Goal: Information Seeking & Learning: Learn about a topic

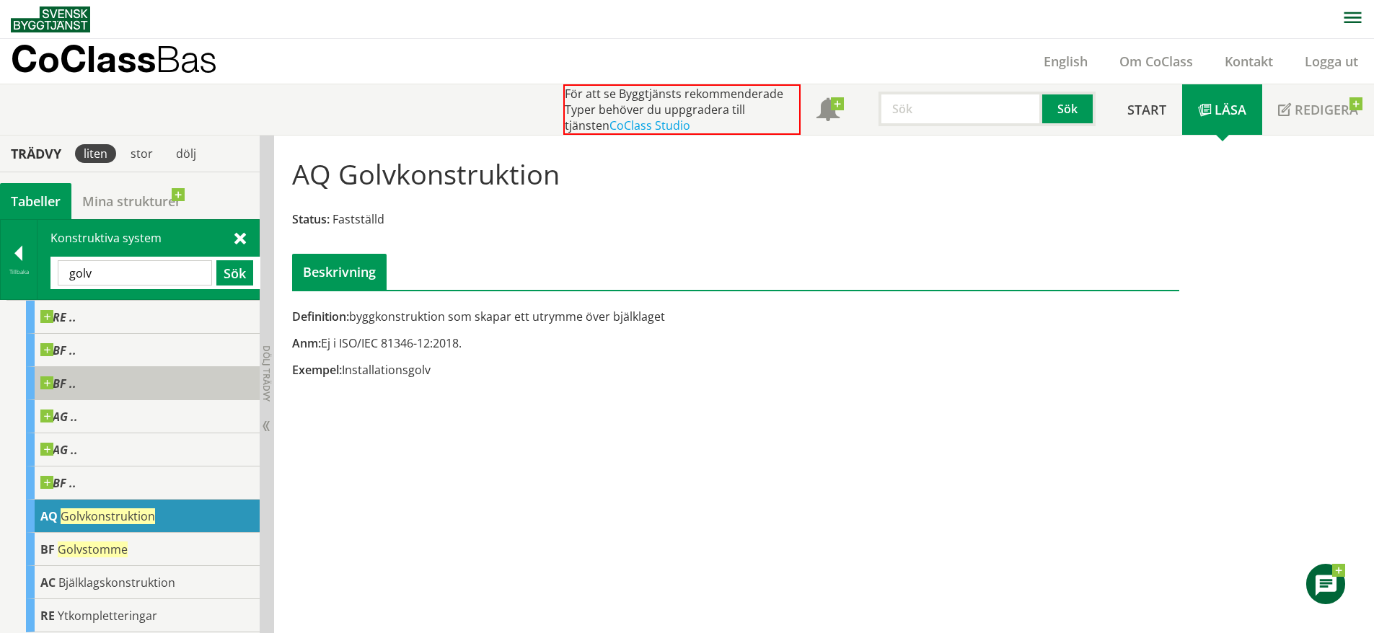
scroll to position [1, 0]
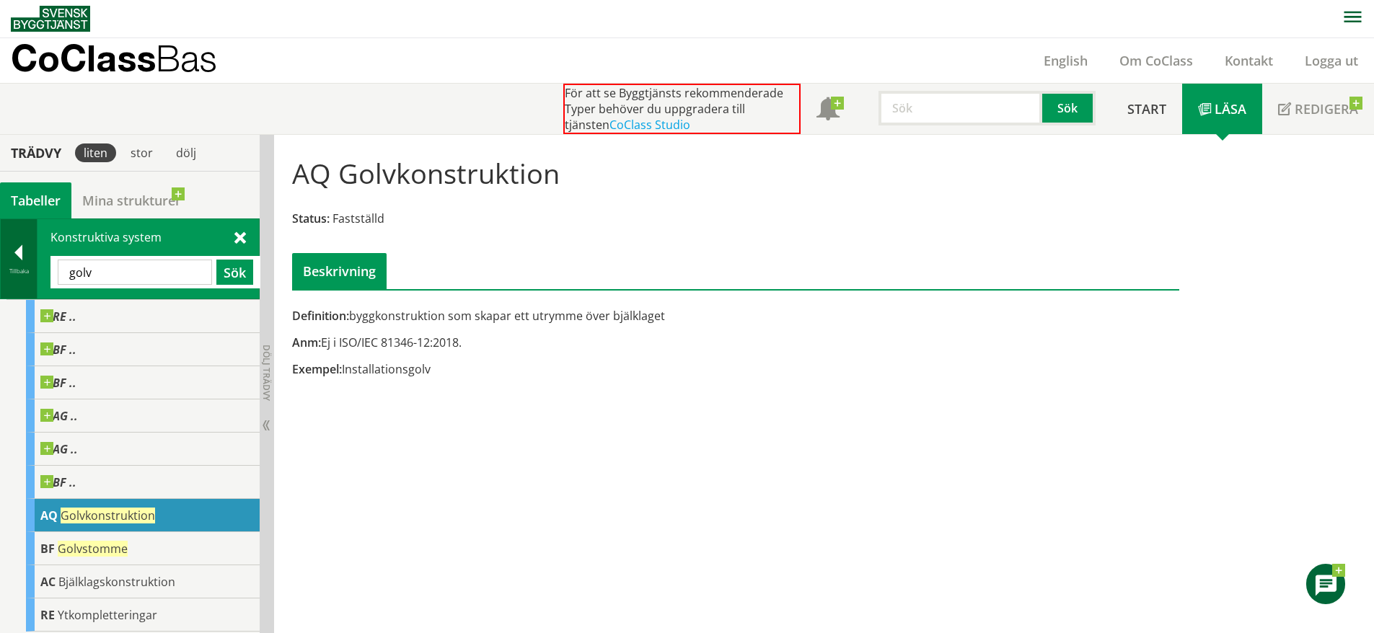
click at [8, 252] on div at bounding box center [19, 255] width 36 height 20
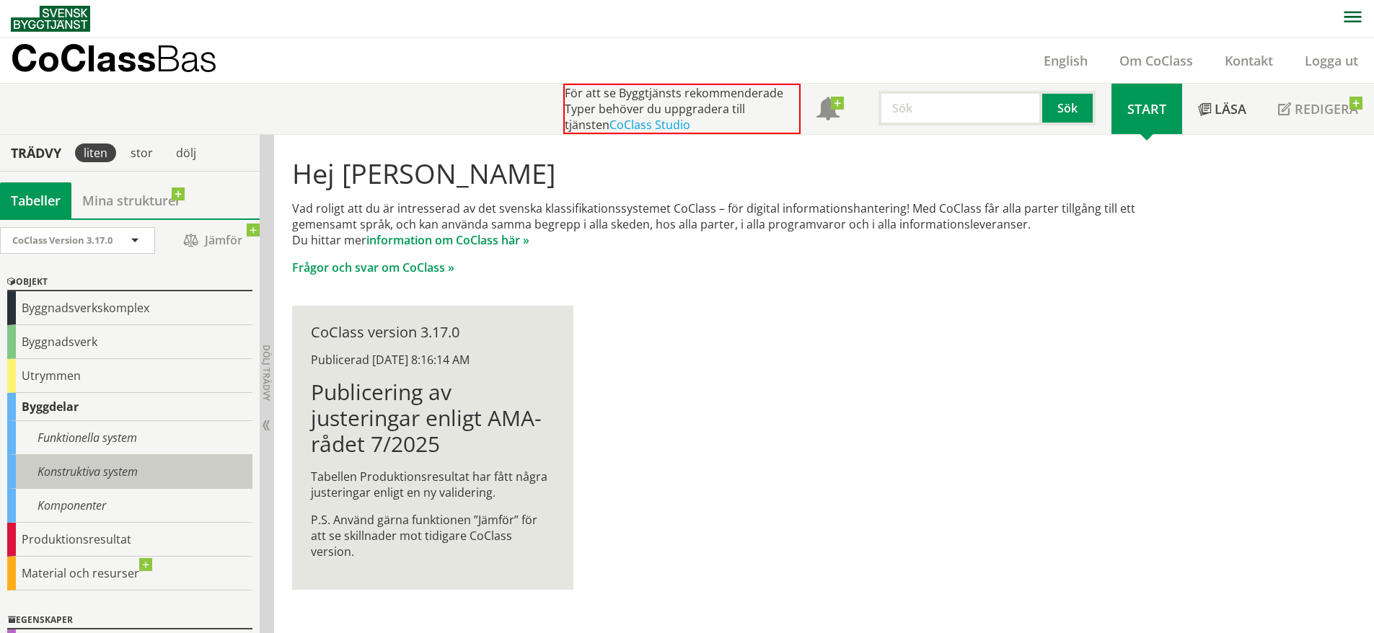
click at [110, 465] on div "Konstruktiva system" at bounding box center [129, 472] width 245 height 34
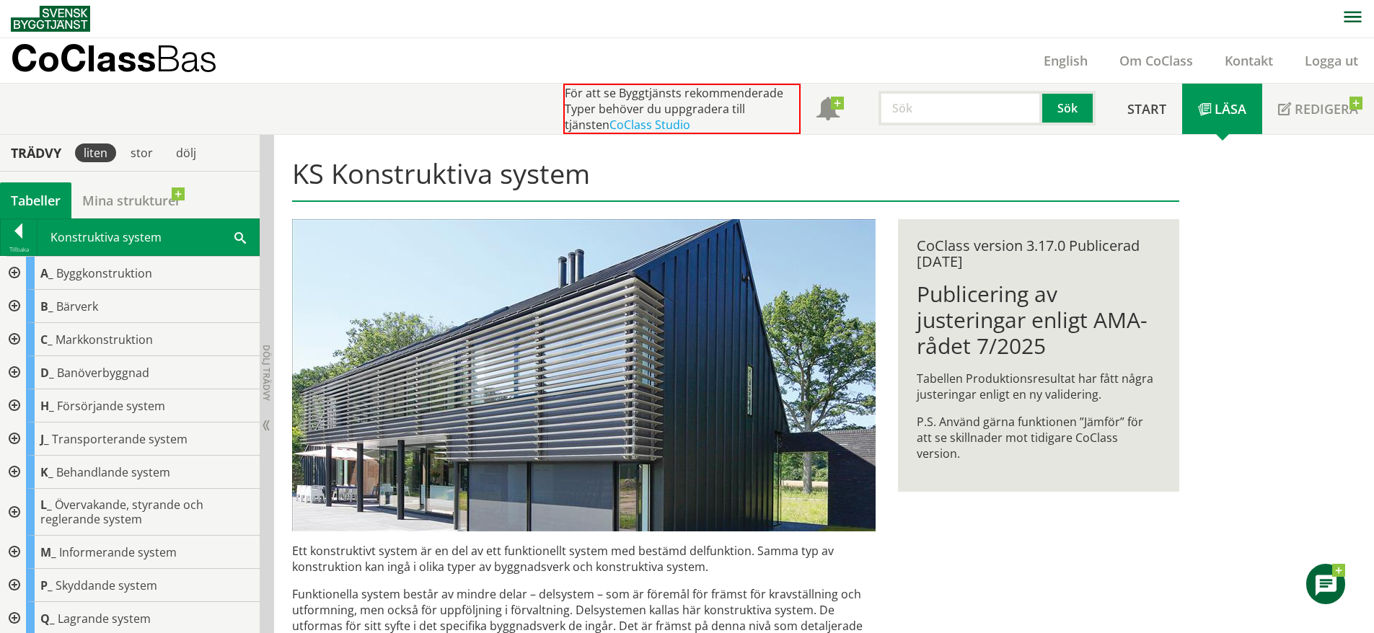
click at [14, 264] on div at bounding box center [13, 273] width 26 height 33
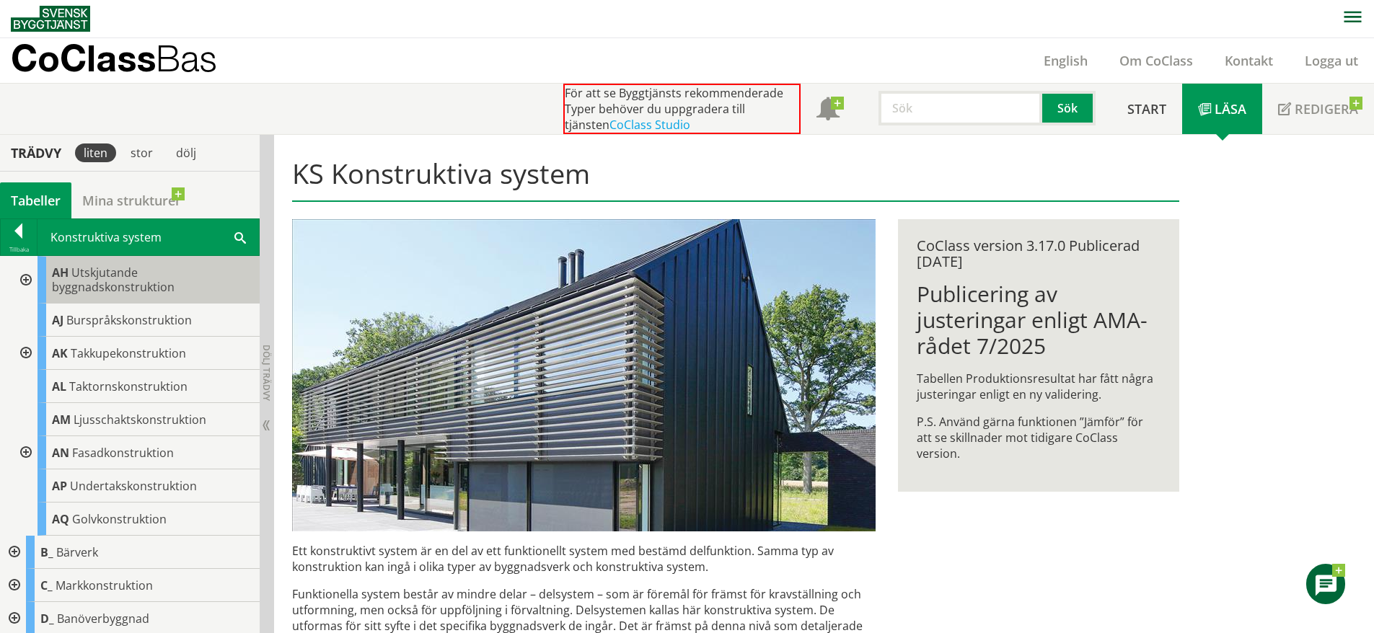
scroll to position [234, 0]
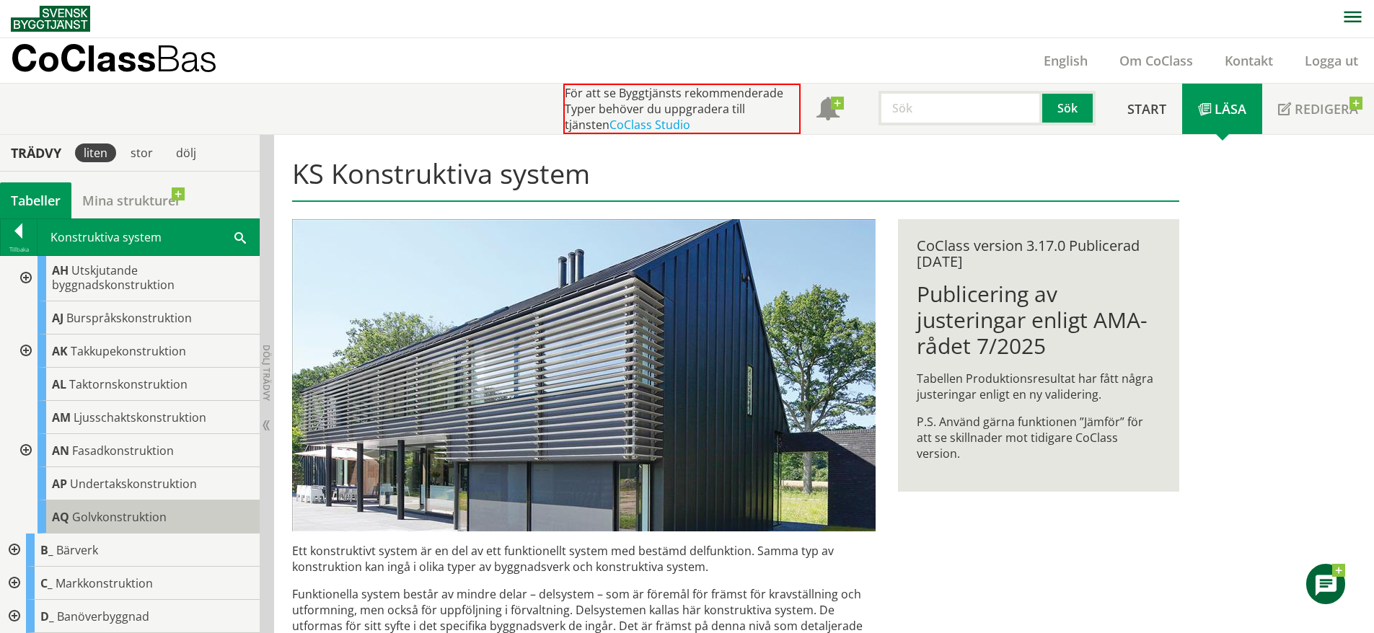
click at [137, 504] on div "AQ Golvkonstruktion" at bounding box center [149, 517] width 222 height 33
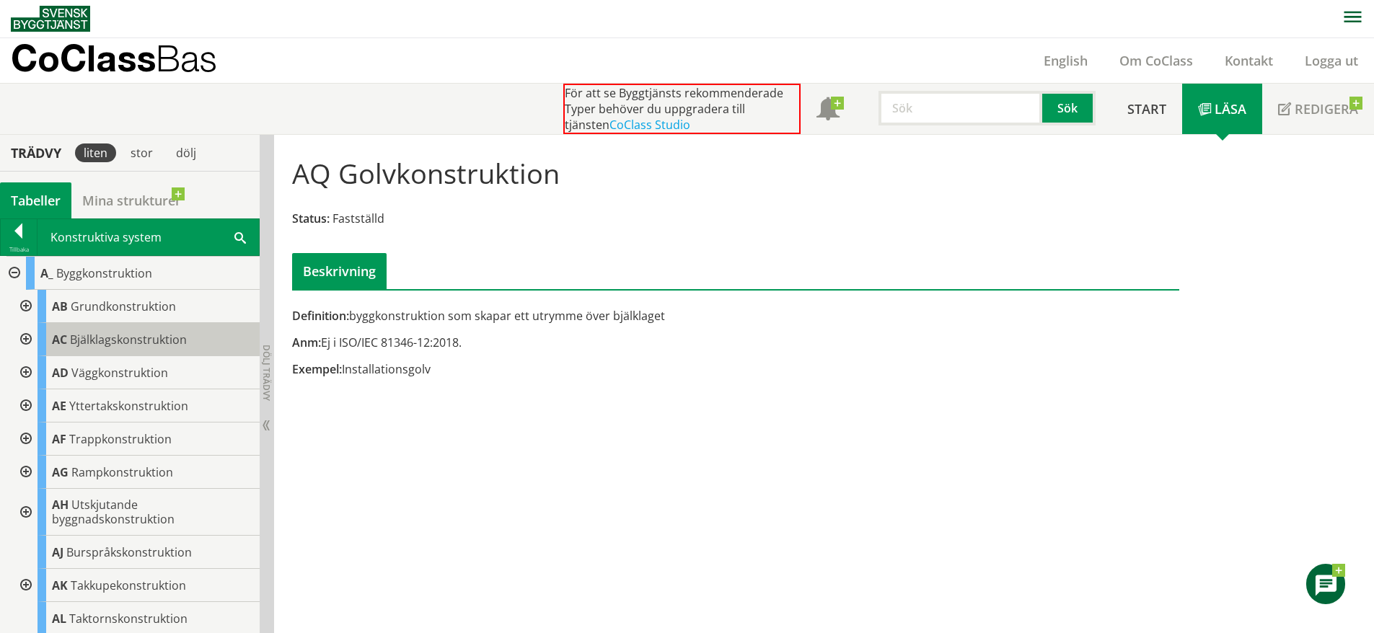
click at [137, 341] on span "Bjälklagskonstruktion" at bounding box center [128, 340] width 117 height 16
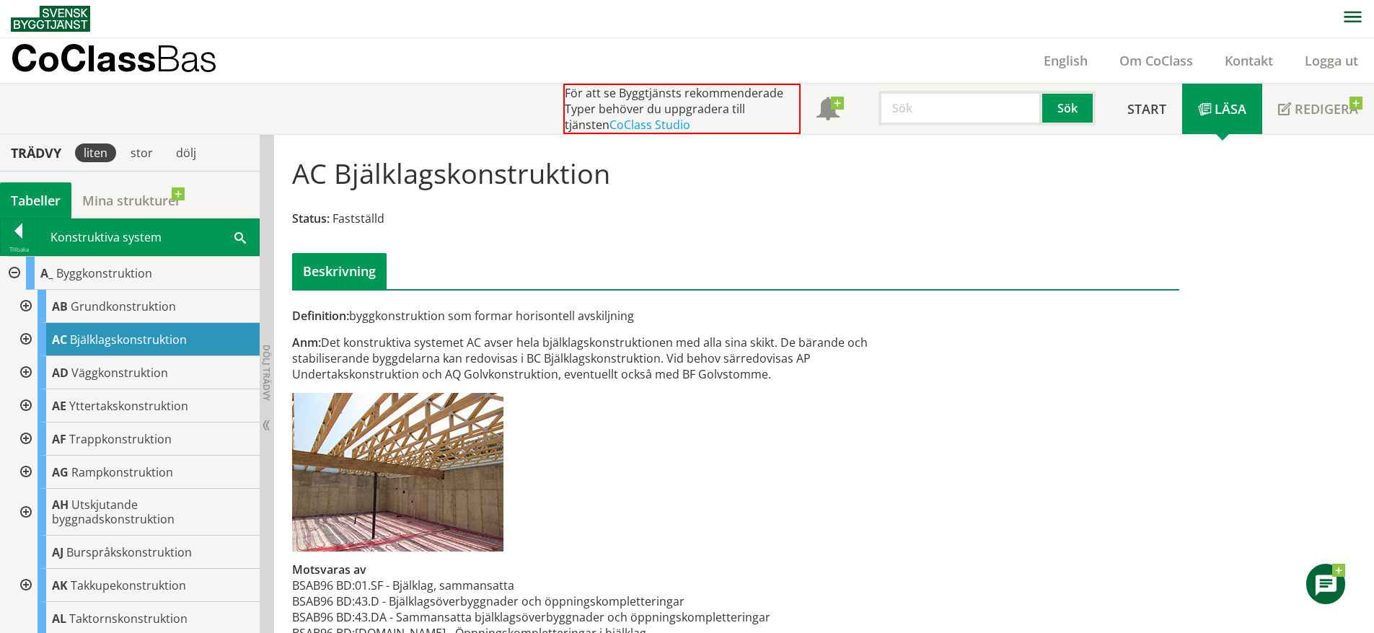
click at [28, 331] on div at bounding box center [25, 339] width 26 height 33
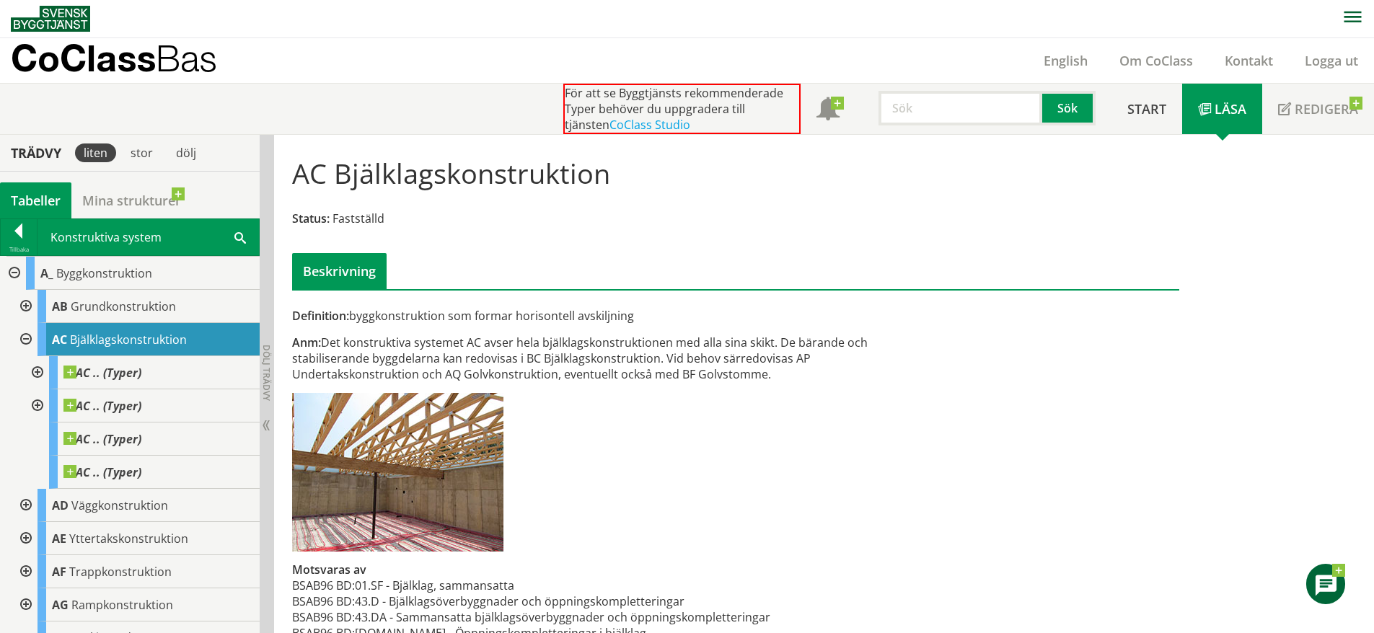
click at [28, 331] on div at bounding box center [25, 339] width 26 height 33
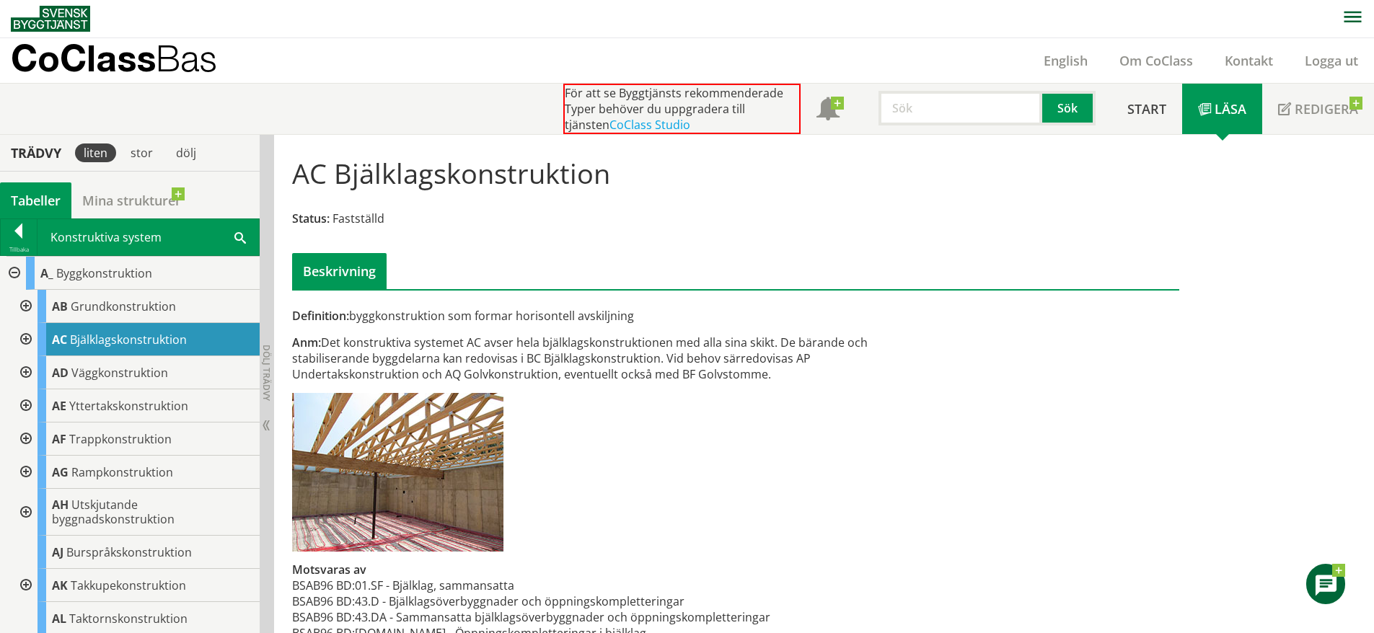
scroll to position [32, 0]
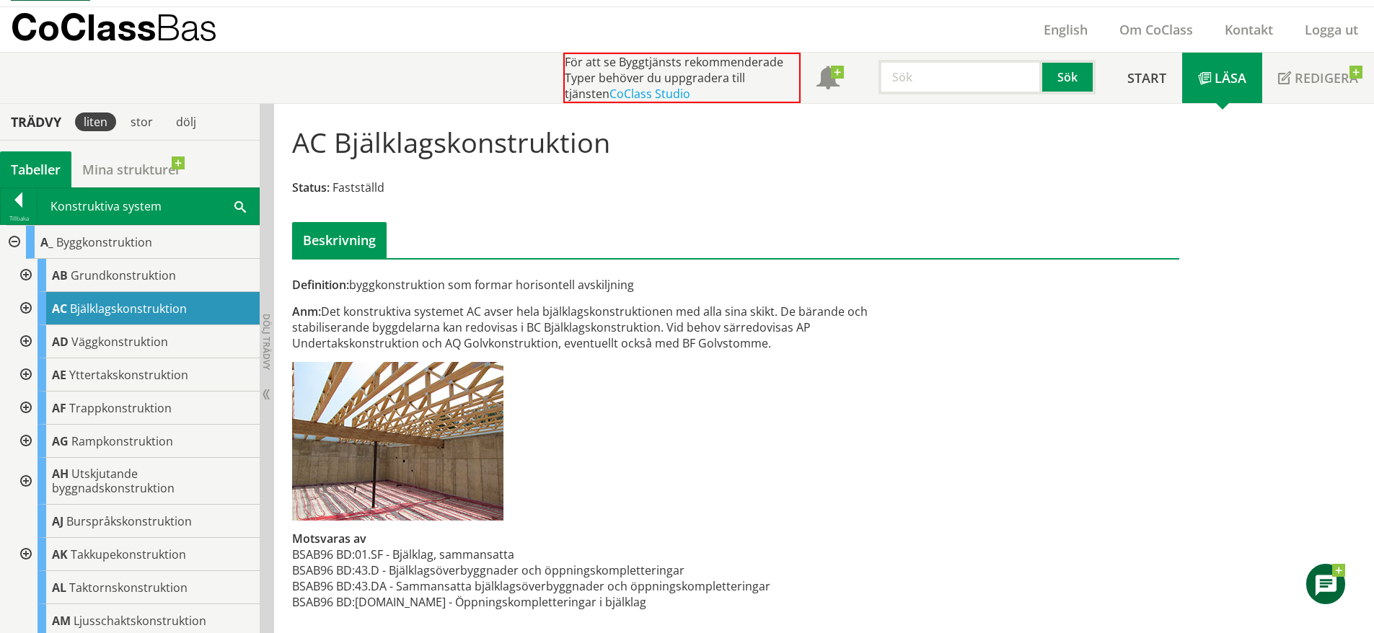
click at [13, 242] on div at bounding box center [13, 242] width 26 height 33
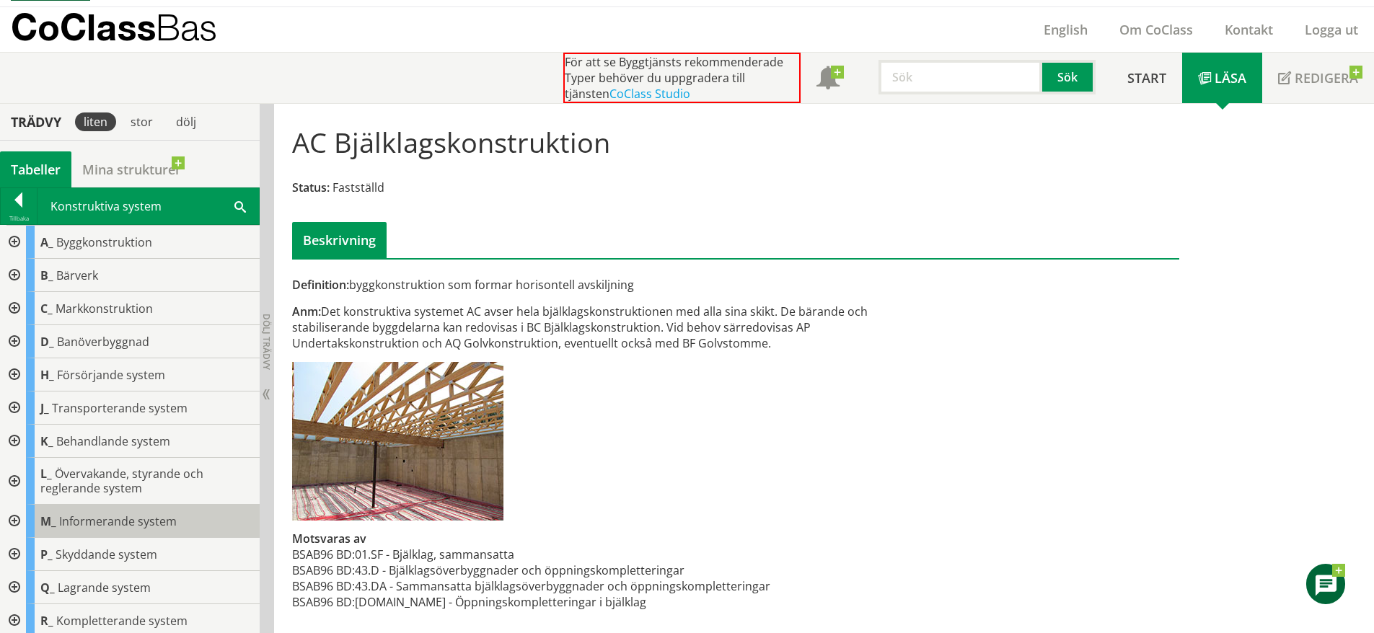
scroll to position [4, 0]
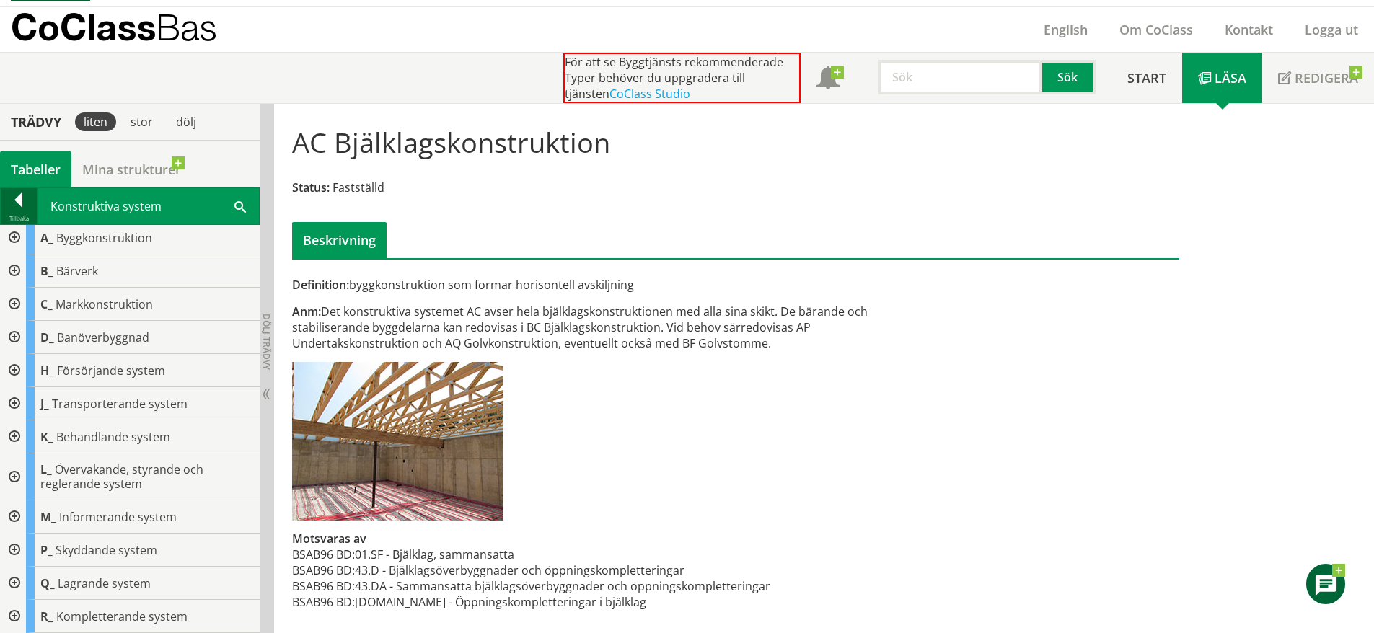
click at [17, 210] on div at bounding box center [19, 203] width 36 height 20
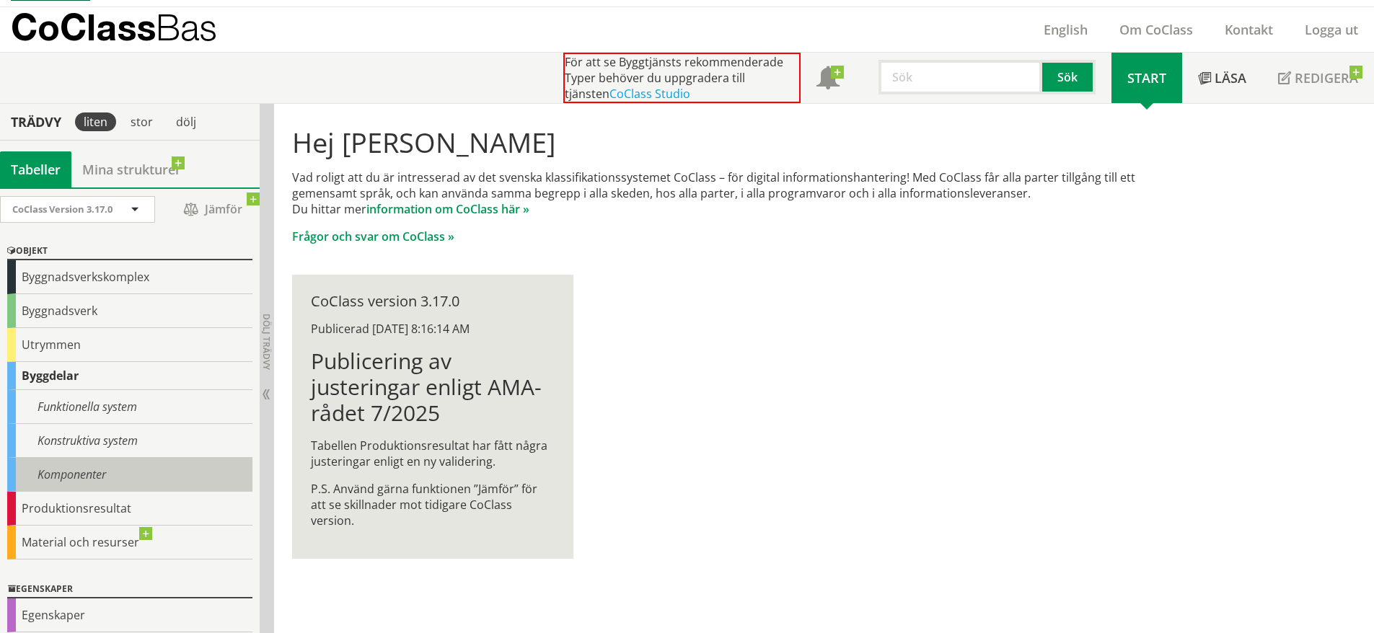
click at [112, 465] on div "Komponenter" at bounding box center [129, 475] width 245 height 34
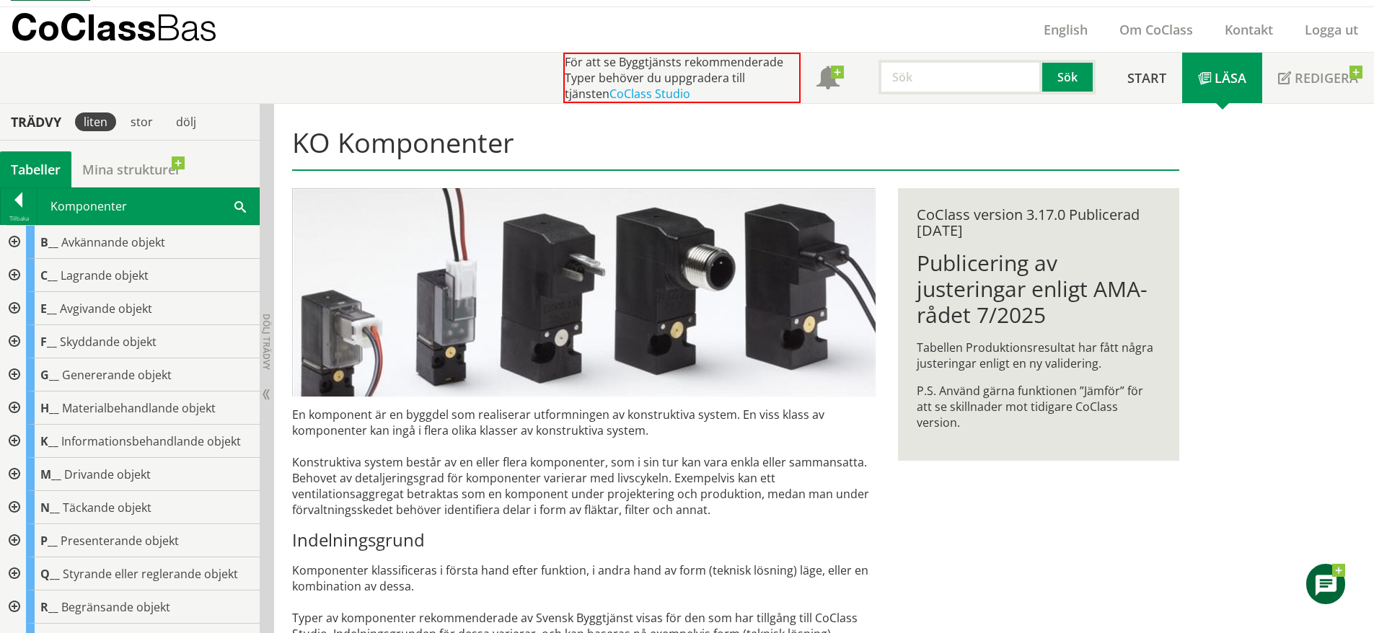
click at [16, 509] on div at bounding box center [13, 507] width 26 height 33
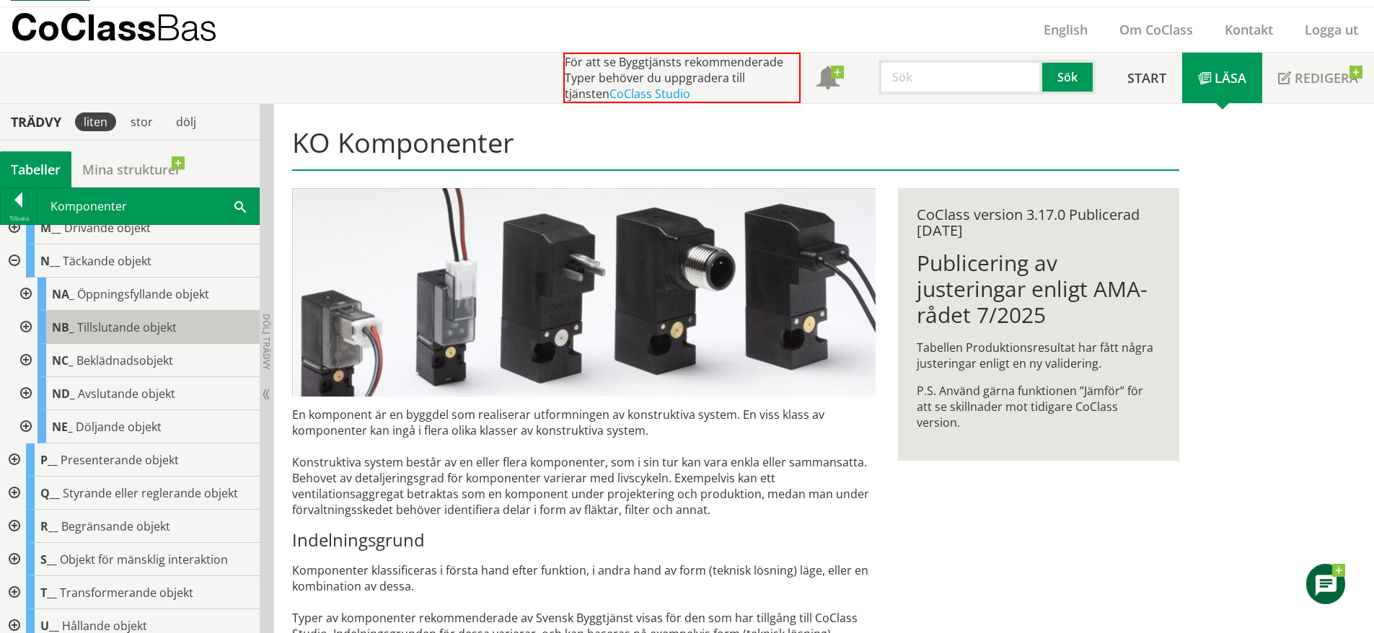
scroll to position [271, 0]
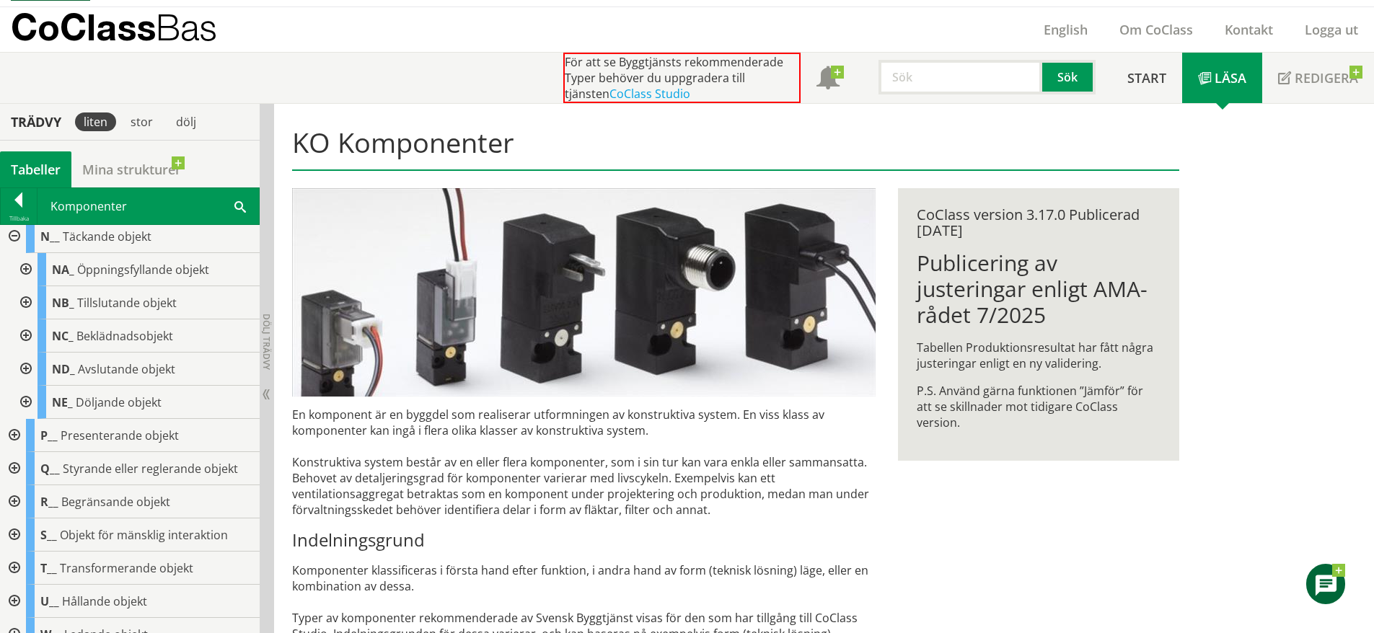
click at [25, 334] on div at bounding box center [25, 336] width 26 height 33
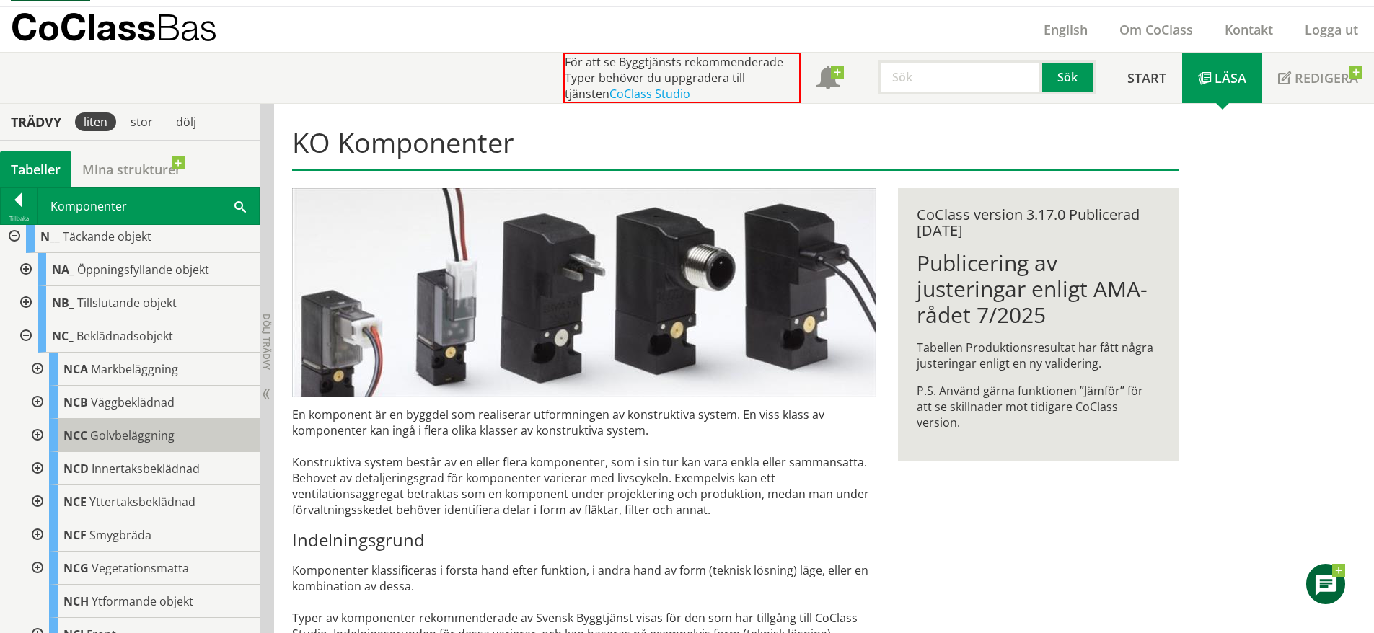
click at [175, 426] on div "NCC Golvbeläggning" at bounding box center [154, 435] width 211 height 33
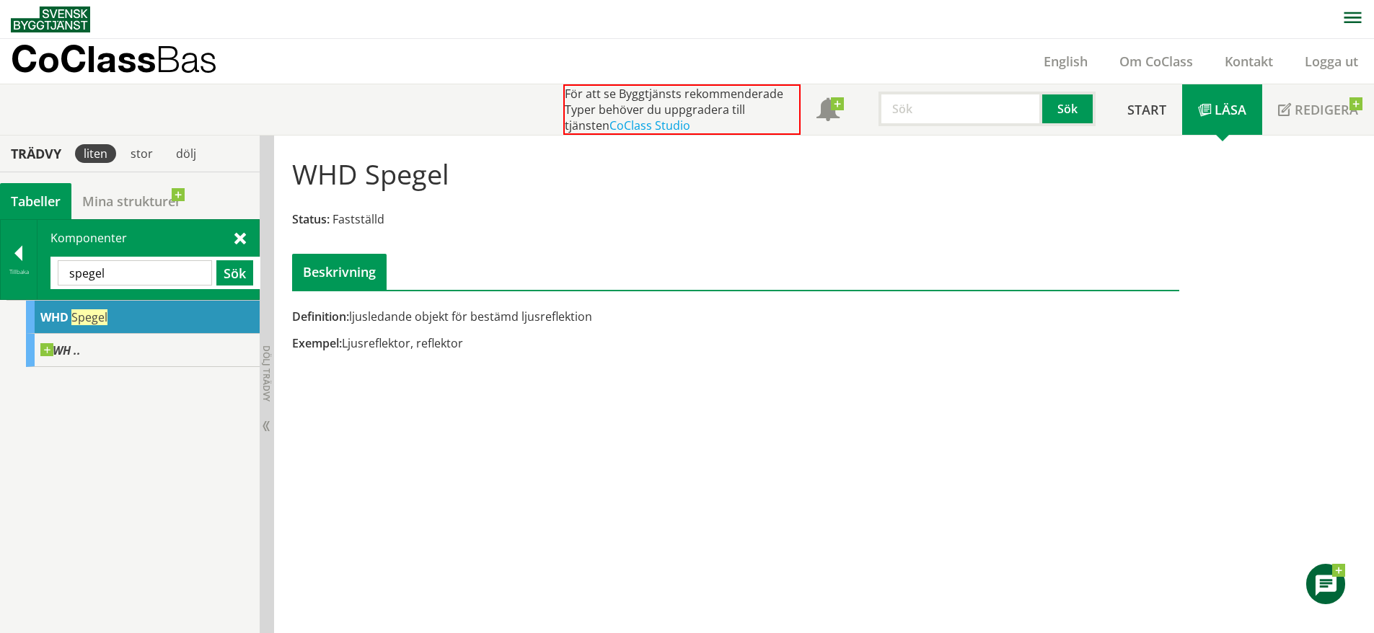
scroll to position [1, 0]
drag, startPoint x: 131, startPoint y: 271, endPoint x: -20, endPoint y: 264, distance: 150.9
click at [0, 264] on html "AMA AMA Beskrivningsverktyg AMA Funktion BSAB Bygginfo Byggjura Byggkatalogen […" at bounding box center [687, 315] width 1374 height 633
type input "vilplan"
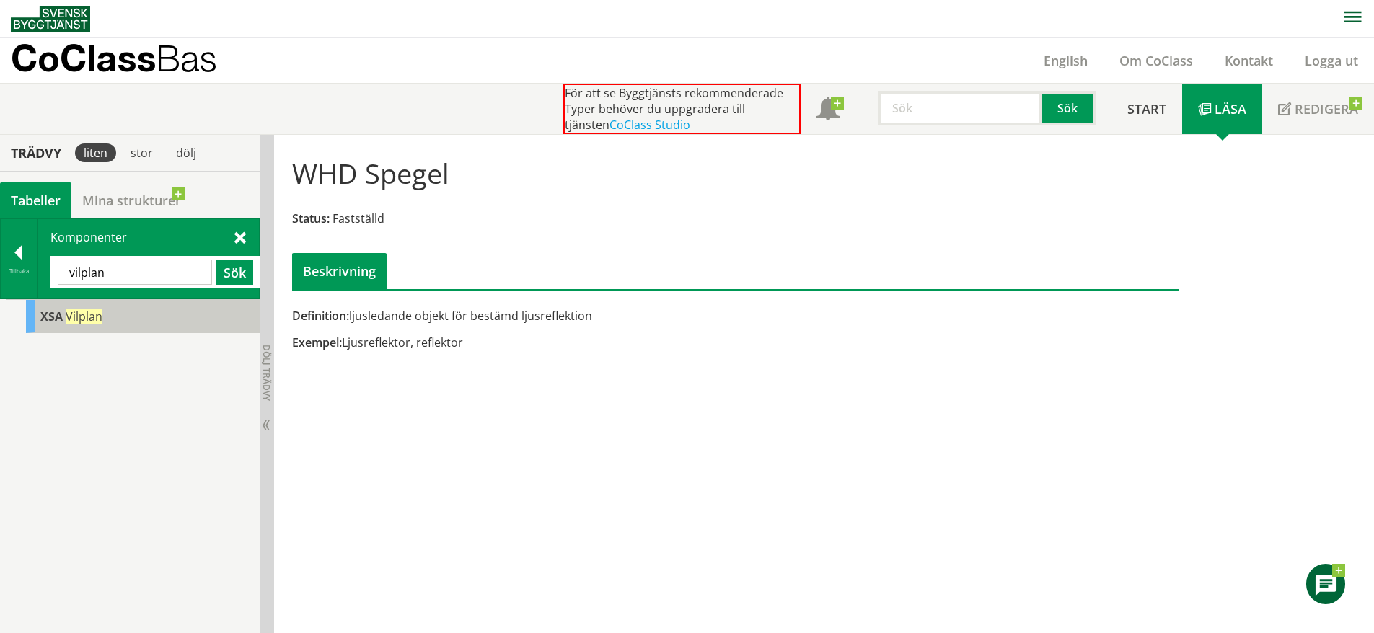
click at [198, 323] on div "XSA Vilplan" at bounding box center [143, 316] width 234 height 33
click at [141, 316] on div "XSA Vilplan" at bounding box center [143, 316] width 234 height 33
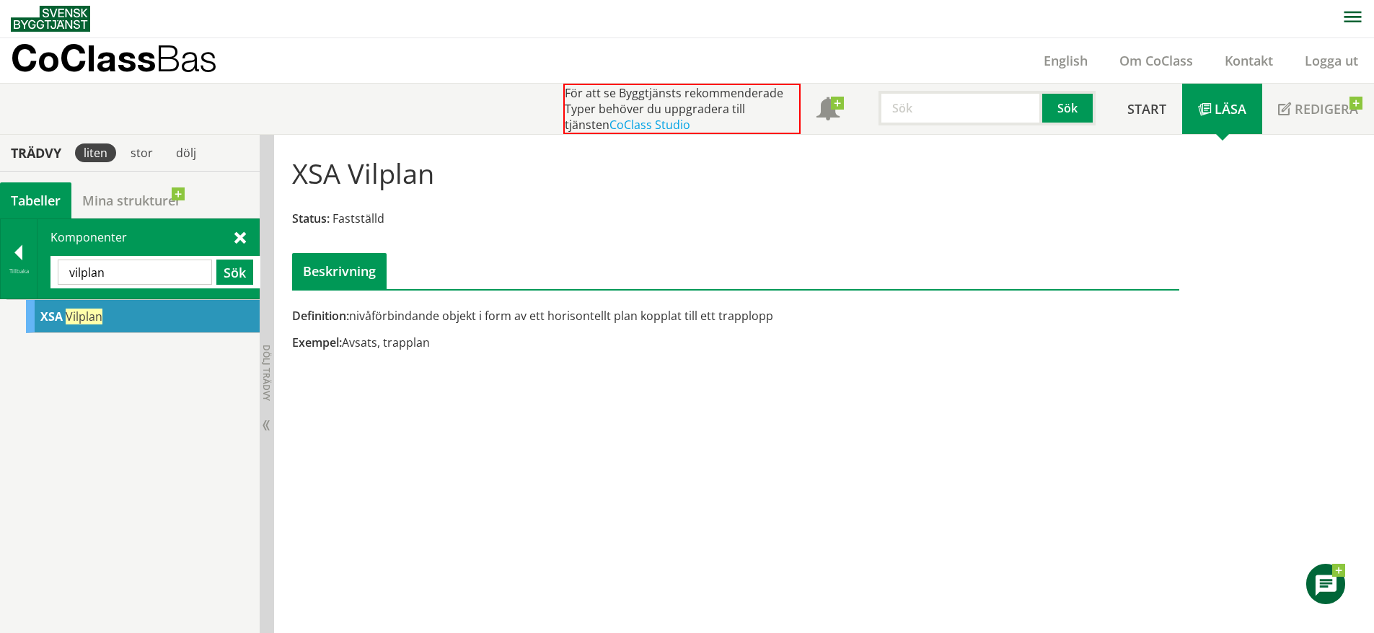
click at [247, 235] on div "Komponenter vilplan Sök" at bounding box center [148, 258] width 221 height 79
click at [240, 237] on span at bounding box center [240, 236] width 12 height 15
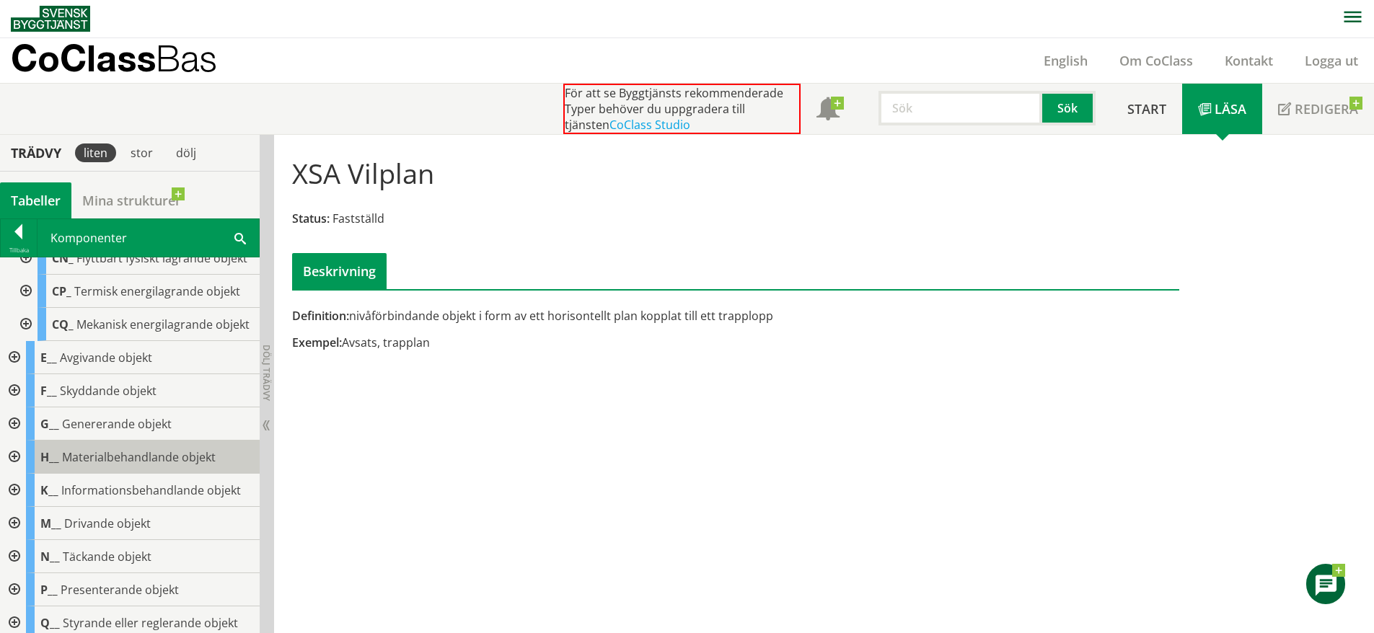
scroll to position [721, 0]
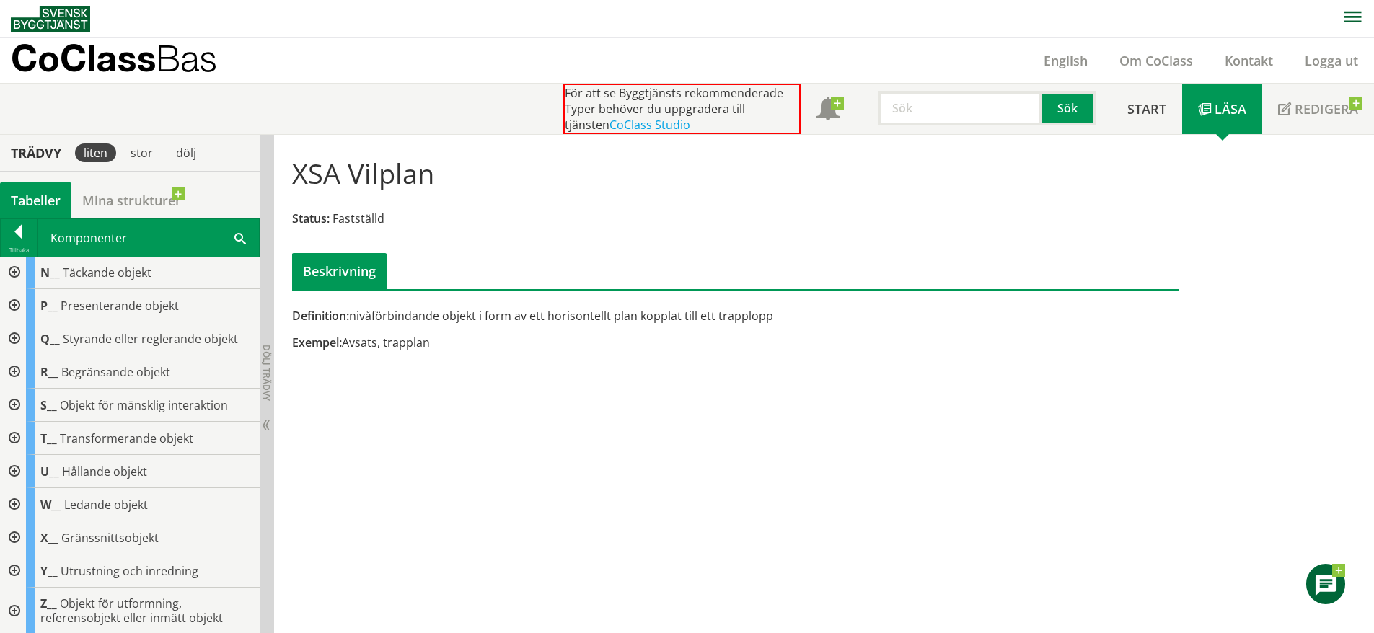
click at [2, 538] on div at bounding box center [13, 538] width 26 height 33
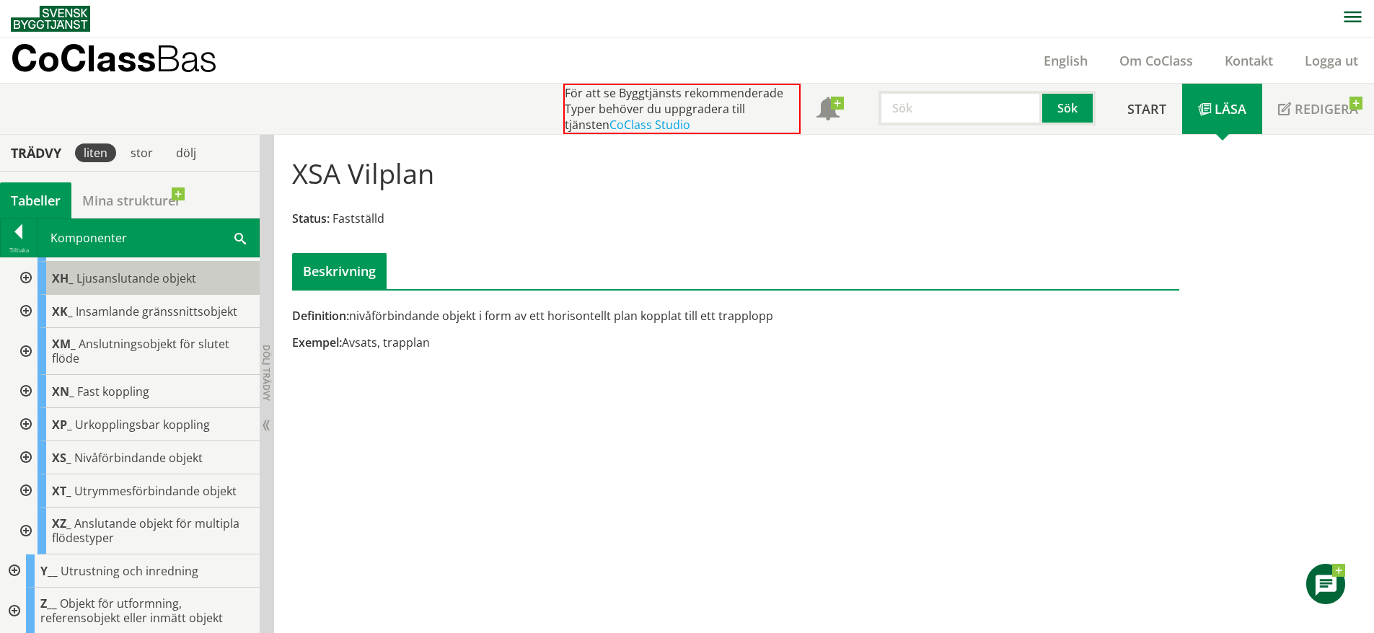
scroll to position [1174, 0]
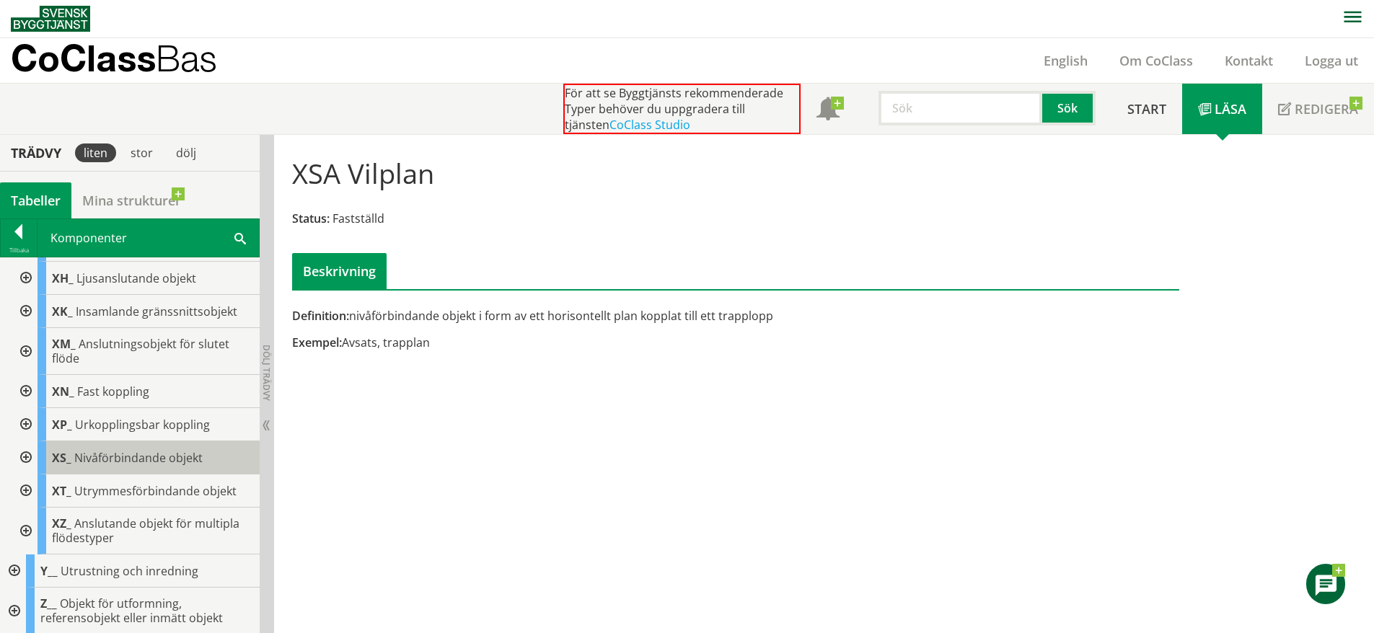
click at [82, 449] on div "XS_ Nivåförbindande objekt" at bounding box center [149, 458] width 222 height 33
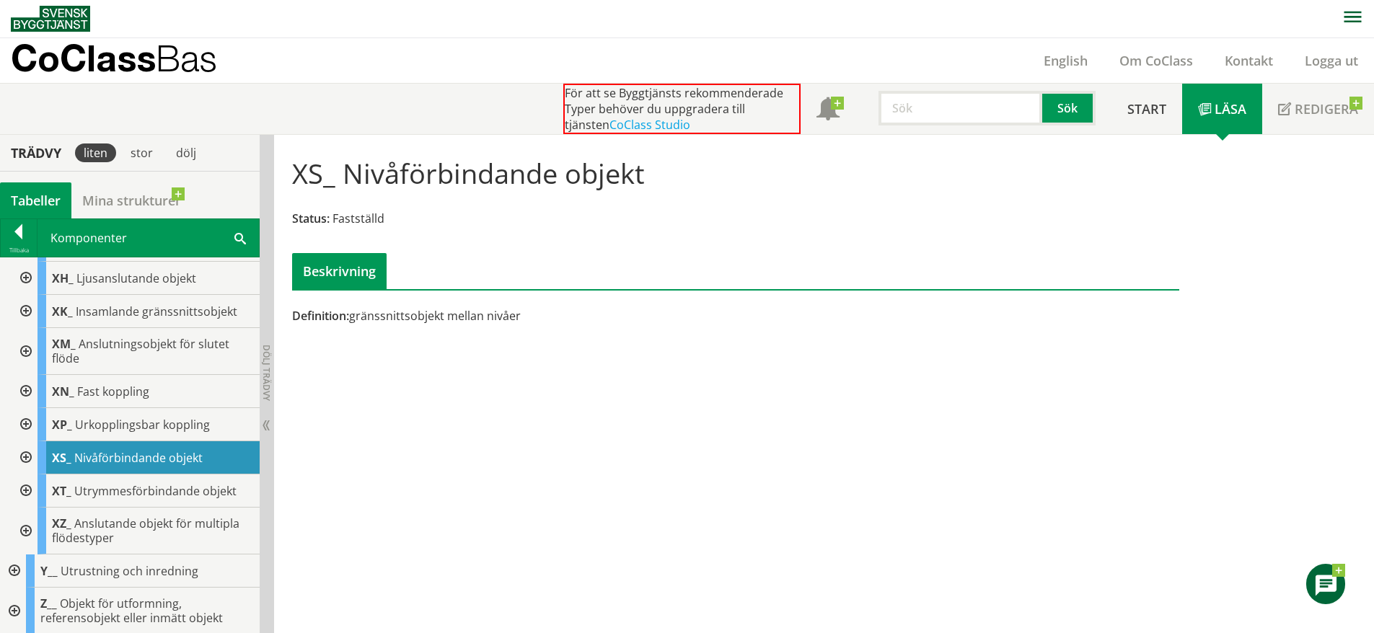
click at [21, 456] on div at bounding box center [25, 458] width 26 height 33
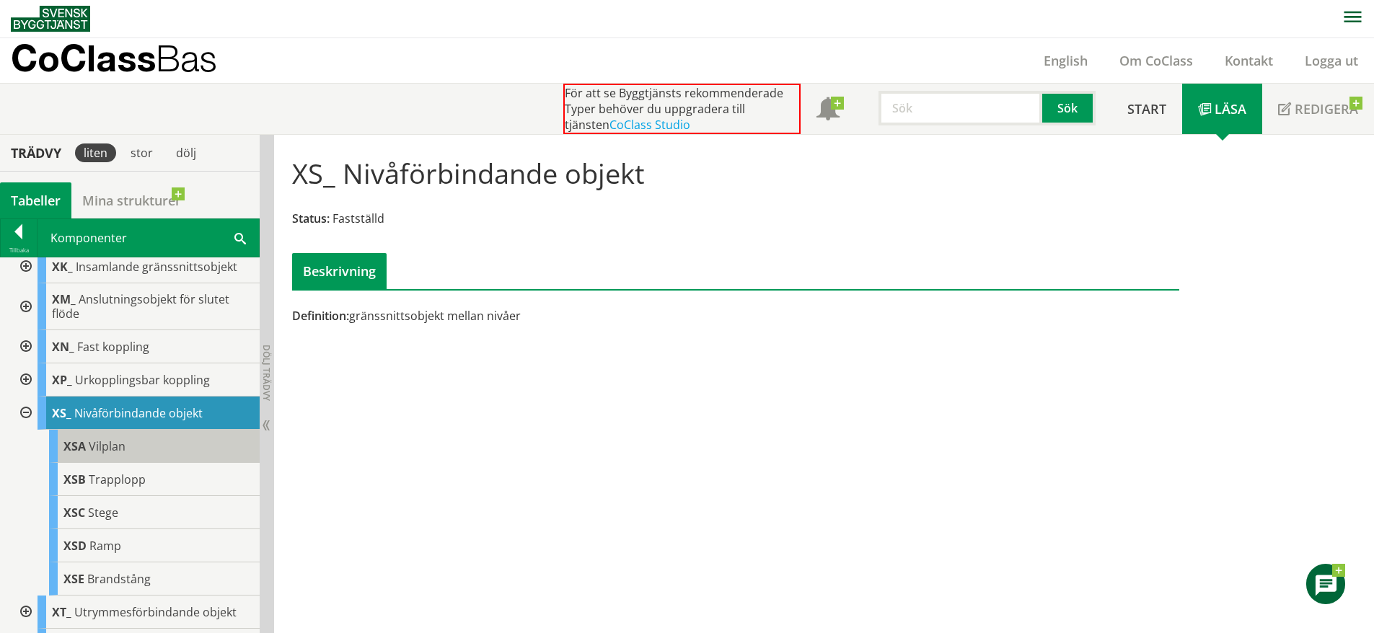
scroll to position [1198, 0]
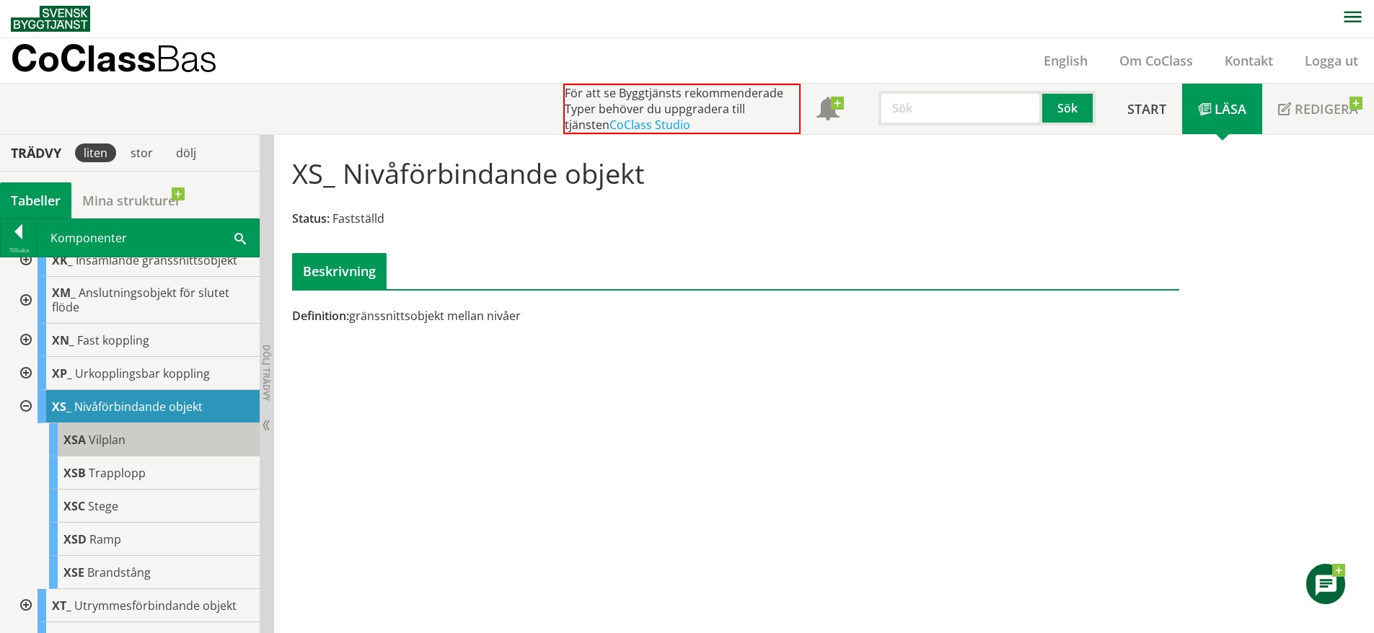
click at [144, 457] on div "XSA Vilplan" at bounding box center [154, 439] width 211 height 33
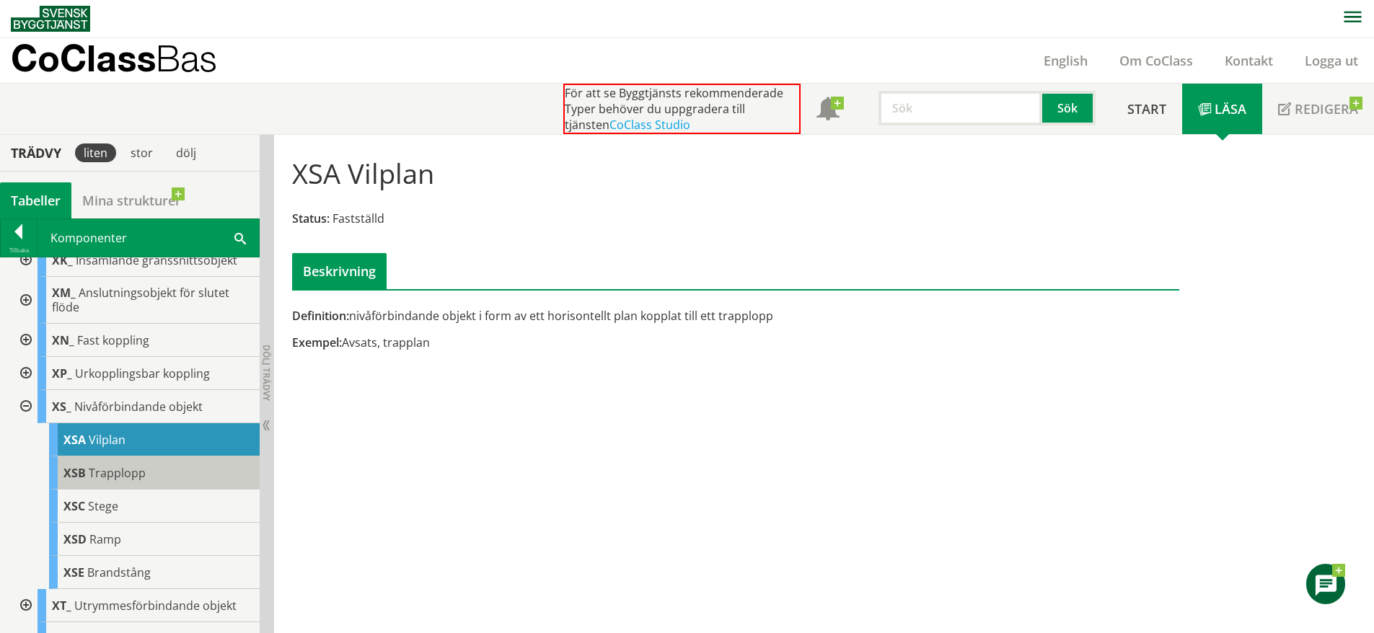
click at [136, 481] on span "Trapplopp" at bounding box center [117, 473] width 57 height 16
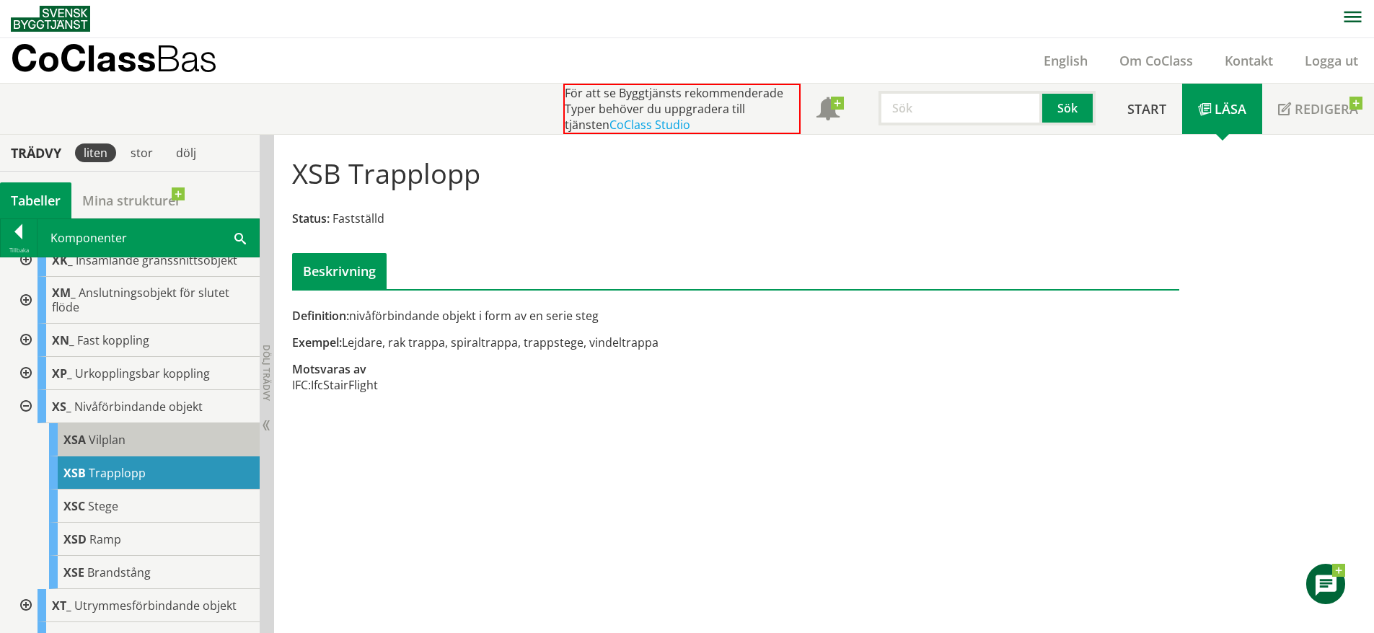
click at [142, 457] on div "XSA Vilplan" at bounding box center [154, 439] width 211 height 33
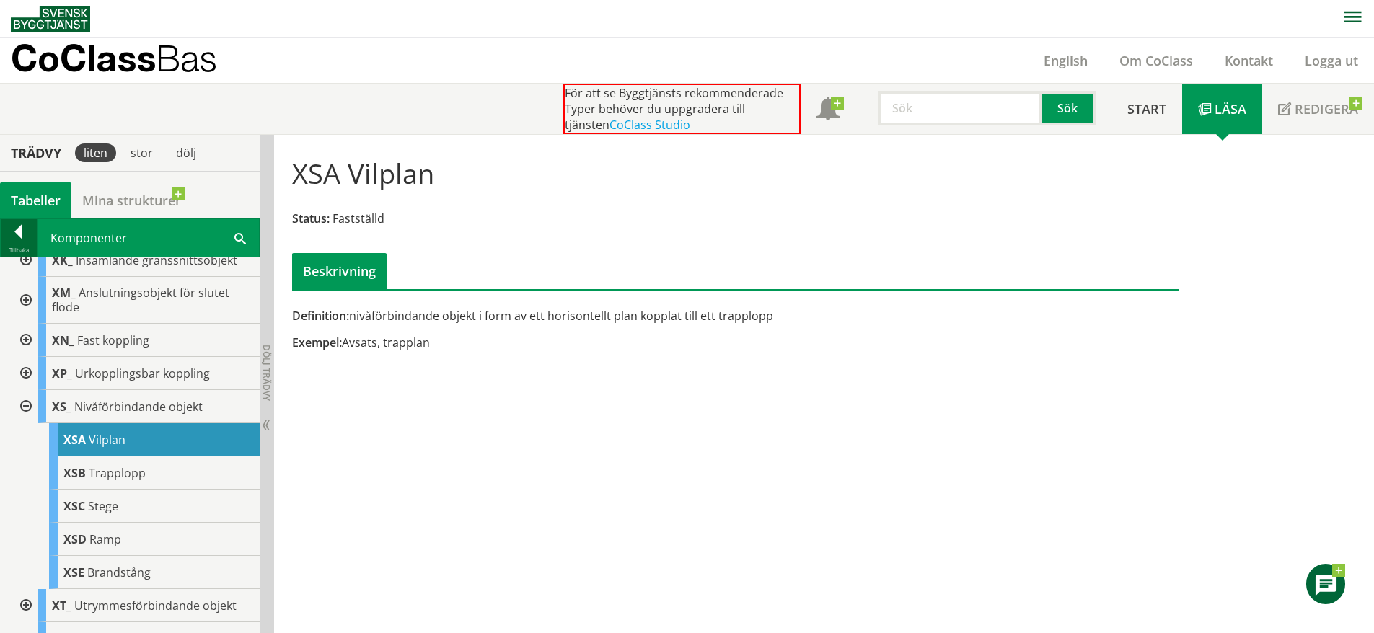
click at [25, 230] on div at bounding box center [19, 234] width 36 height 20
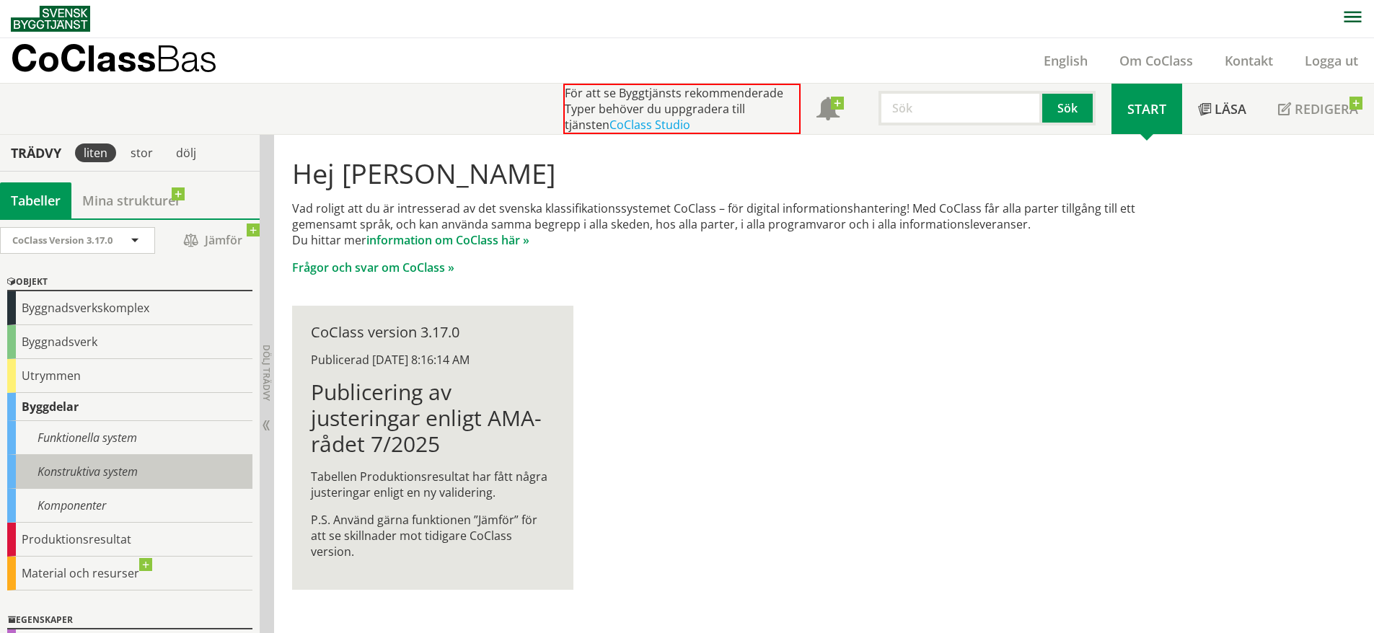
click at [144, 484] on div "Konstruktiva system" at bounding box center [129, 472] width 245 height 34
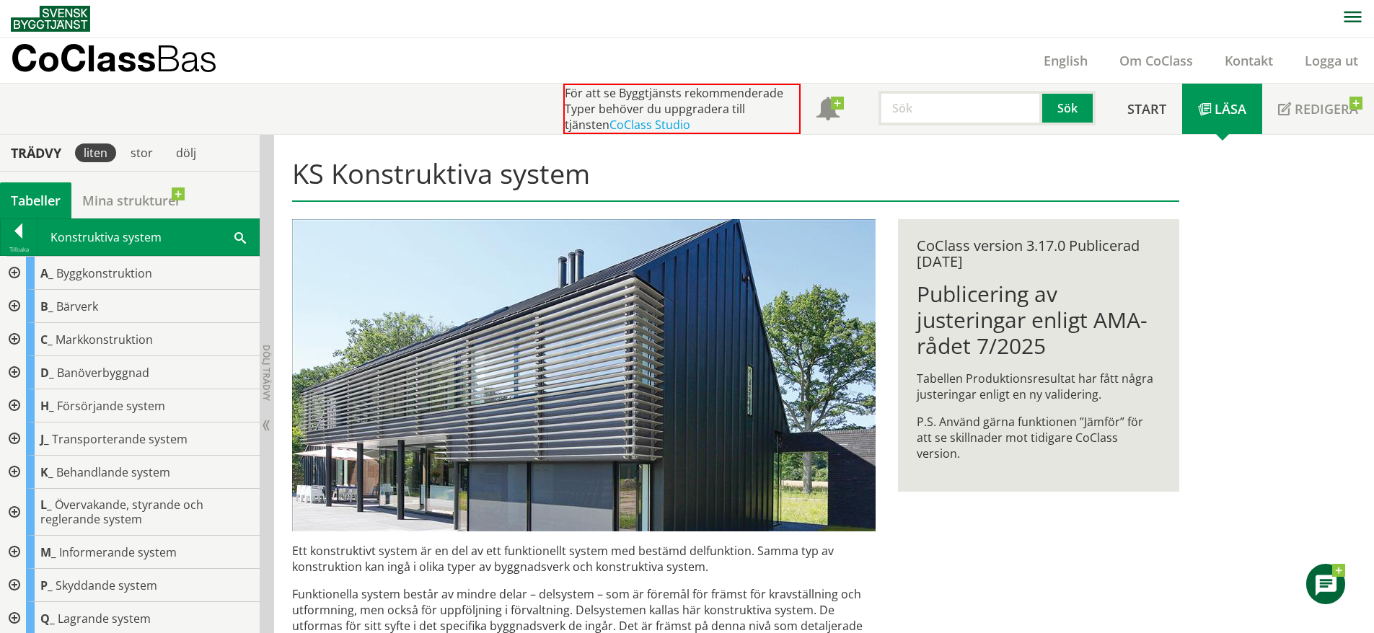
click at [240, 234] on span at bounding box center [240, 236] width 12 height 15
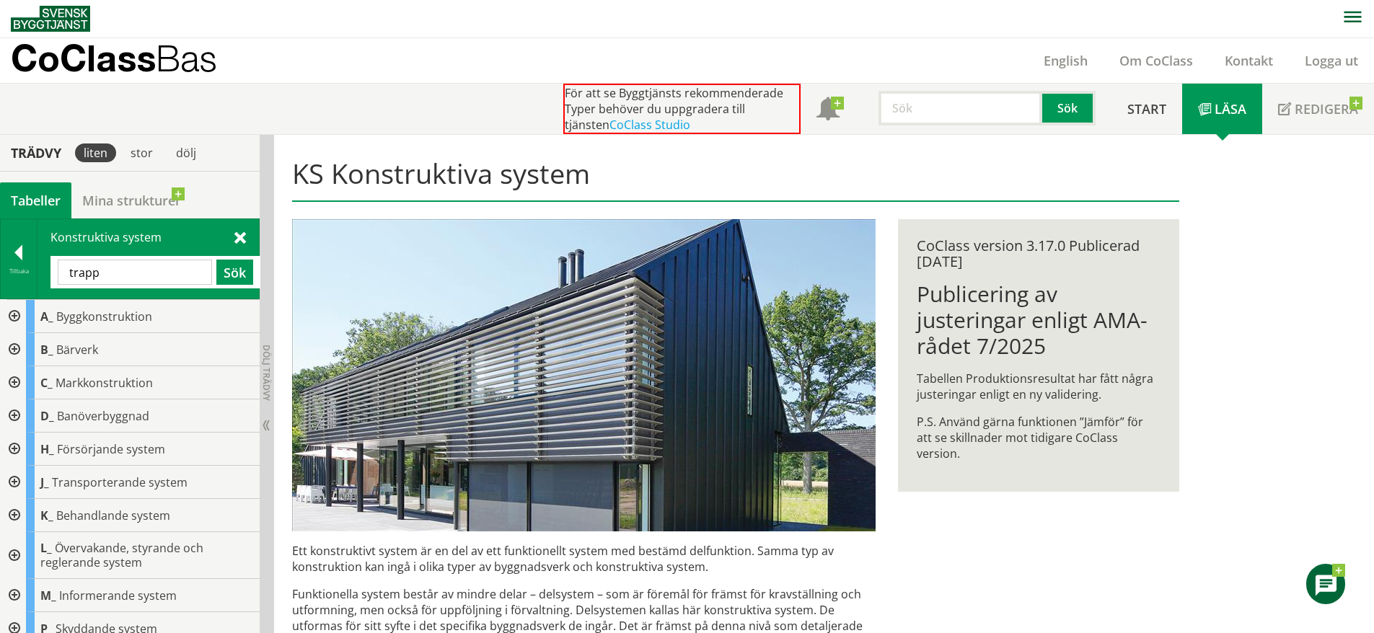
type input "trapp"
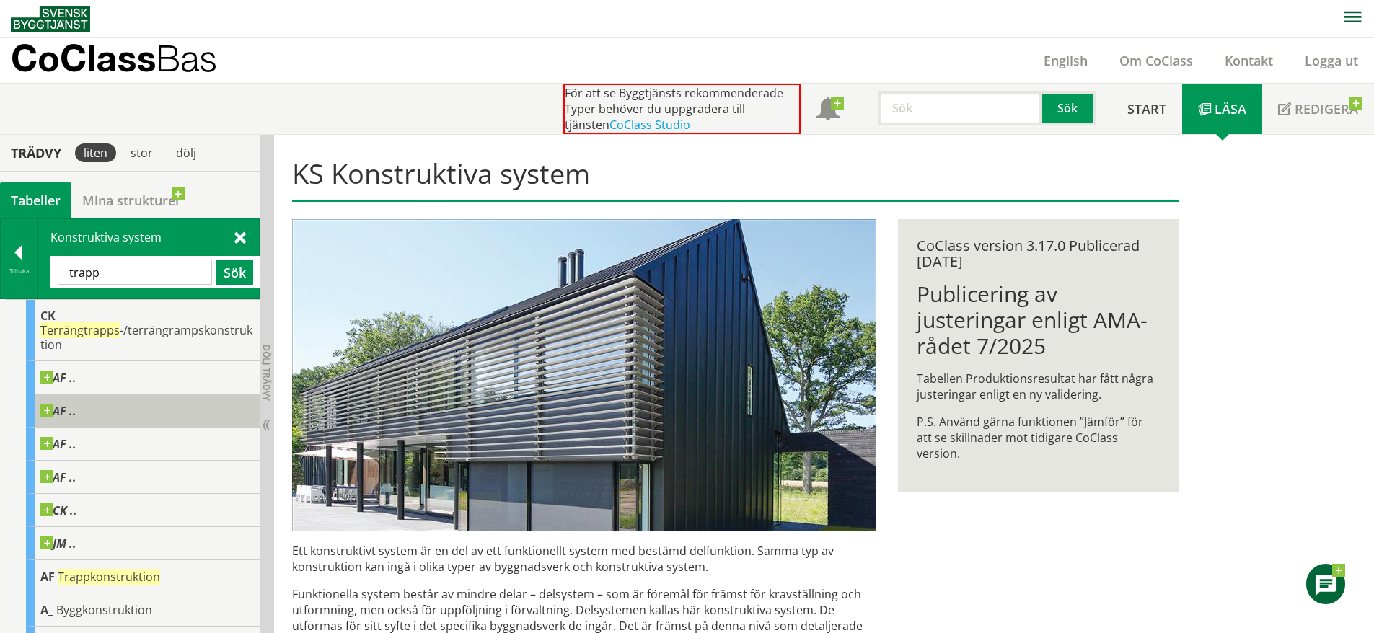
scroll to position [58, 0]
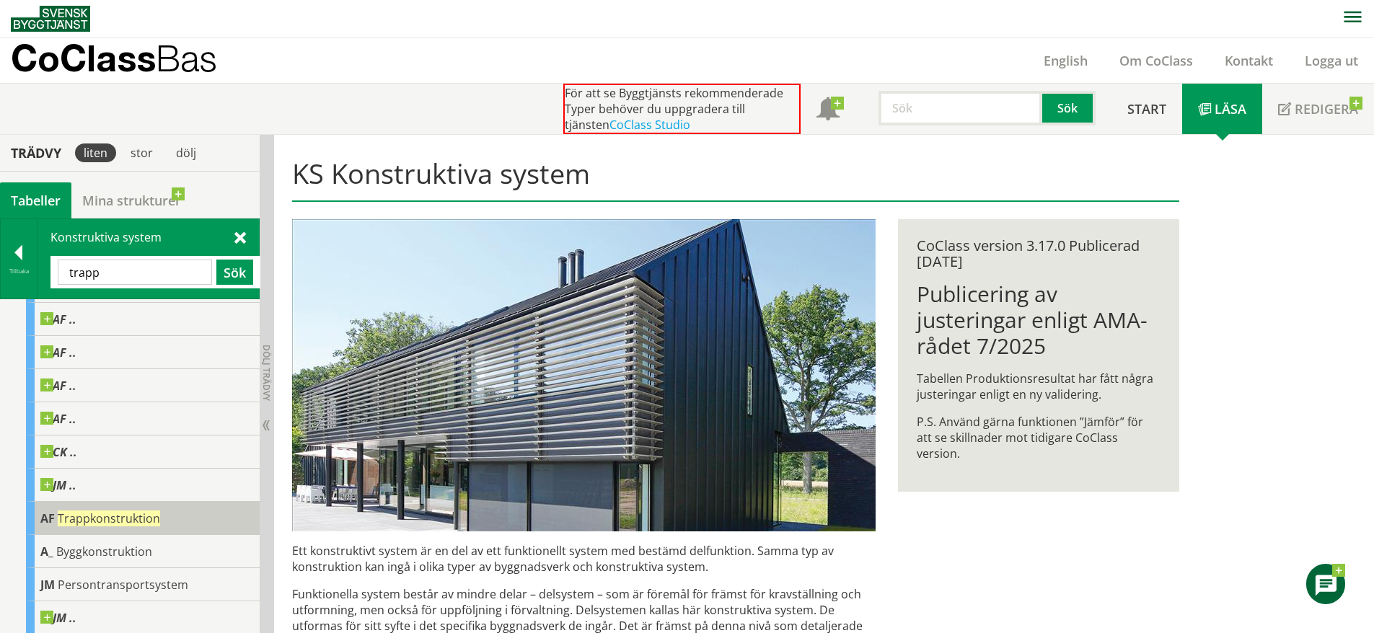
click at [144, 507] on div "AF Trappkonstruktion" at bounding box center [143, 518] width 234 height 33
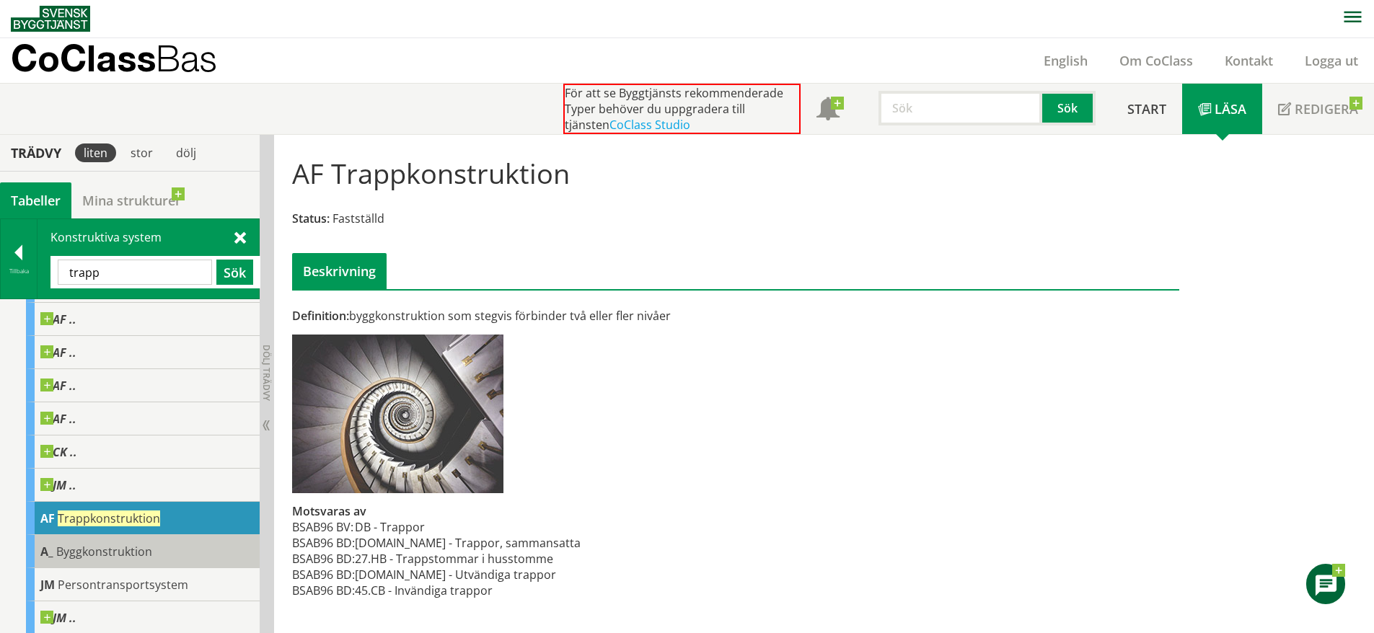
click at [157, 535] on div "A_ Byggkonstruktion" at bounding box center [143, 551] width 234 height 33
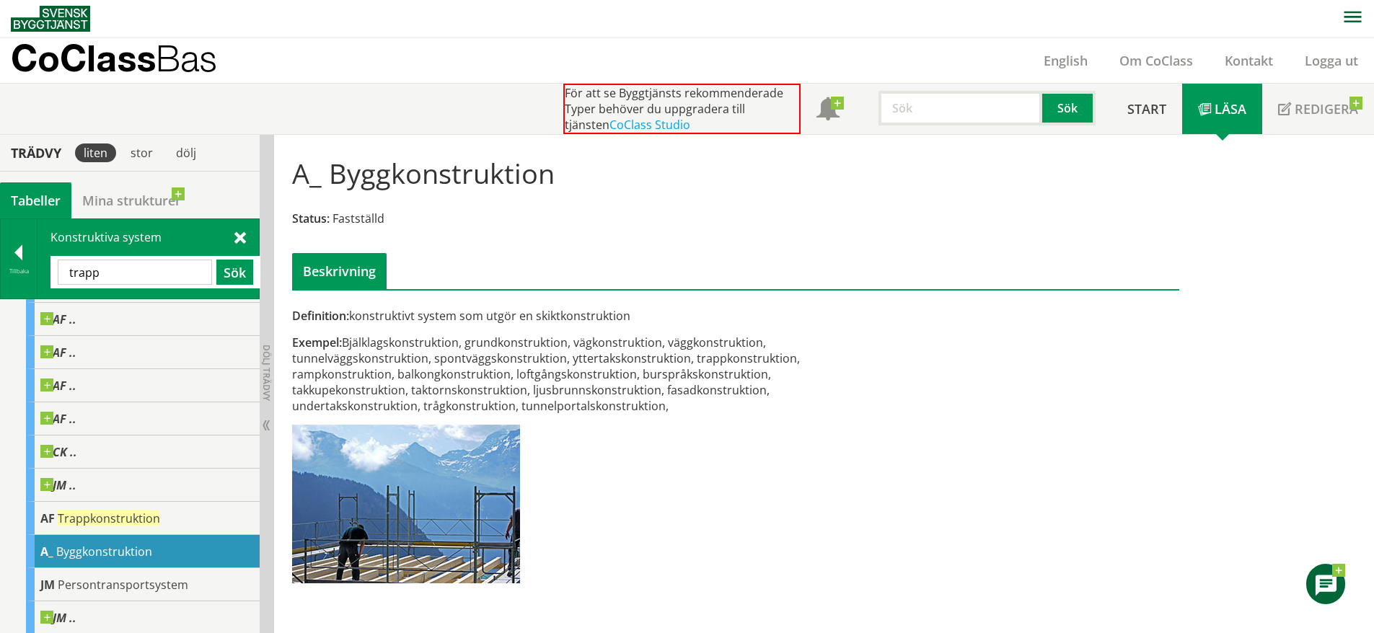
click at [145, 560] on div "A_ Byggkonstruktion" at bounding box center [143, 551] width 234 height 33
click at [172, 592] on span "Persontransportsystem" at bounding box center [123, 585] width 131 height 16
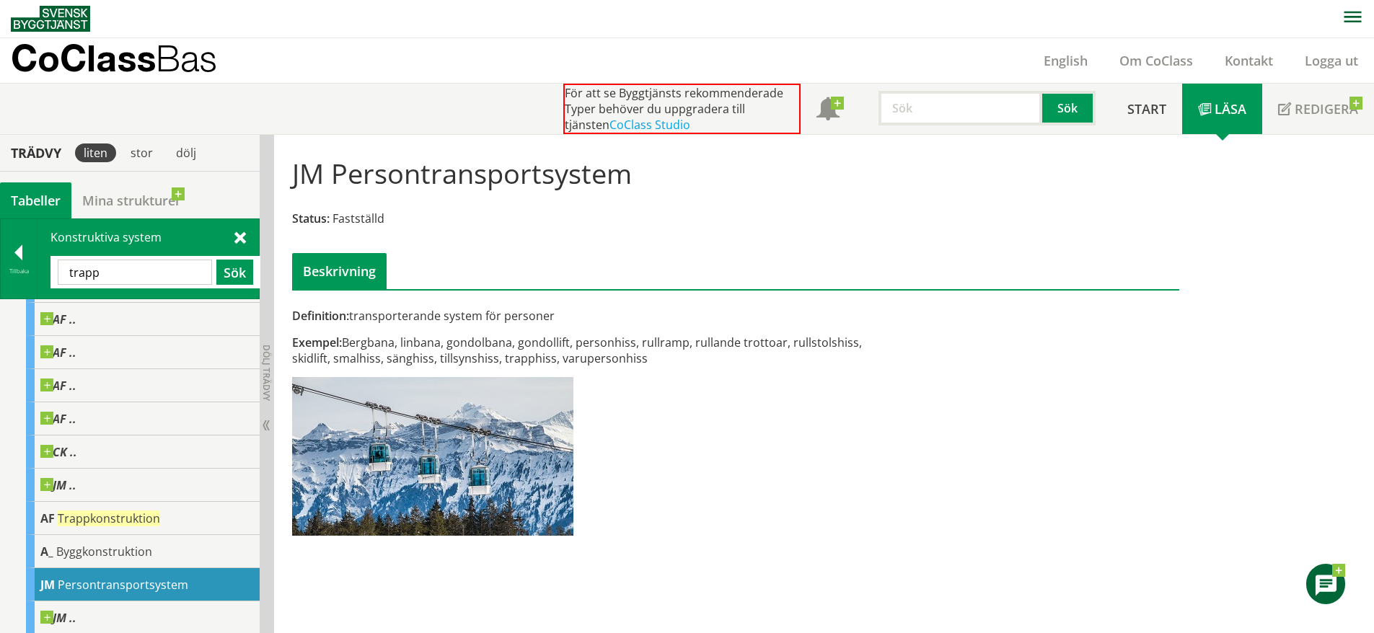
click at [237, 238] on span at bounding box center [240, 236] width 12 height 15
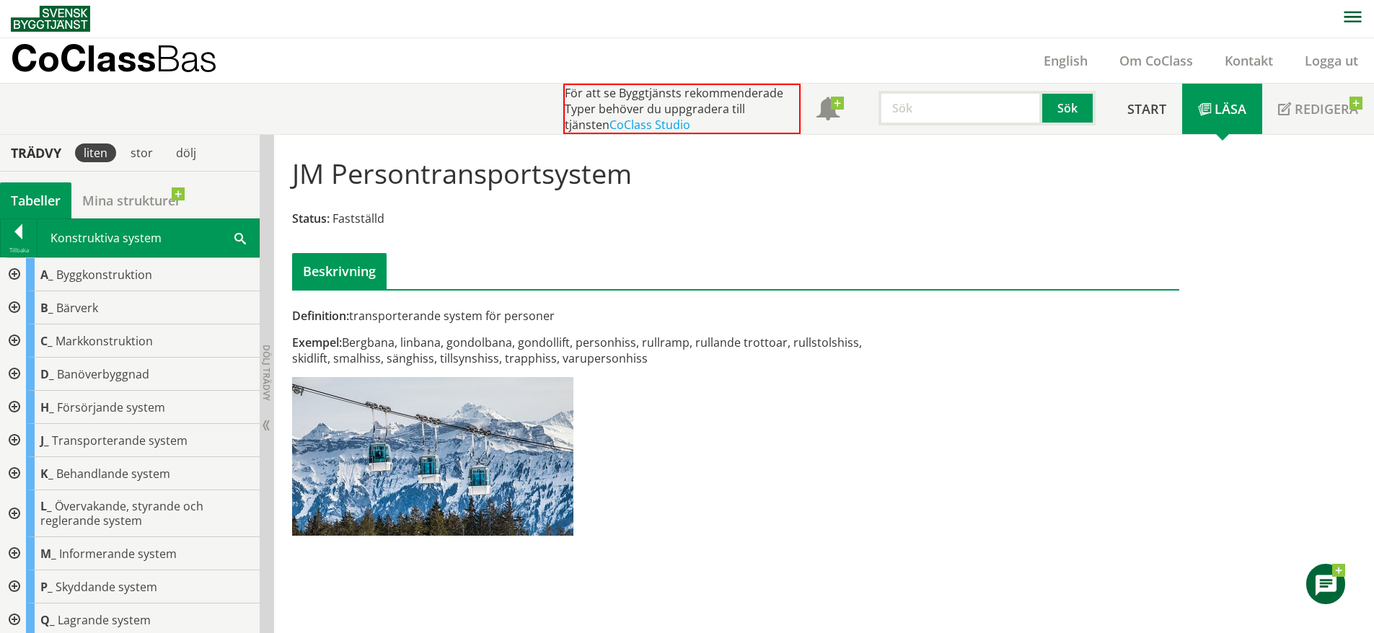
click at [17, 268] on div at bounding box center [13, 274] width 26 height 33
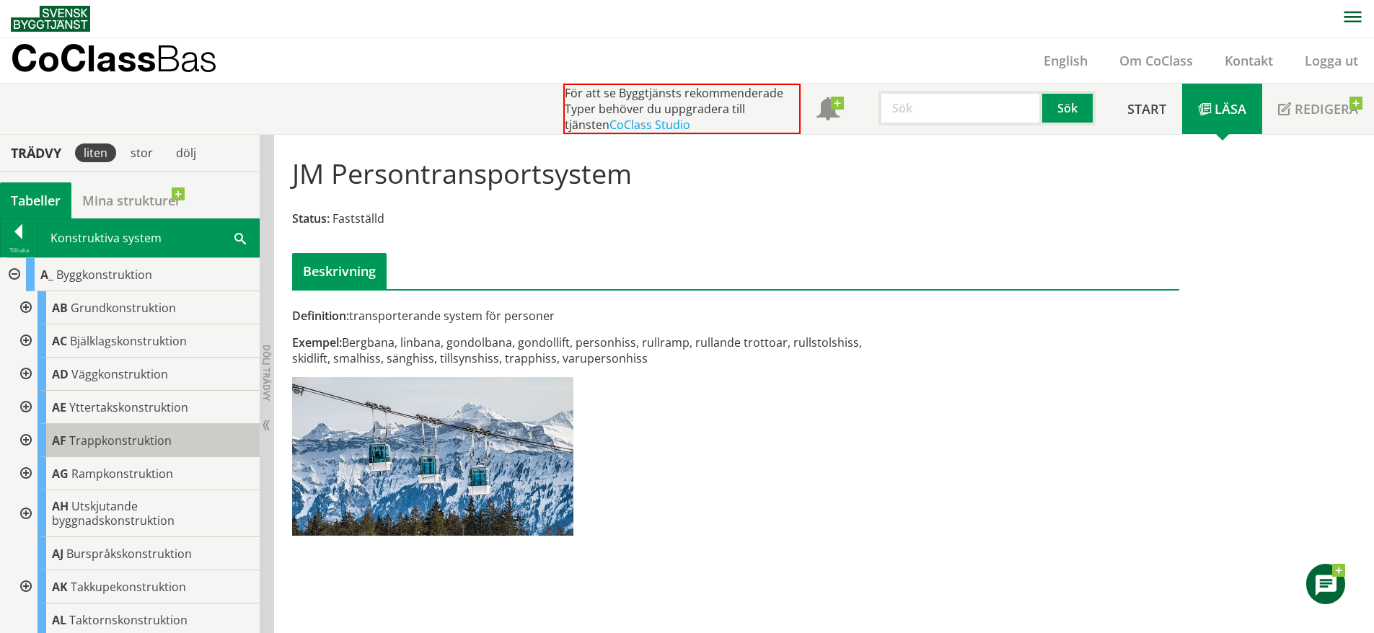
click at [159, 438] on span "Trappkonstruktion" at bounding box center [120, 441] width 102 height 16
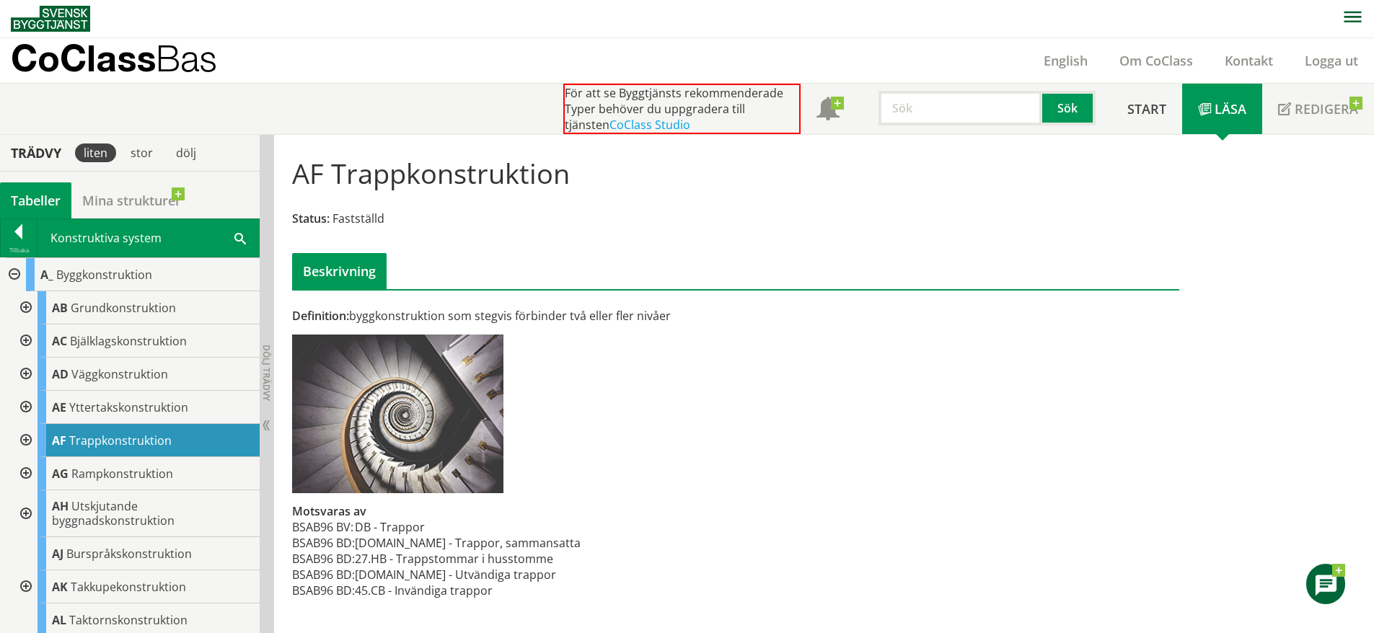
click at [27, 436] on div at bounding box center [25, 440] width 26 height 33
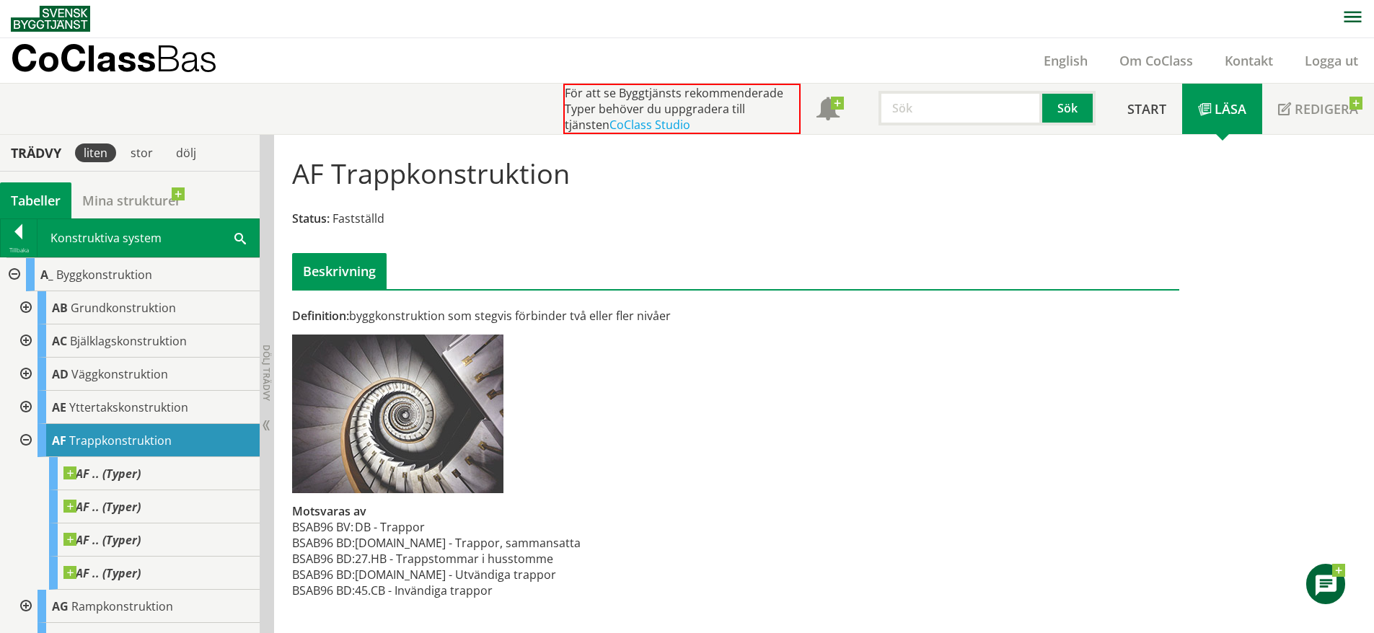
click at [27, 436] on div at bounding box center [25, 440] width 26 height 33
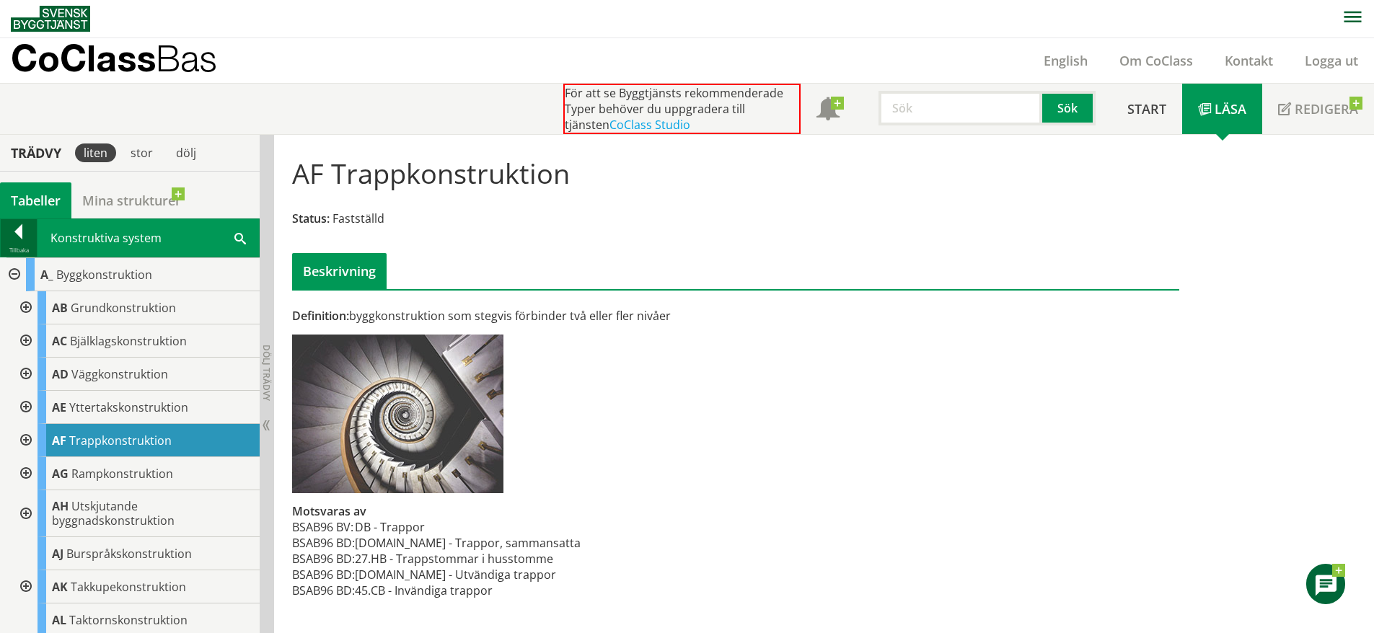
click at [28, 242] on div at bounding box center [19, 234] width 36 height 20
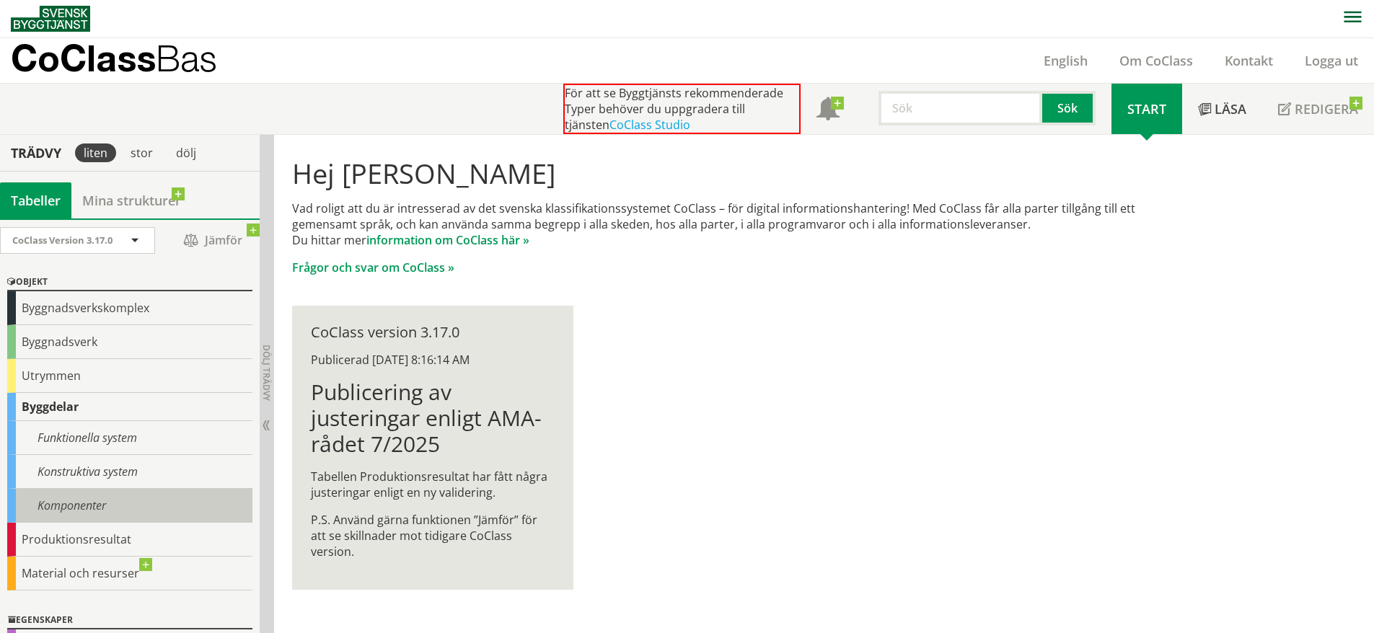
click at [88, 501] on div "Komponenter" at bounding box center [129, 506] width 245 height 34
click at [110, 522] on div "Komponenter" at bounding box center [129, 506] width 245 height 34
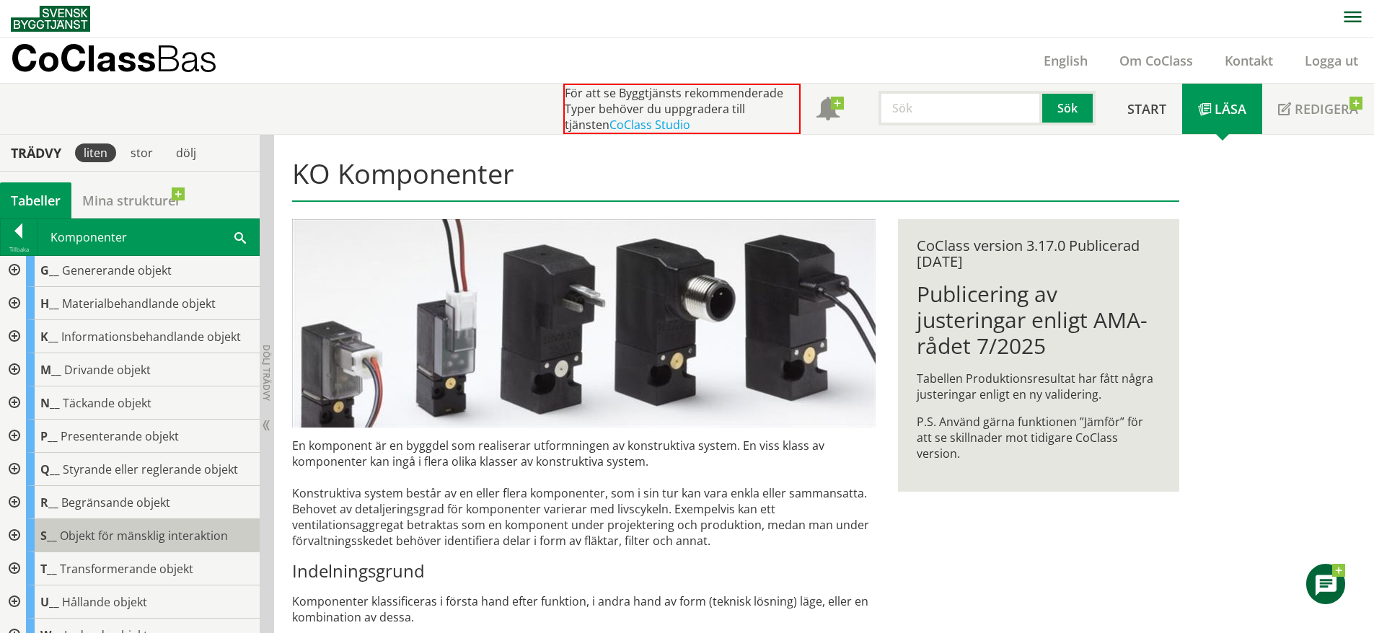
scroll to position [268, 0]
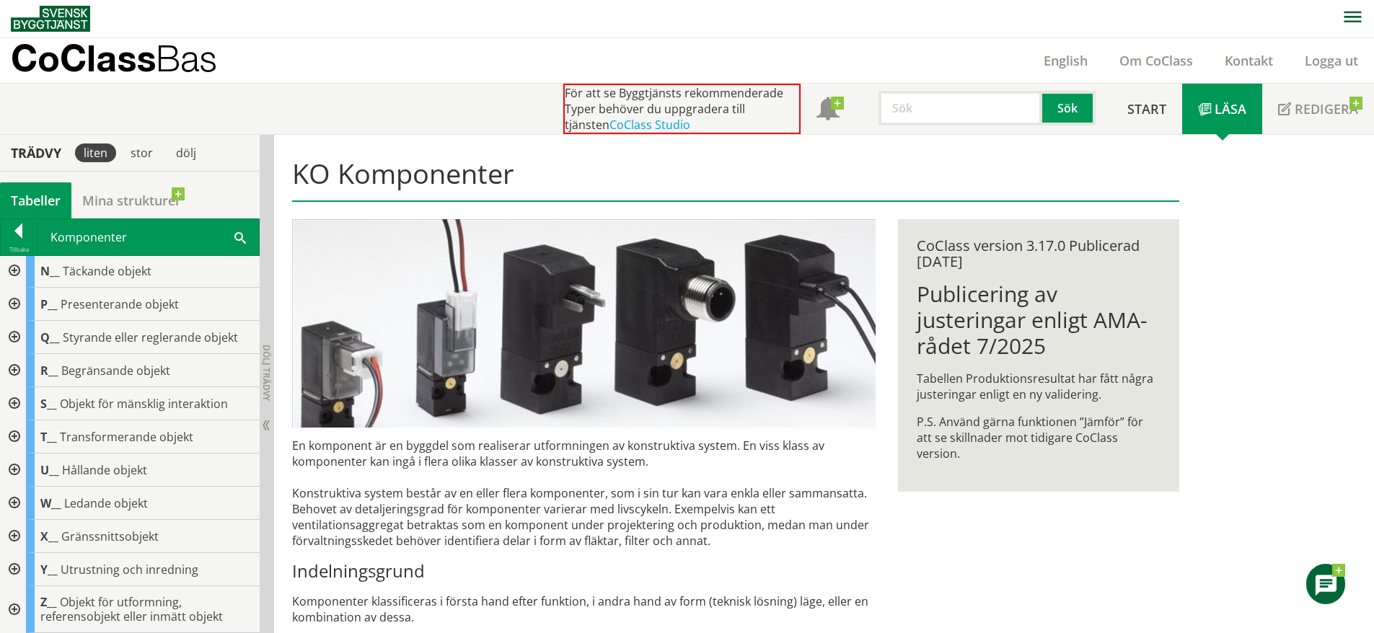
click at [14, 531] on div at bounding box center [13, 536] width 26 height 33
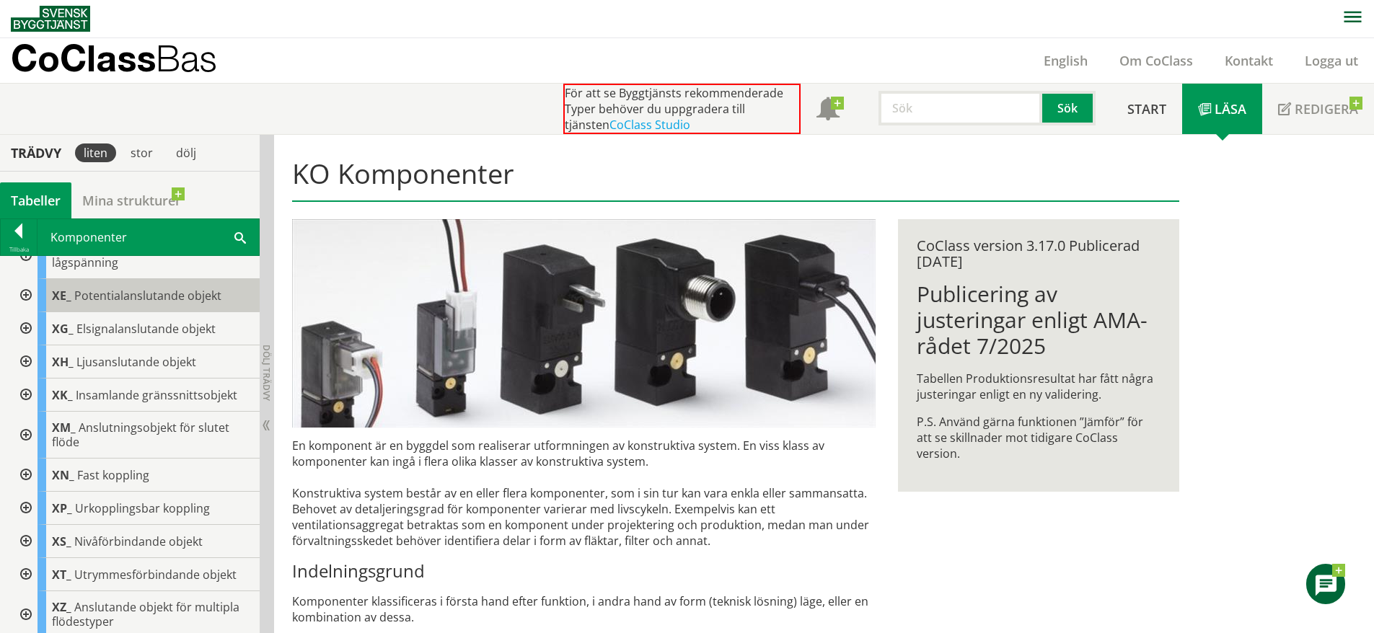
scroll to position [636, 0]
click at [25, 535] on div at bounding box center [25, 540] width 26 height 33
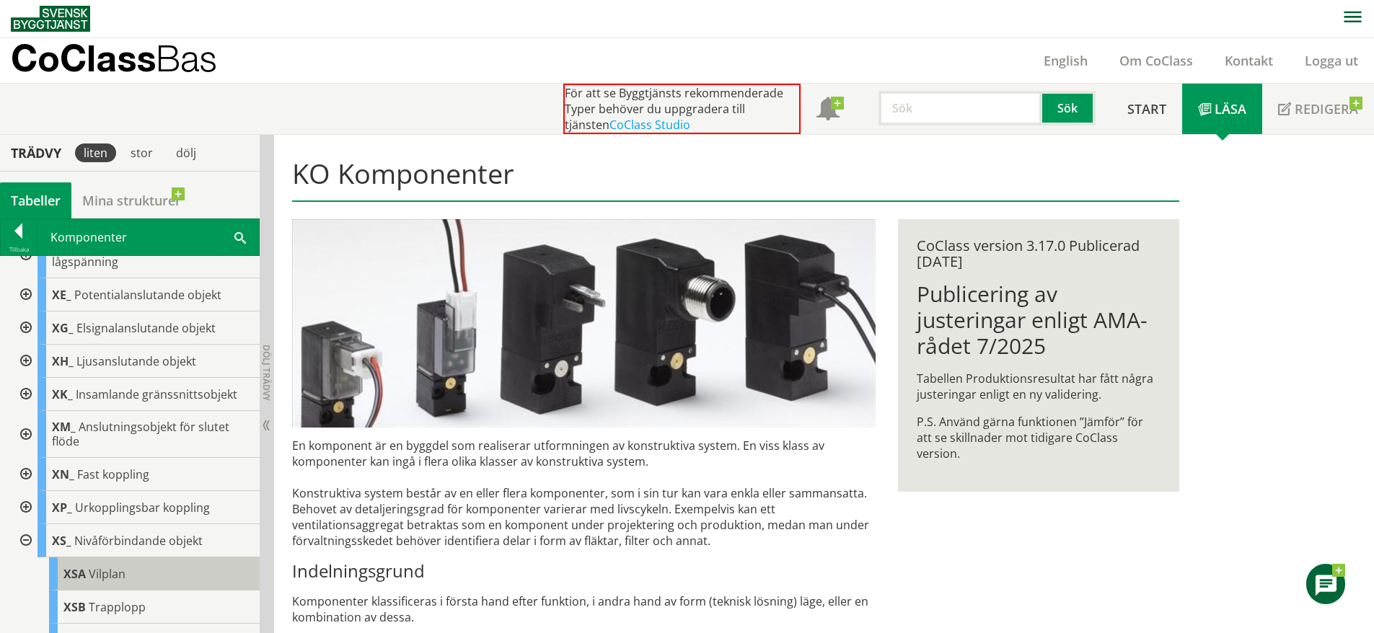
click at [136, 578] on div "XSA Vilplan" at bounding box center [154, 574] width 211 height 33
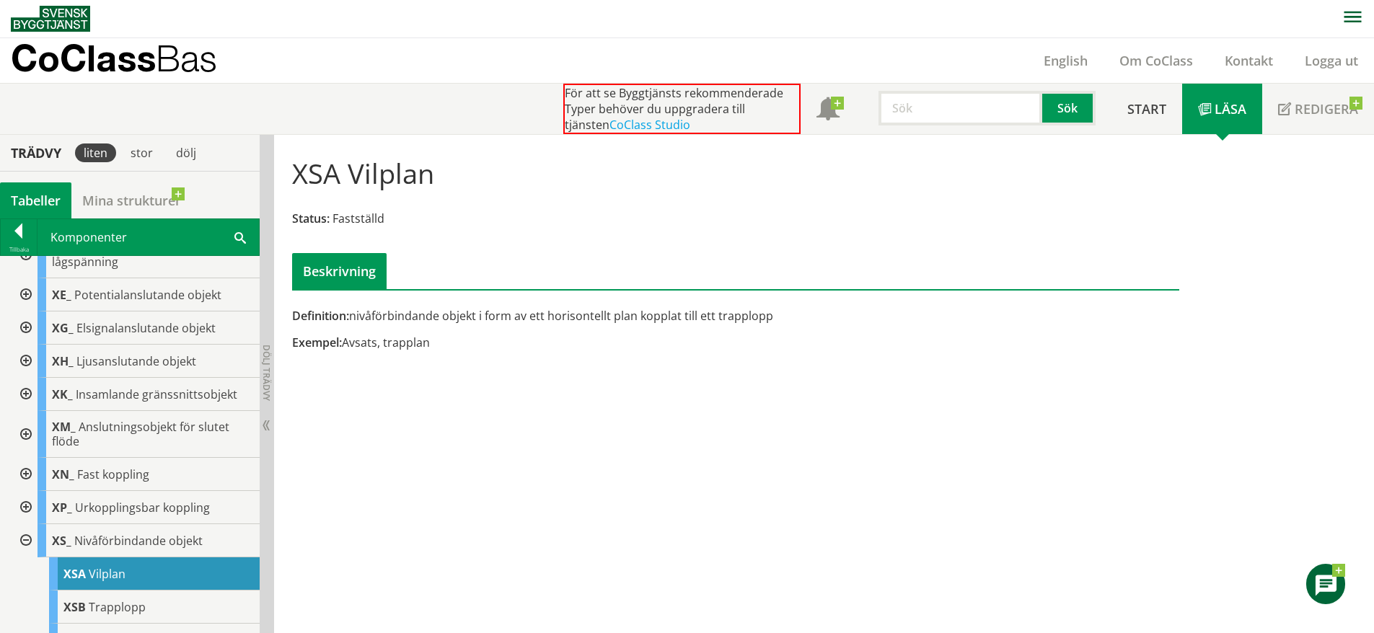
click at [233, 243] on div "Komponenter Sök" at bounding box center [148, 237] width 221 height 36
click at [238, 239] on span at bounding box center [240, 236] width 12 height 15
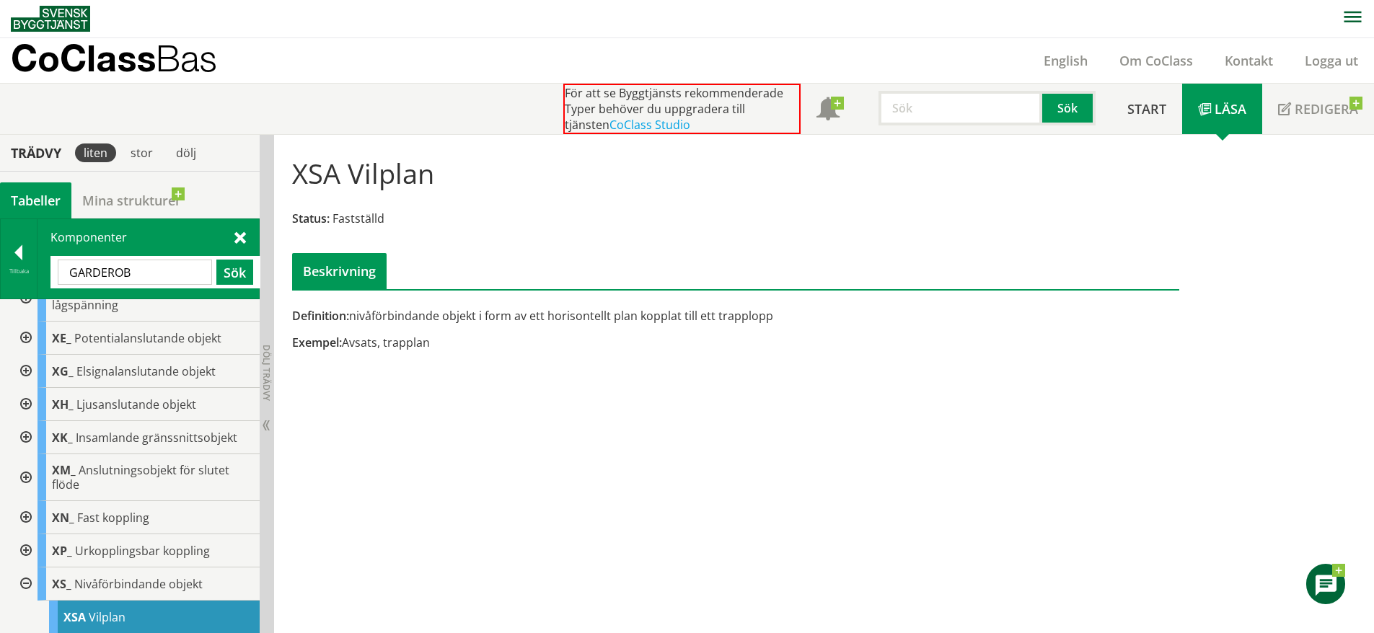
type input "GARDEROB"
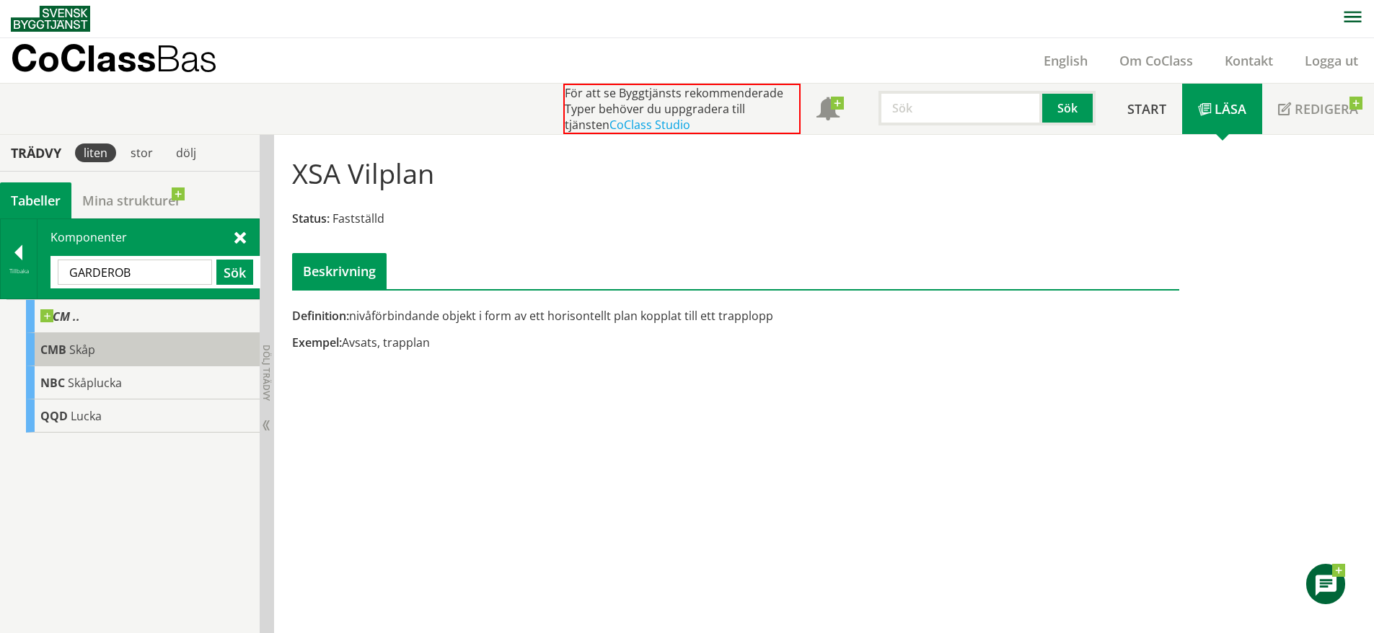
click at [196, 351] on div "CMB Skåp" at bounding box center [143, 349] width 234 height 33
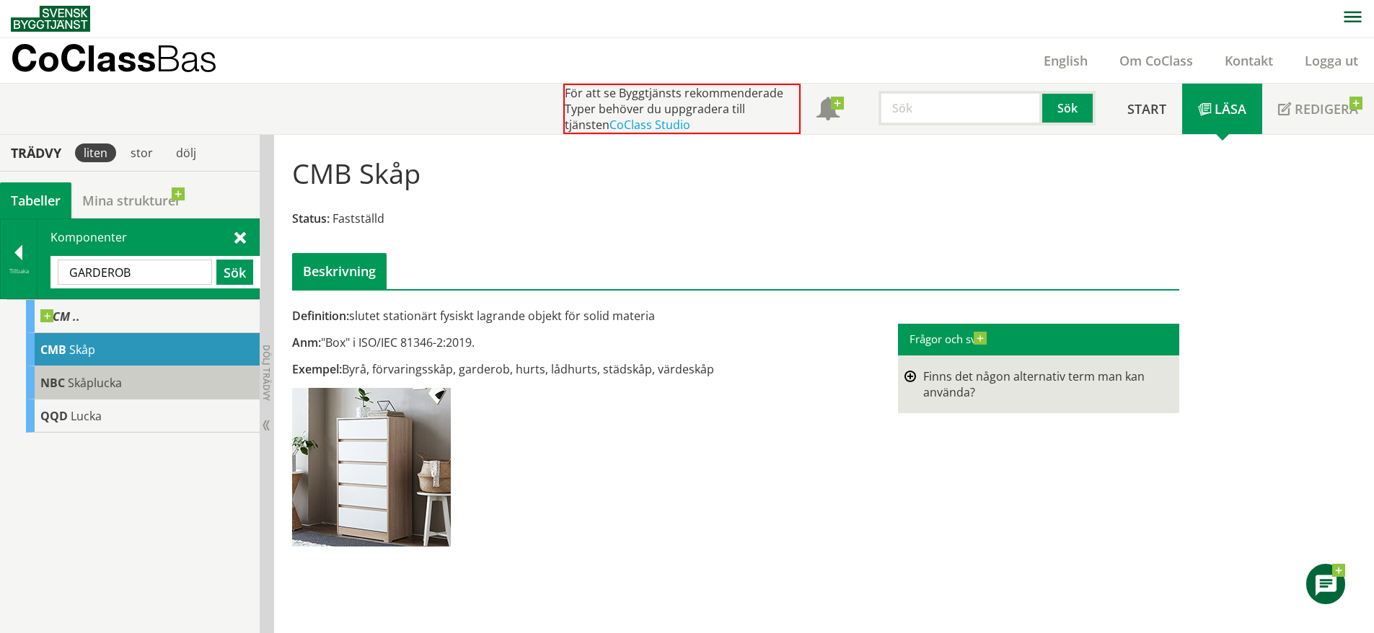
click at [188, 375] on div "NBC Skåplucka" at bounding box center [143, 382] width 234 height 33
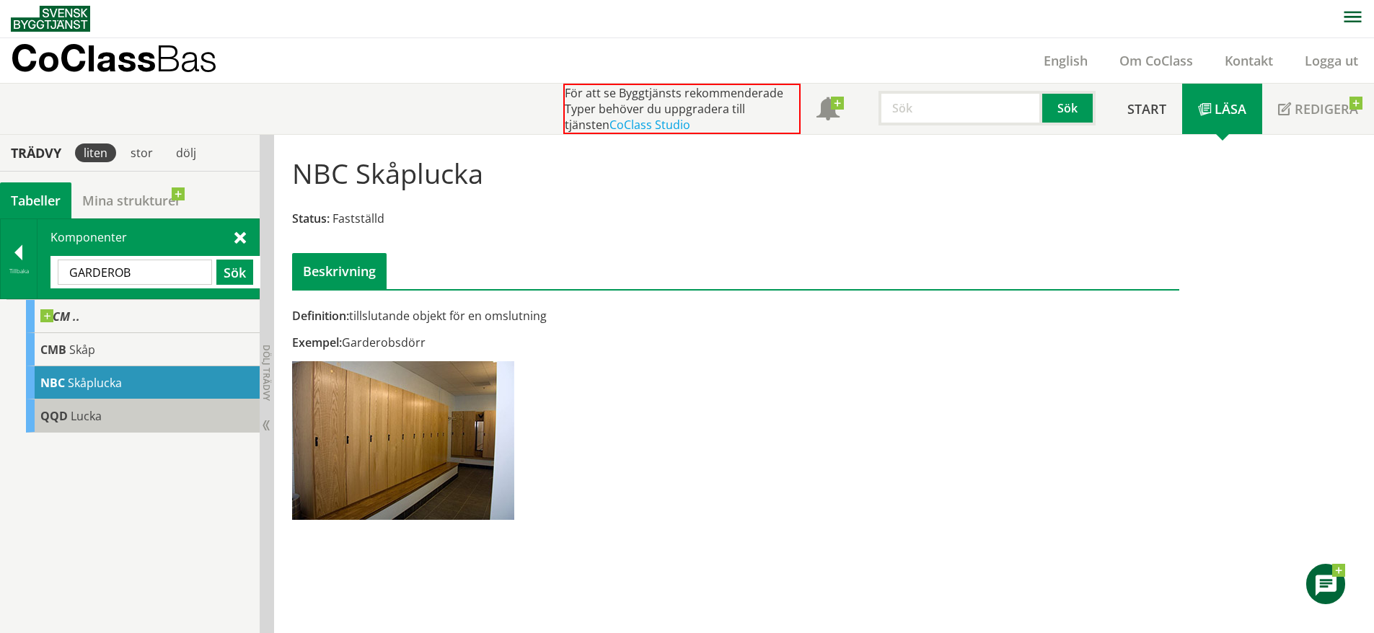
click at [161, 415] on div "QQD Lucka" at bounding box center [143, 416] width 234 height 33
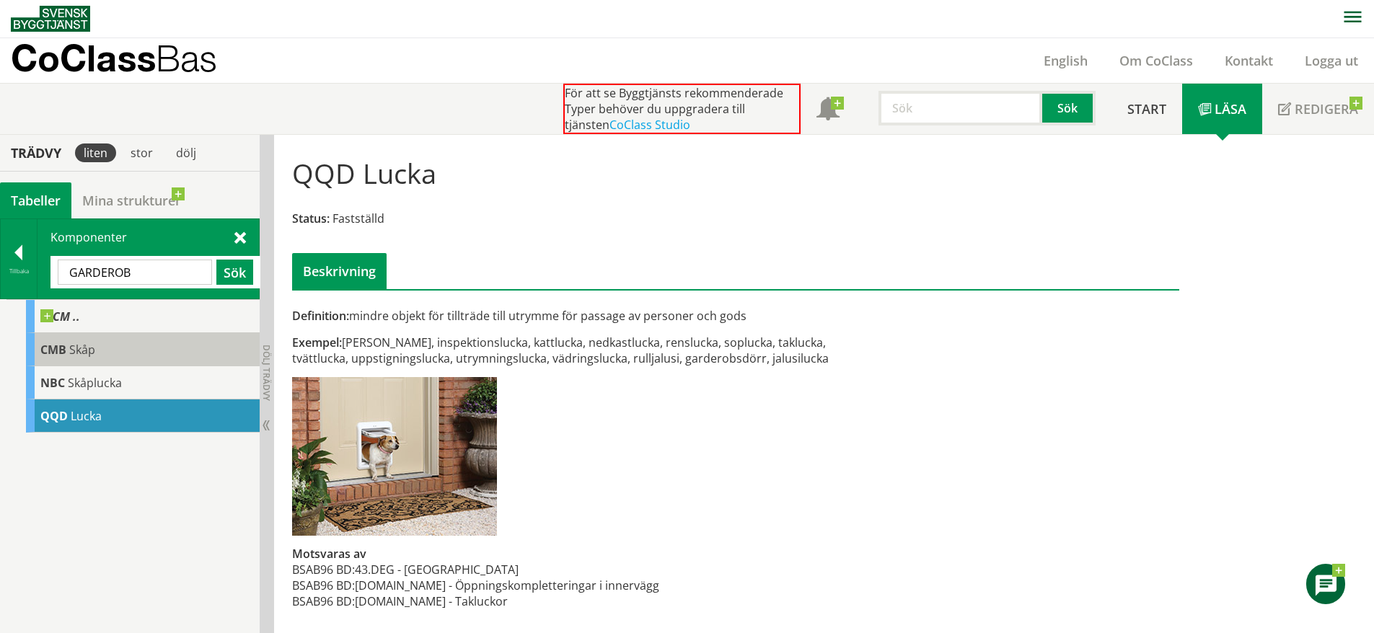
click at [145, 348] on div "CMB Skåp" at bounding box center [143, 349] width 234 height 33
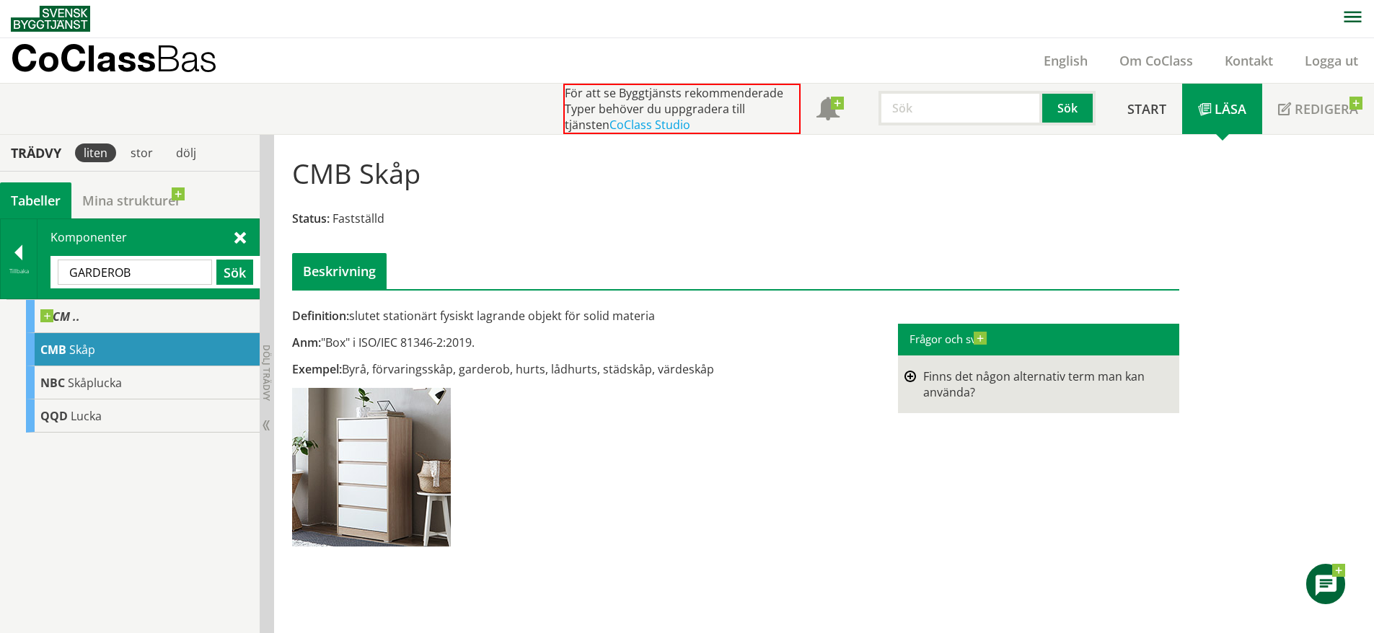
drag, startPoint x: 726, startPoint y: 369, endPoint x: 385, endPoint y: 376, distance: 341.3
click at [385, 376] on div "Exempel: Byrå, förvaringsskåp, garderob, hurts, lådhurts, städskåp, värdeskåp" at bounding box center [584, 369] width 584 height 16
click at [592, 462] on div "Definition: slutet stationärt fysiskt lagrande objekt för solid materia Anm: "B…" at bounding box center [584, 432] width 606 height 249
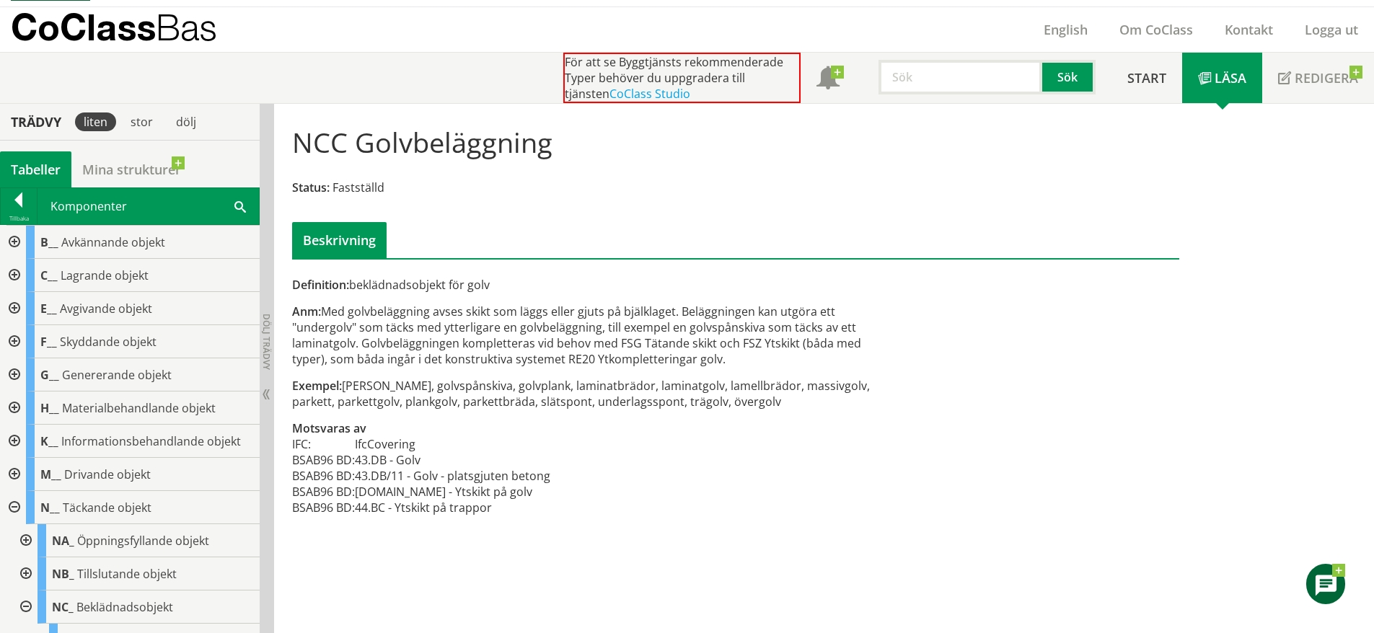
scroll to position [271, 0]
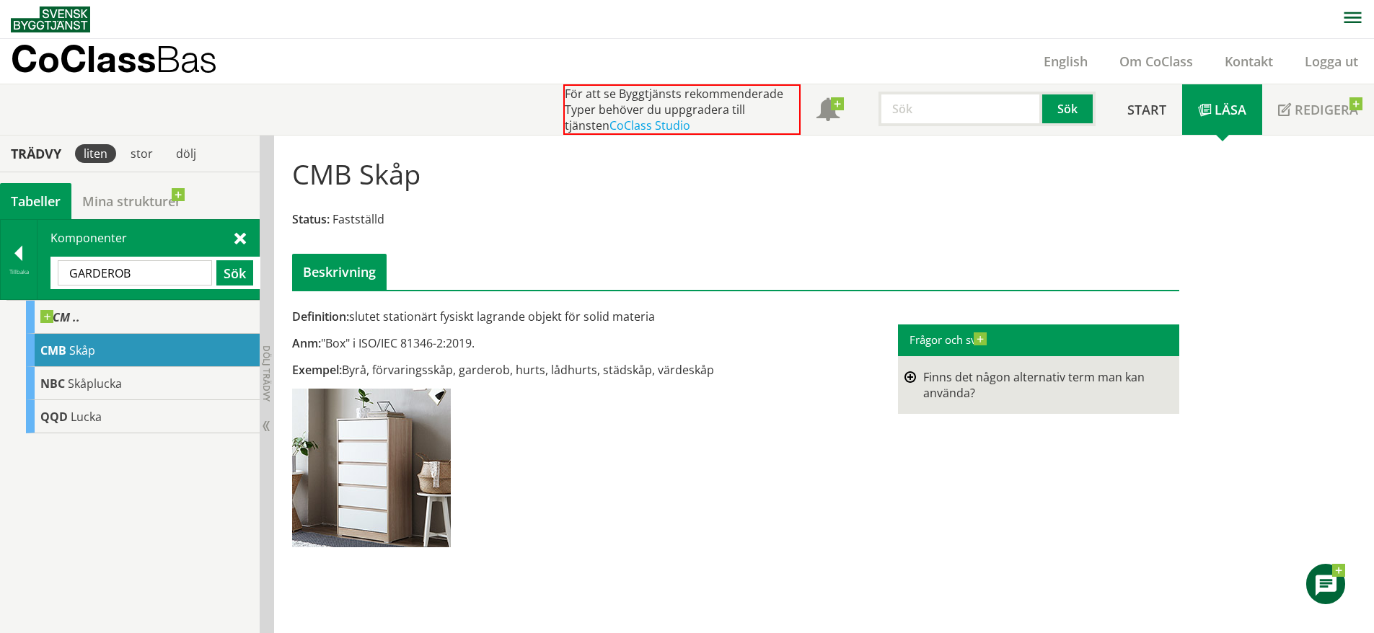
scroll to position [1, 0]
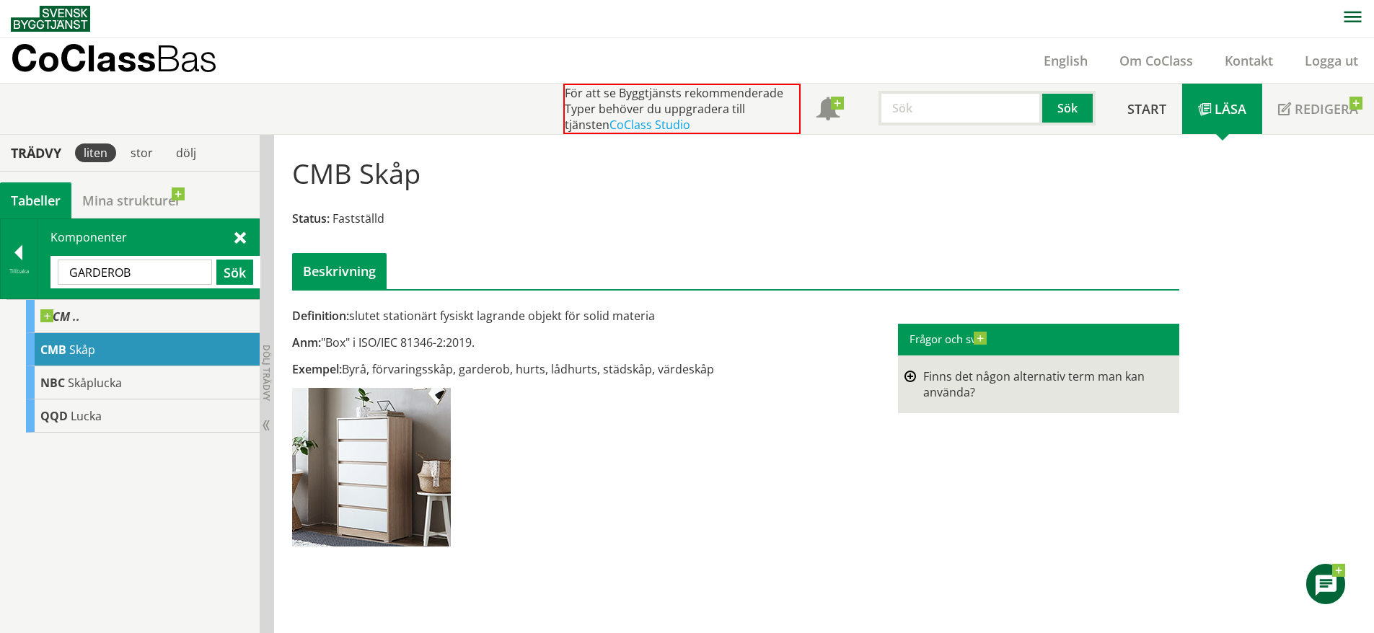
drag, startPoint x: 143, startPoint y: 271, endPoint x: -59, endPoint y: 258, distance: 202.5
click at [0, 258] on html "AMA AMA Beskrivningsverktyg AMA Funktion BSAB Bygginfo Byggjura Byggkatalogen […" at bounding box center [687, 315] width 1374 height 633
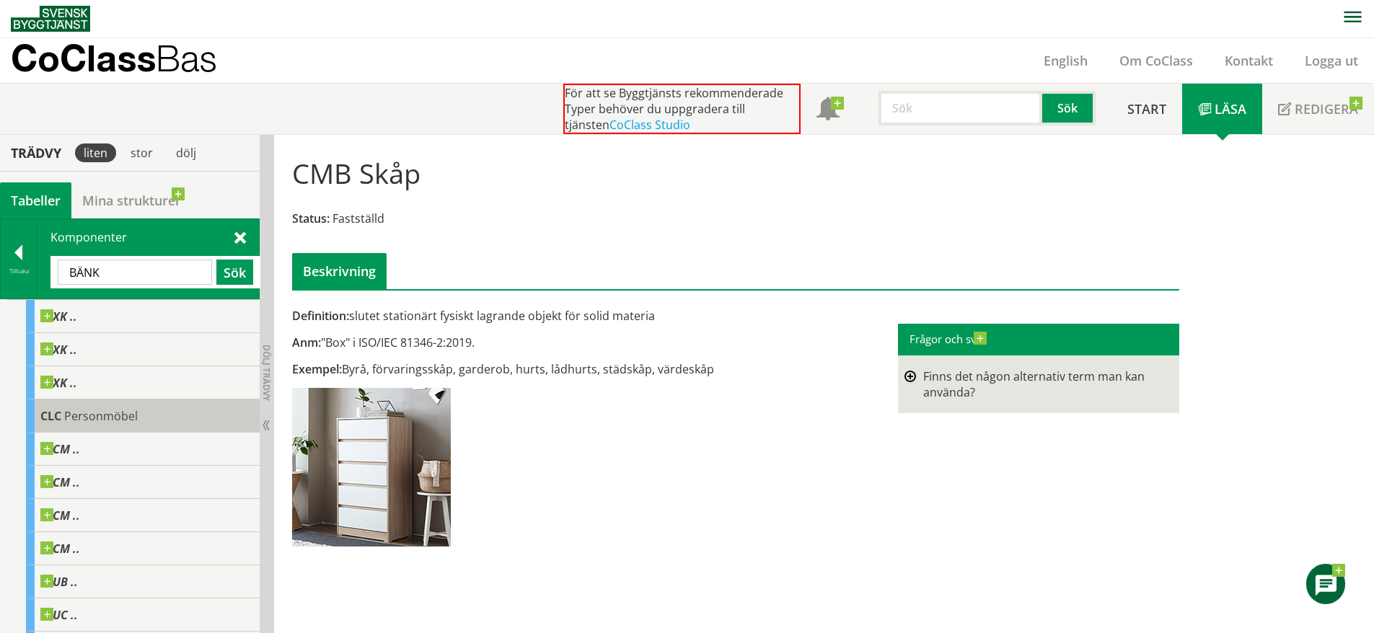
click at [181, 432] on div "CLC Personmöbel" at bounding box center [143, 416] width 234 height 33
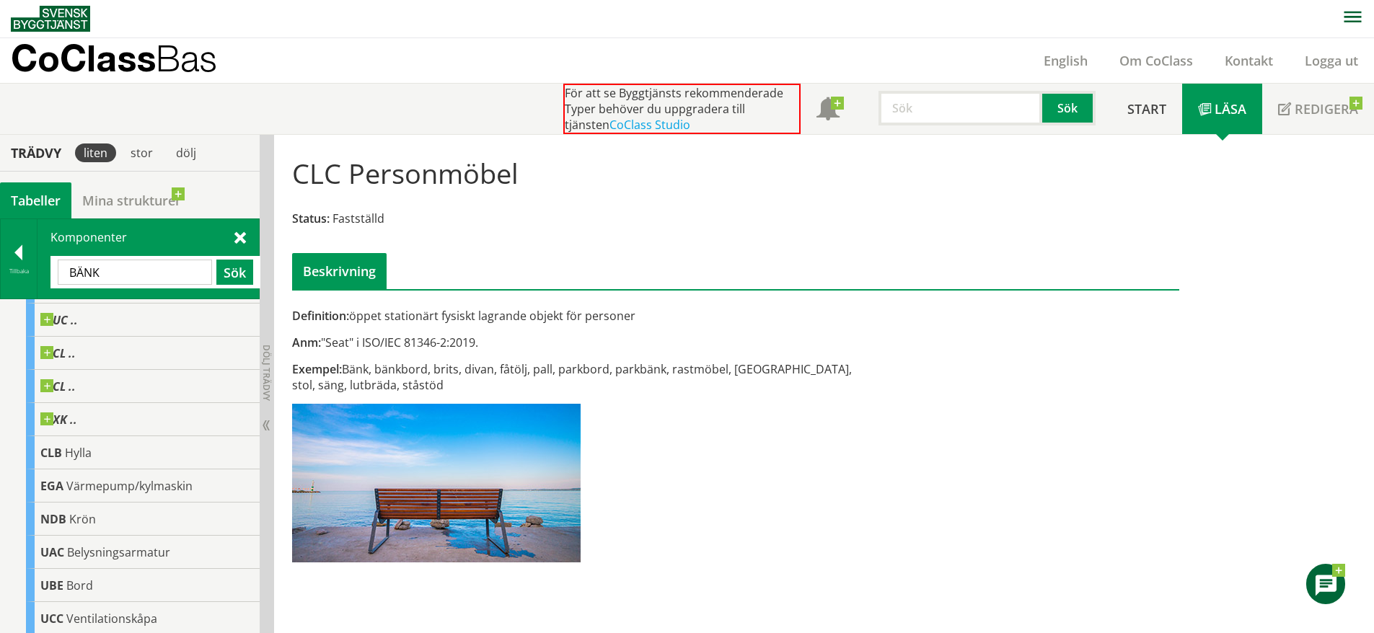
scroll to position [296, 0]
click at [154, 447] on div "CLB Hylla" at bounding box center [143, 452] width 234 height 33
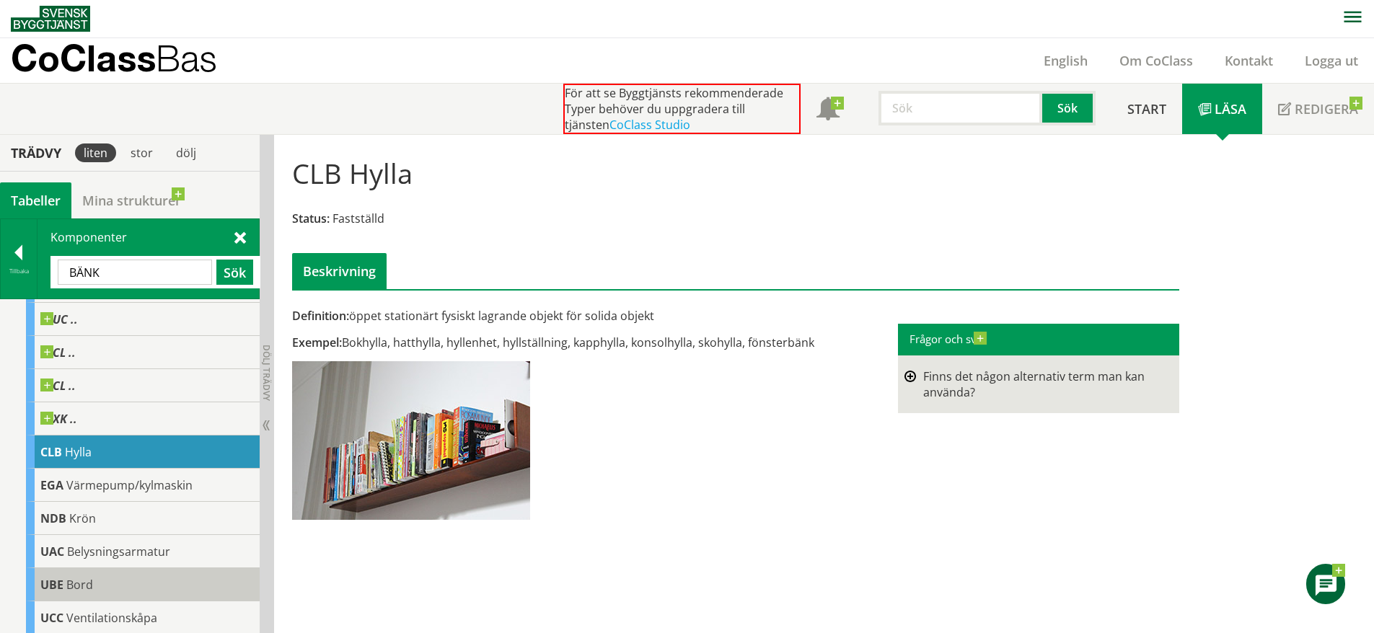
click at [115, 586] on div "UBE Bord" at bounding box center [143, 584] width 234 height 33
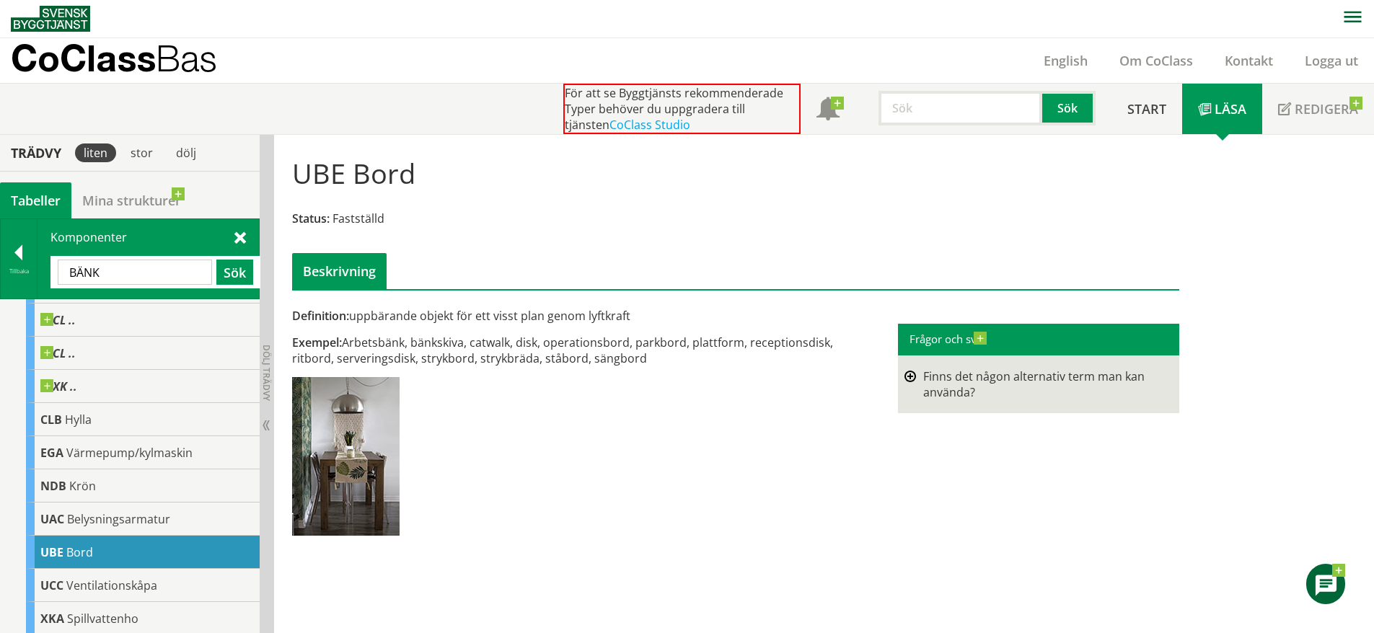
scroll to position [329, 0]
click at [134, 581] on span "Ventilationskåpa" at bounding box center [111, 585] width 91 height 16
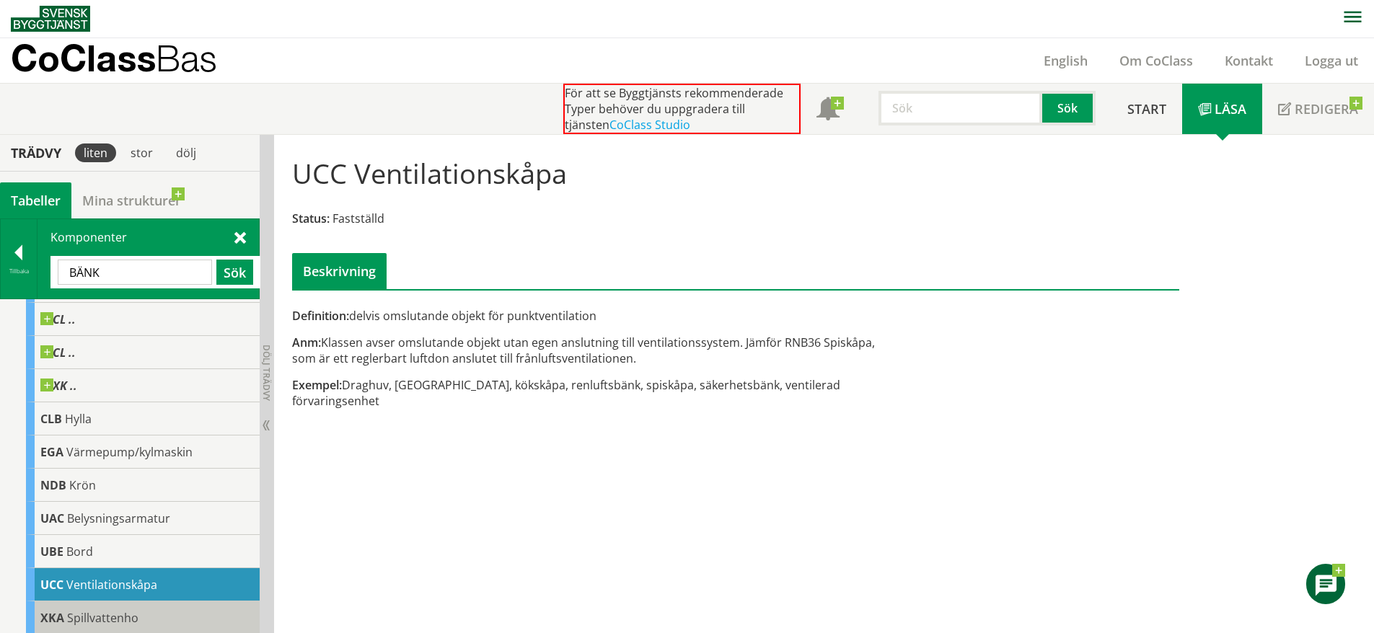
click at [119, 609] on div "XKA Spillvattenho" at bounding box center [143, 618] width 234 height 33
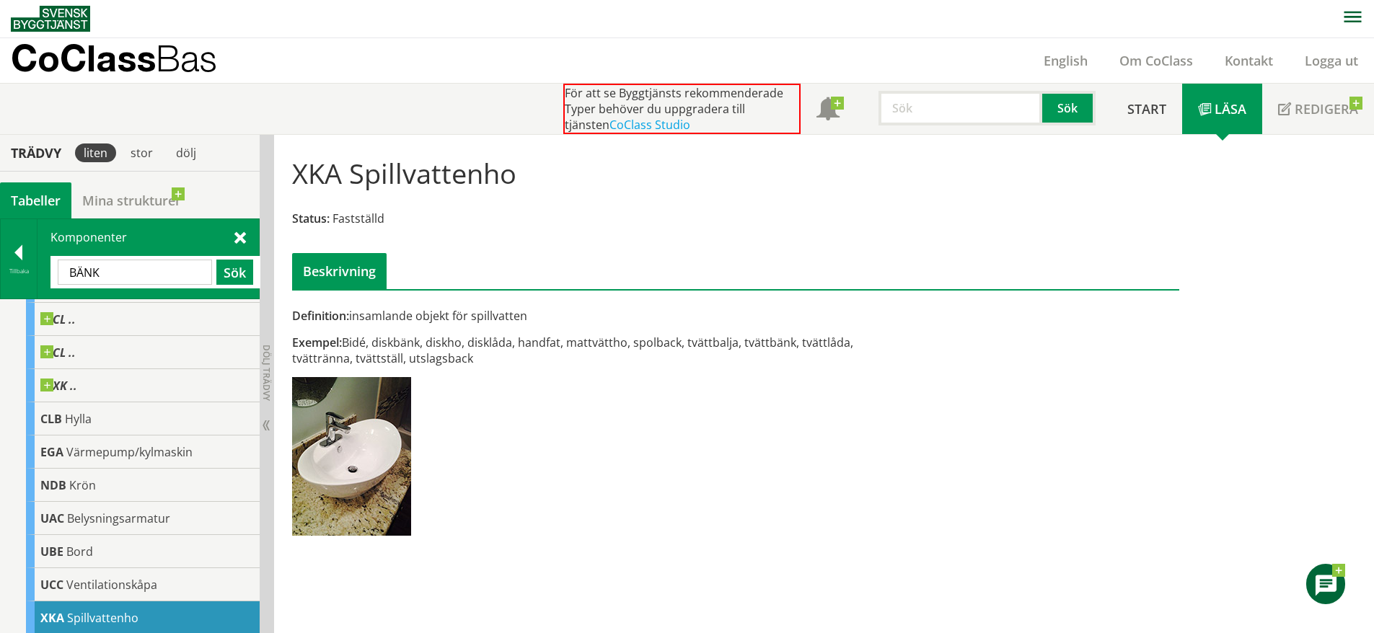
drag, startPoint x: 136, startPoint y: 268, endPoint x: 49, endPoint y: 271, distance: 86.6
click at [48, 270] on div "Komponenter BÄNK Sök" at bounding box center [148, 258] width 221 height 79
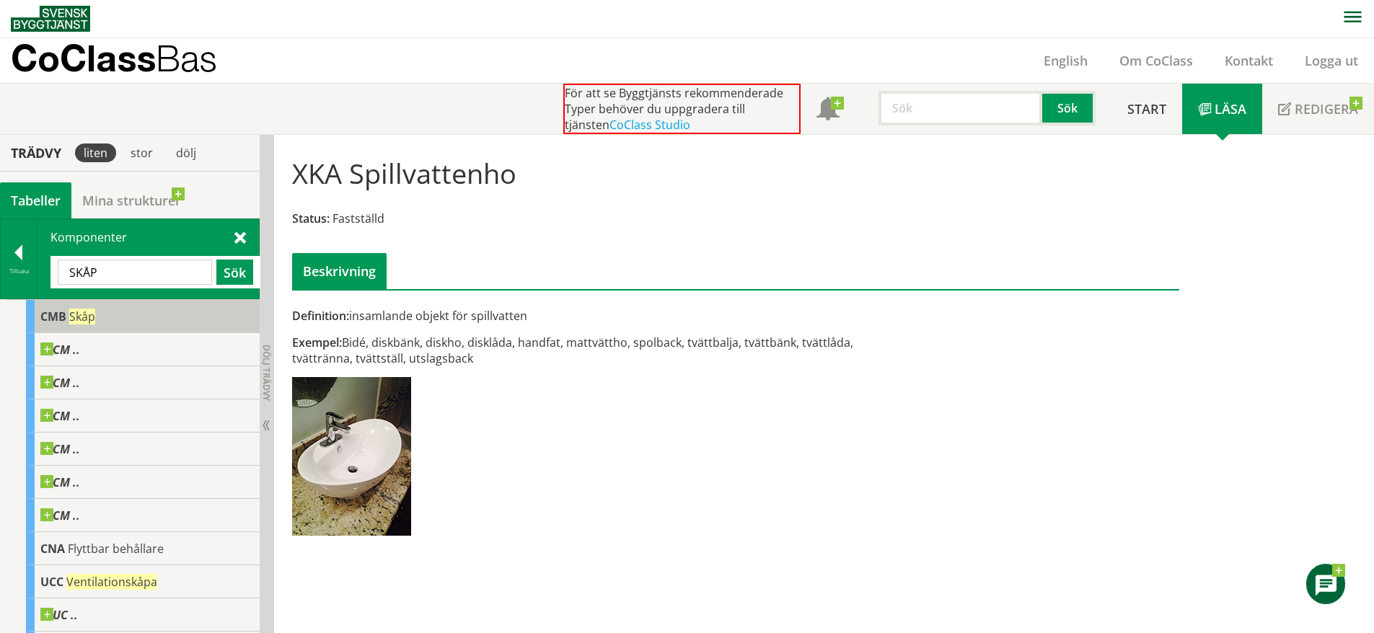
click at [129, 322] on div "CMB Skåp" at bounding box center [143, 316] width 234 height 33
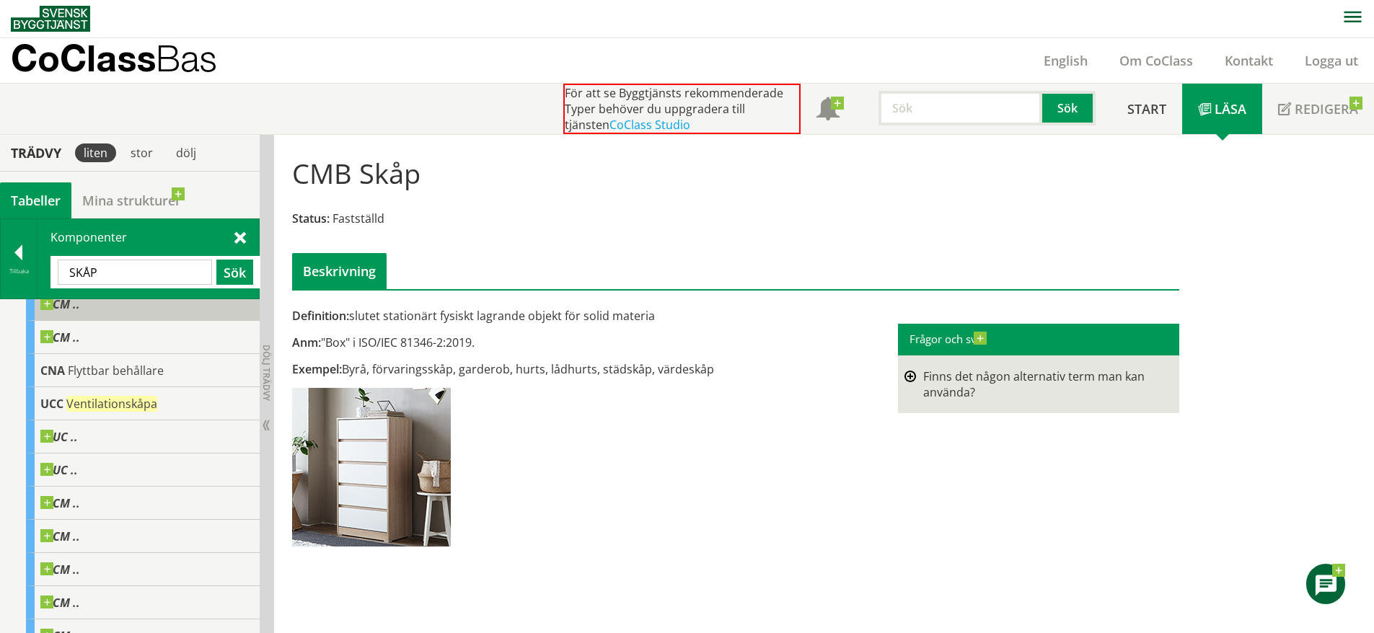
scroll to position [179, 0]
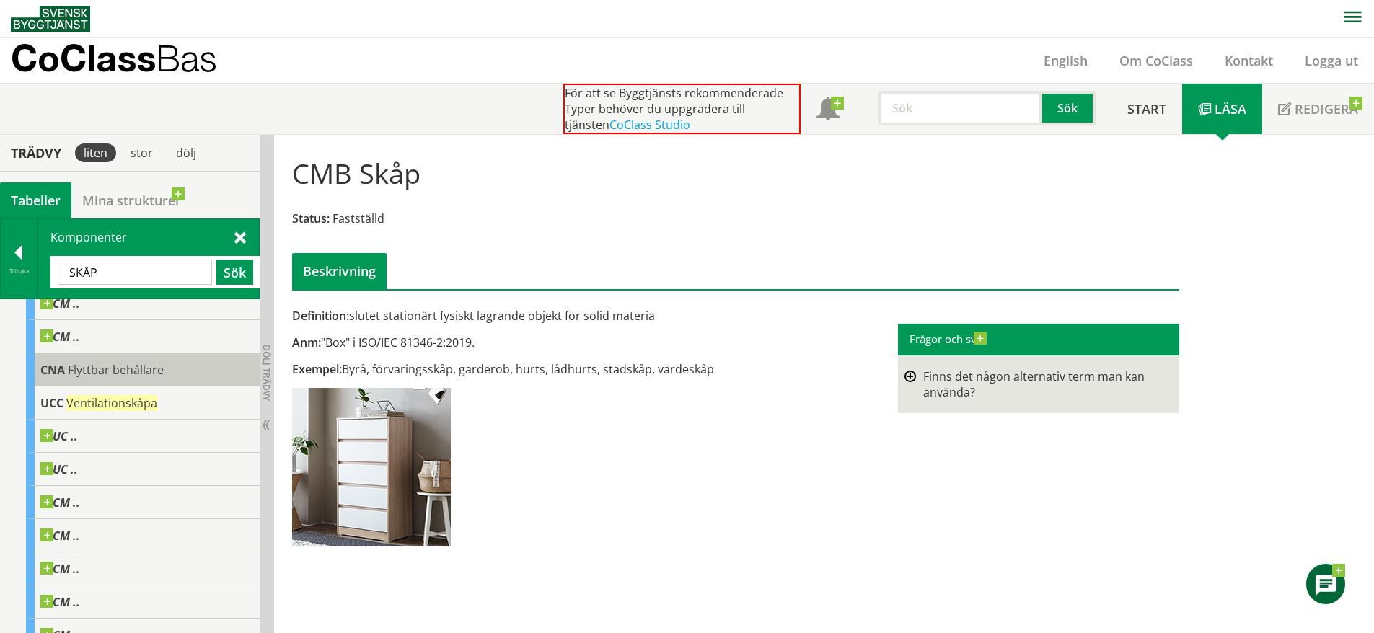
click at [181, 377] on div "CNA Flyttbar behållare" at bounding box center [143, 369] width 234 height 33
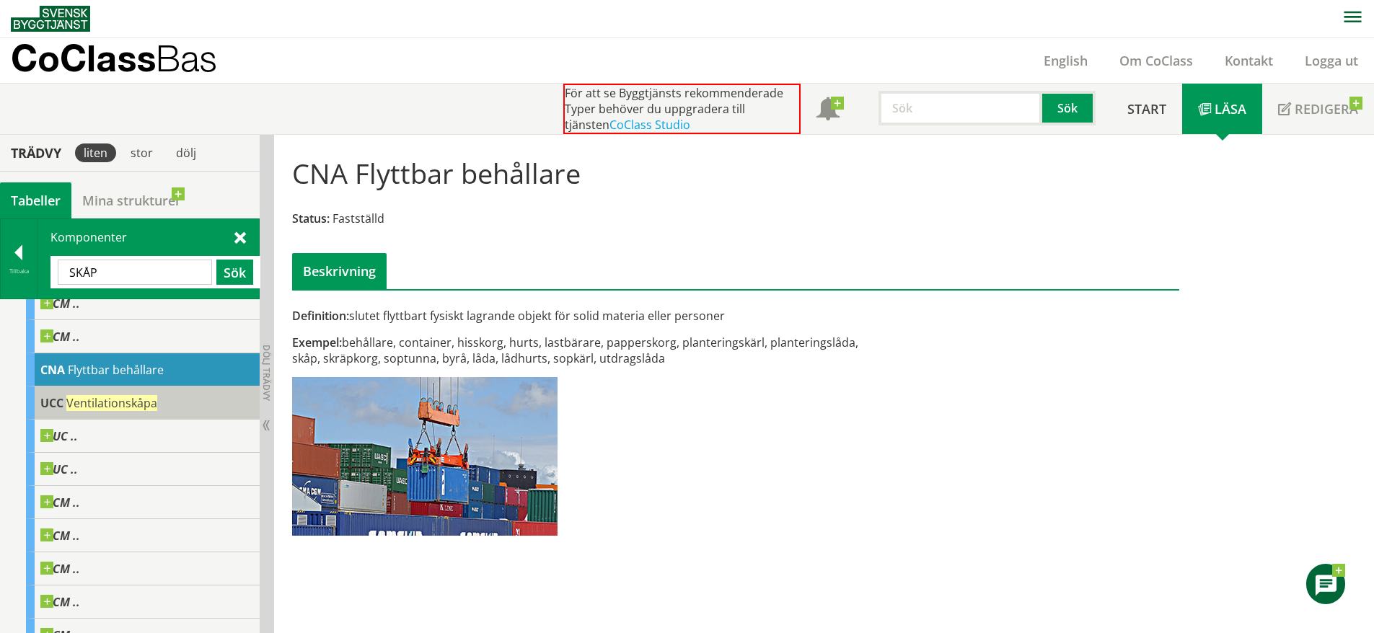
click at [171, 398] on div "UCC Ventilationskåpa" at bounding box center [143, 403] width 234 height 33
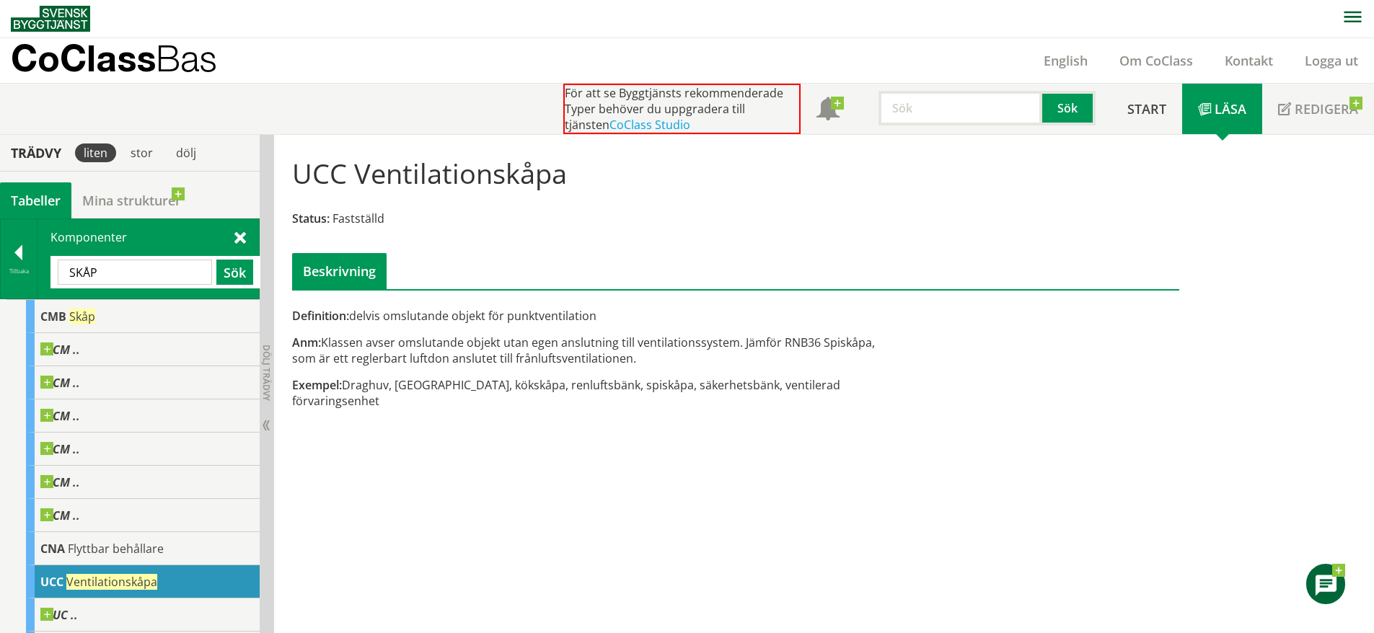
drag, startPoint x: 92, startPoint y: 265, endPoint x: -159, endPoint y: 232, distance: 253.2
click at [0, 232] on html "AMA AMA Beskrivningsverktyg AMA Funktion BSAB Bygginfo Byggjura Byggkatalogen B…" at bounding box center [687, 315] width 1374 height 633
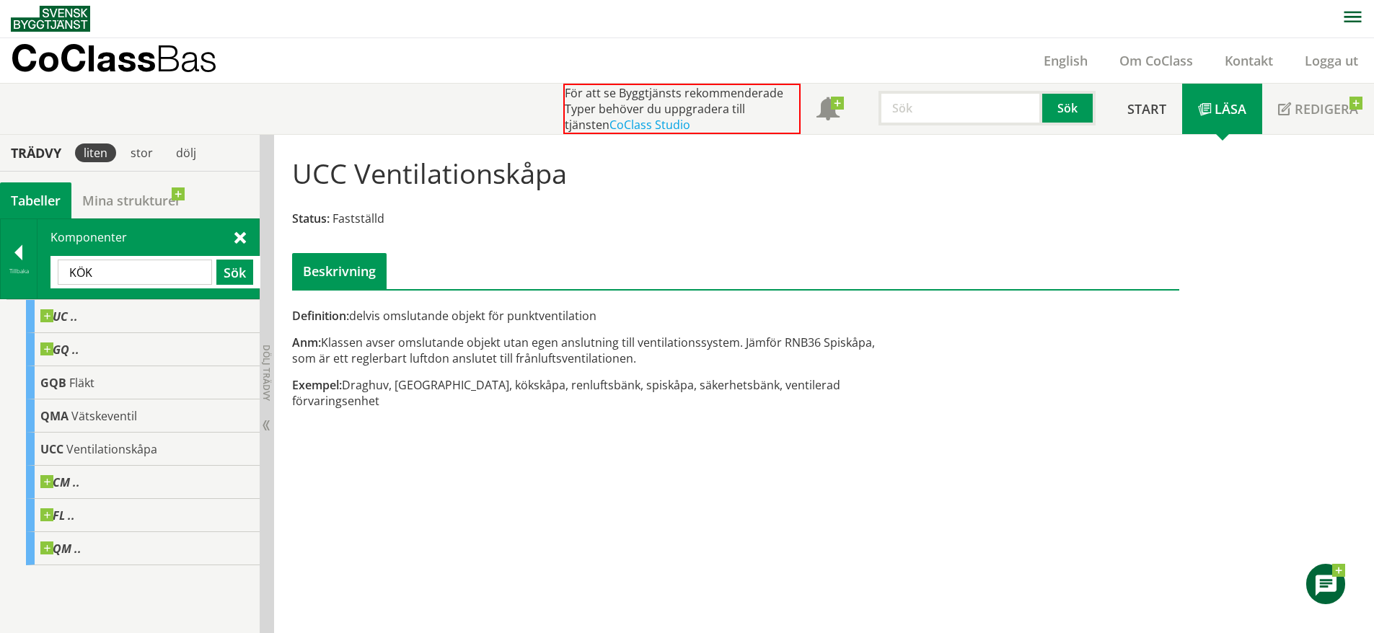
drag, startPoint x: 126, startPoint y: 269, endPoint x: -191, endPoint y: 281, distance: 316.9
click at [0, 281] on html "AMA AMA Beskrivningsverktyg AMA Funktion BSAB Bygginfo Byggjura Byggkatalogen B…" at bounding box center [687, 315] width 1374 height 633
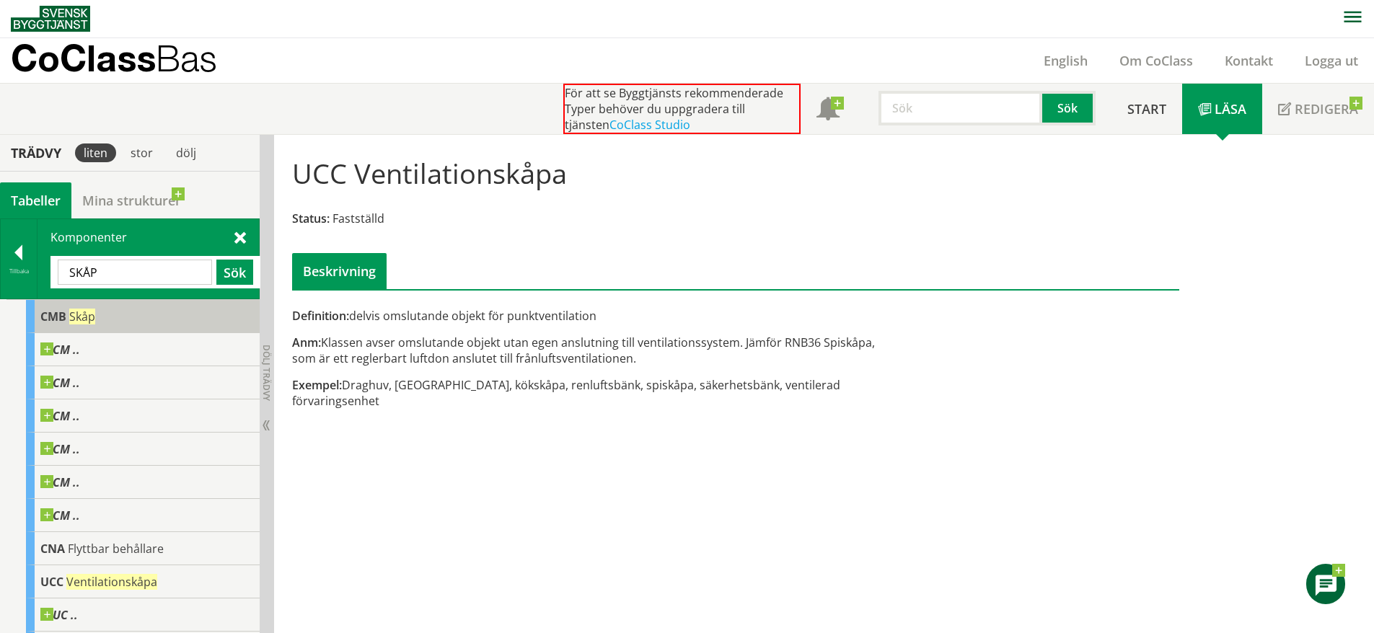
click at [110, 327] on div "CMB Skåp" at bounding box center [143, 316] width 234 height 33
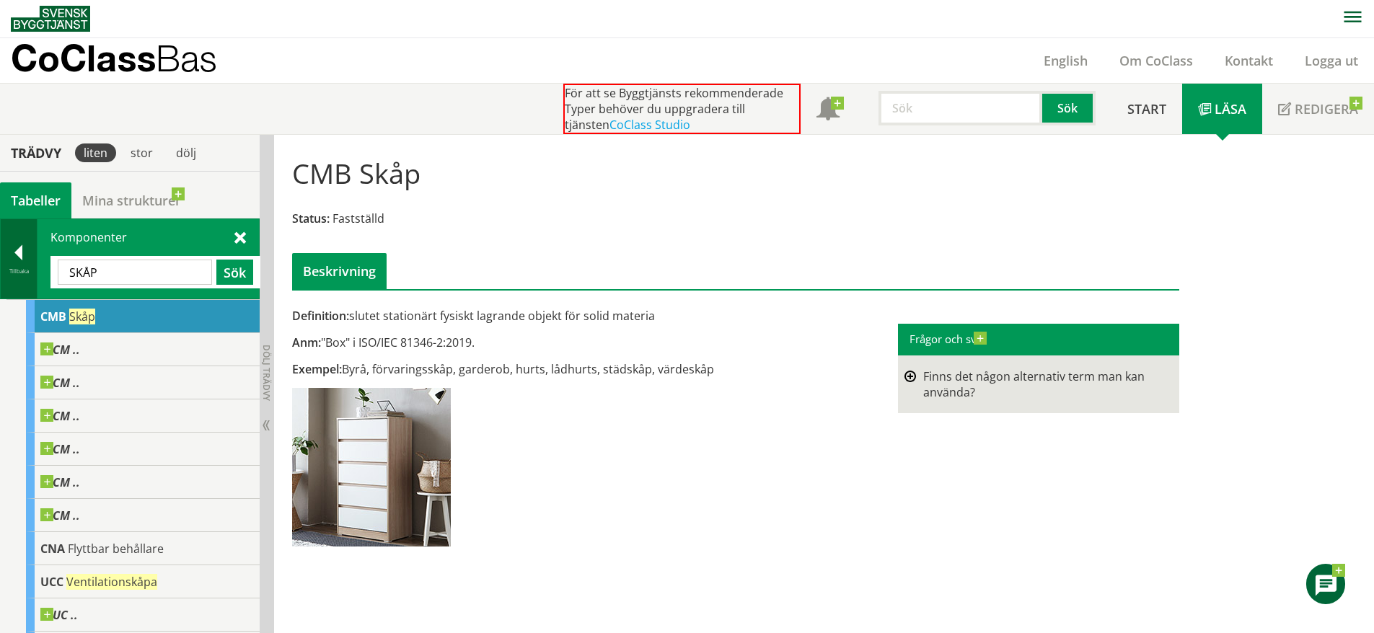
drag, startPoint x: 126, startPoint y: 273, endPoint x: 27, endPoint y: 273, distance: 98.8
click at [27, 273] on div "Tillbaka Komponenter SKÅP Sök" at bounding box center [130, 259] width 260 height 81
type input "DISK"
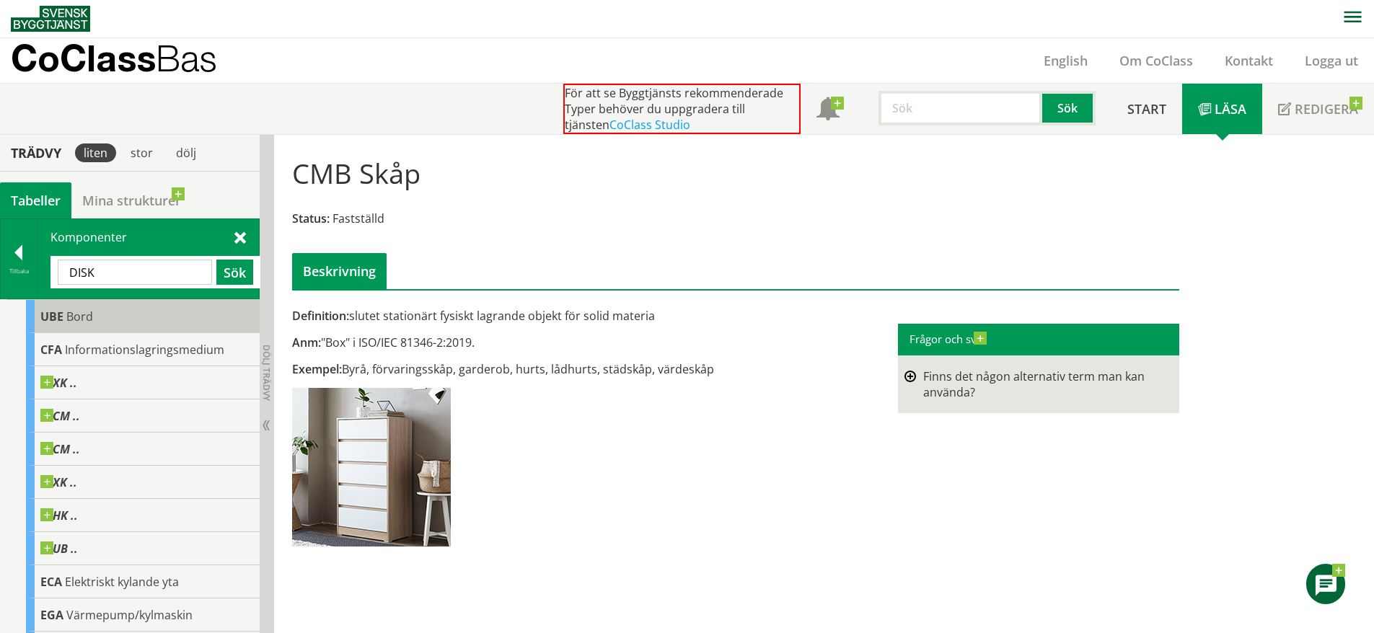
click at [143, 326] on div "UBE Bord" at bounding box center [143, 316] width 234 height 33
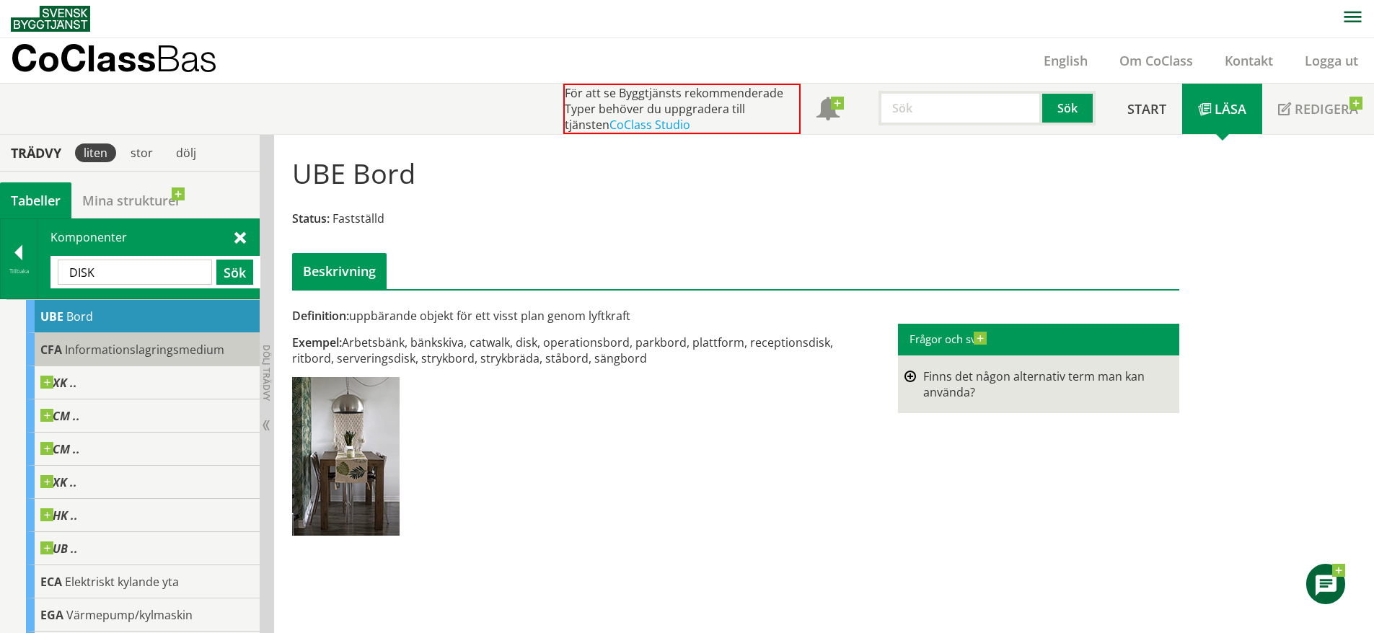
click at [157, 345] on span "Informationslagringsmedium" at bounding box center [144, 350] width 159 height 16
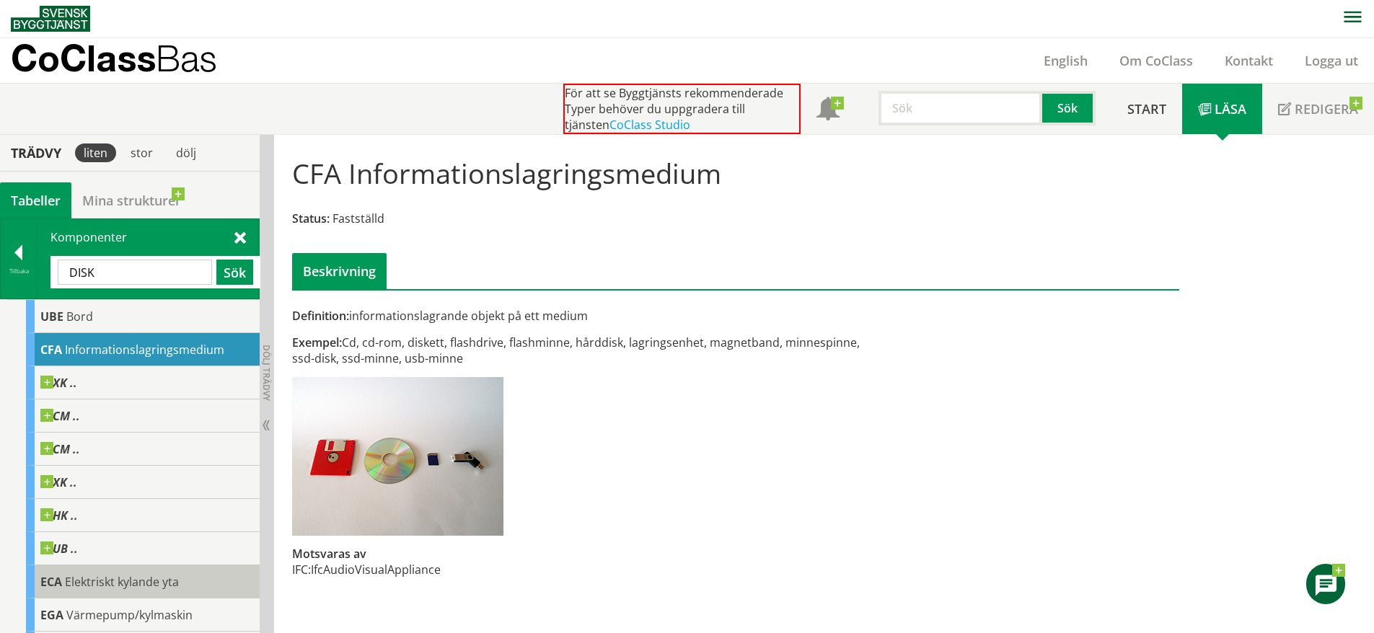
click at [165, 578] on span "Elektriskt kylande yta" at bounding box center [122, 582] width 114 height 16
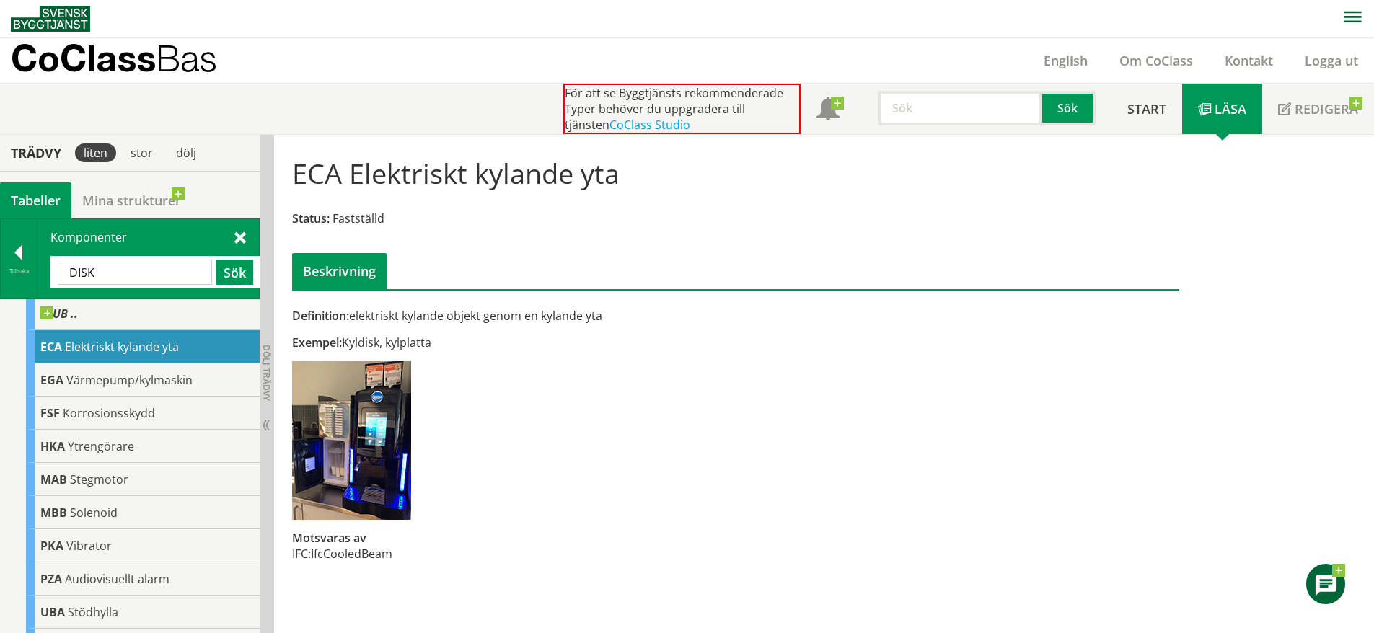
scroll to position [239, 0]
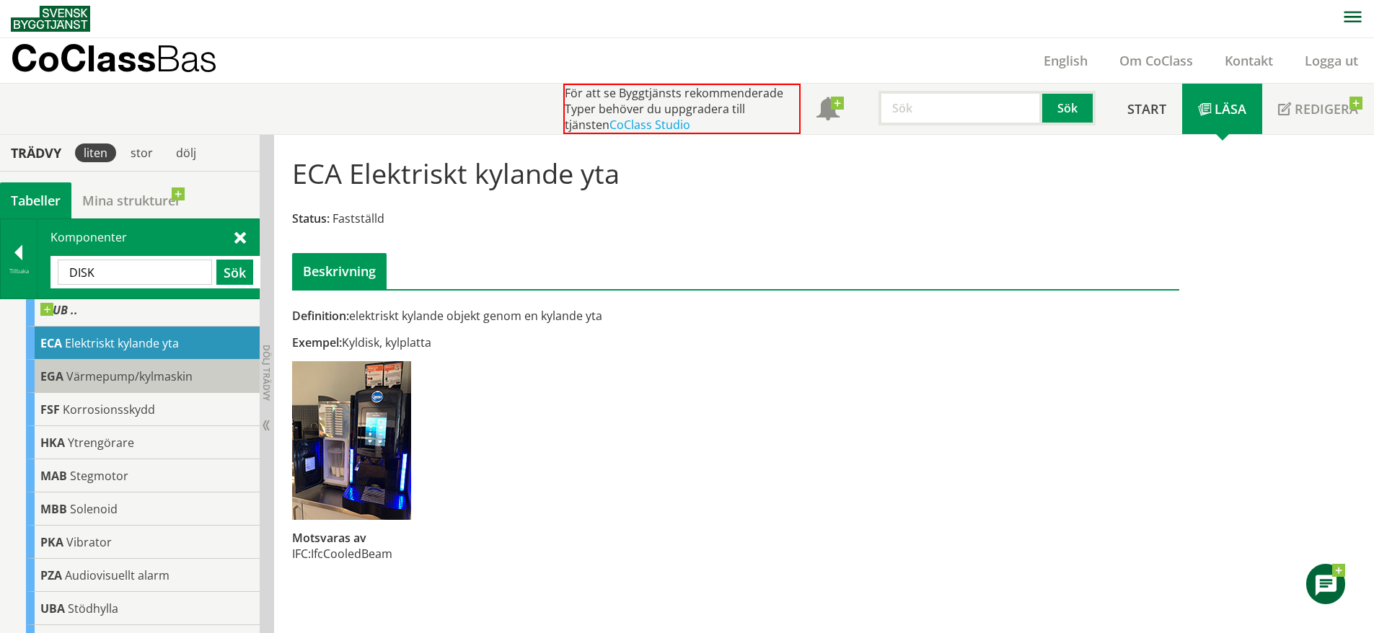
click at [171, 385] on div "EGA Värmepump/kylmaskin" at bounding box center [143, 376] width 234 height 33
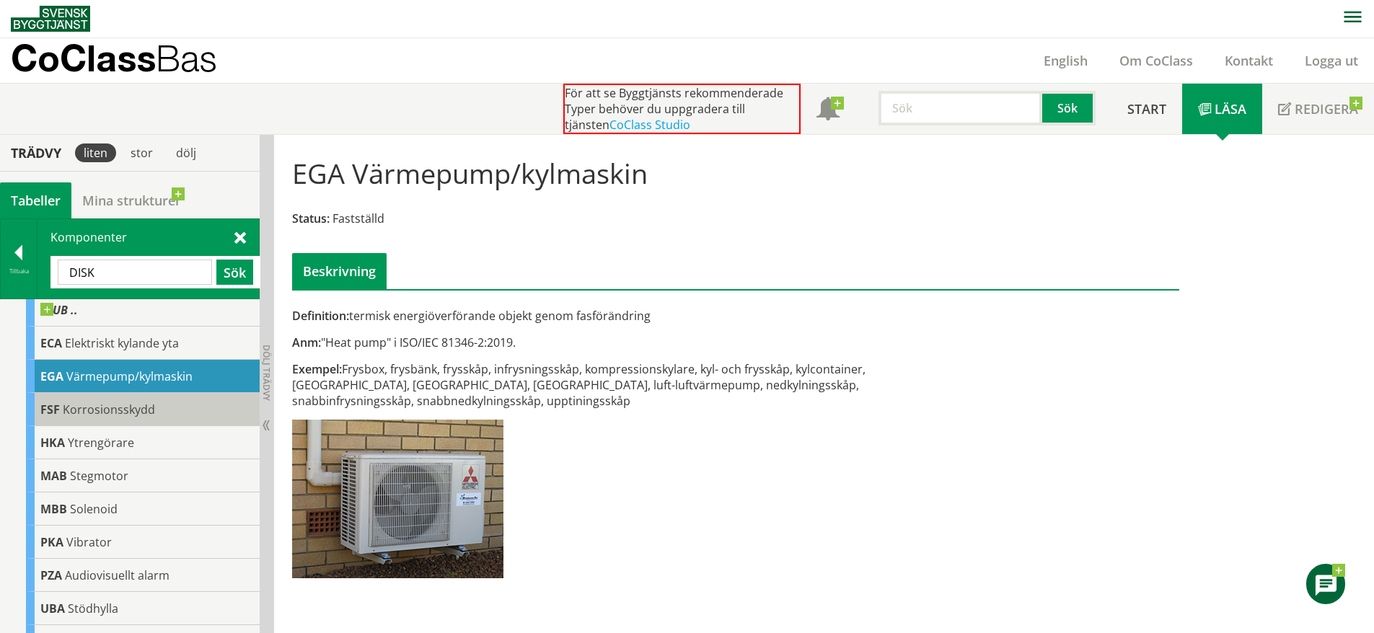
click at [159, 413] on div "FSF Korrosionsskydd" at bounding box center [143, 409] width 234 height 33
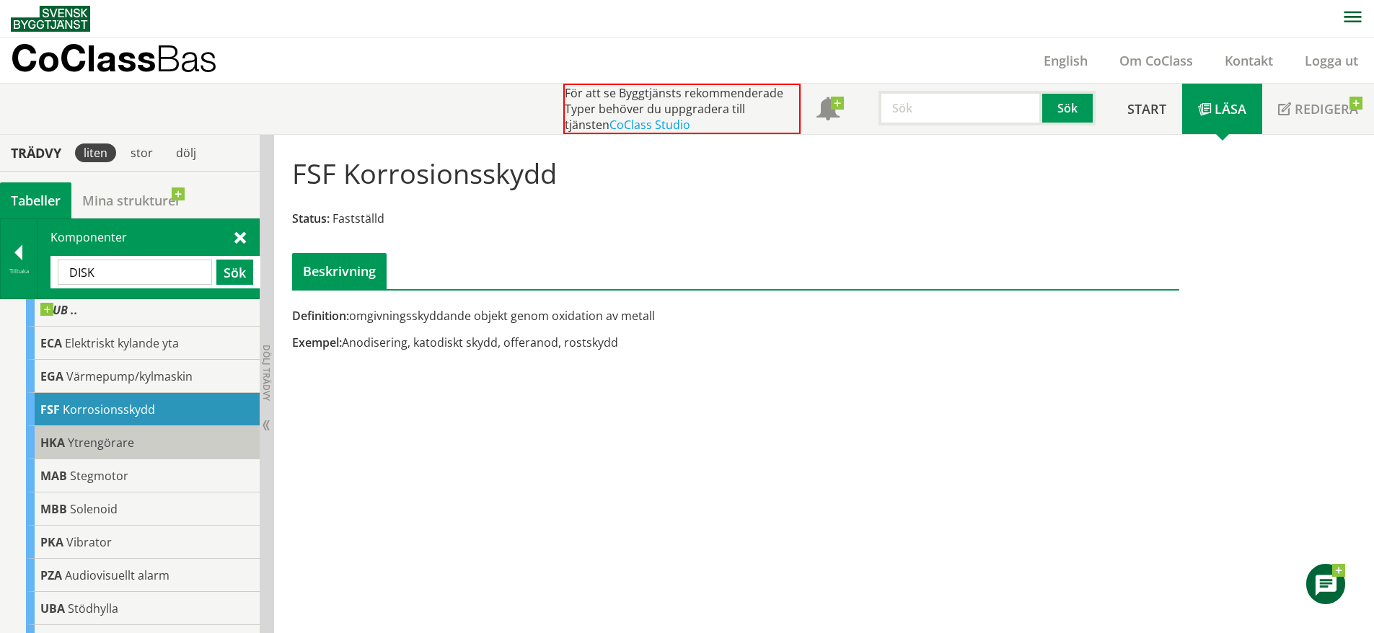
click at [145, 436] on div "HKA Ytrengörare" at bounding box center [143, 442] width 234 height 33
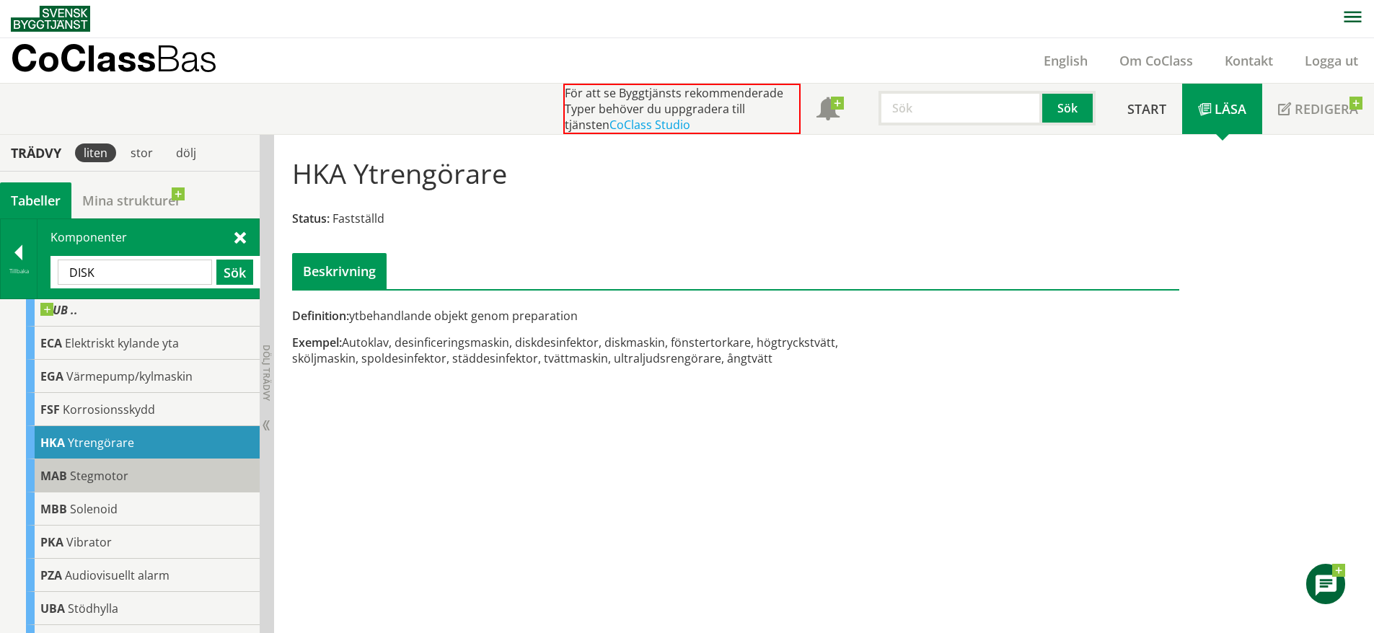
click at [136, 467] on div "MAB Stegmotor" at bounding box center [143, 476] width 234 height 33
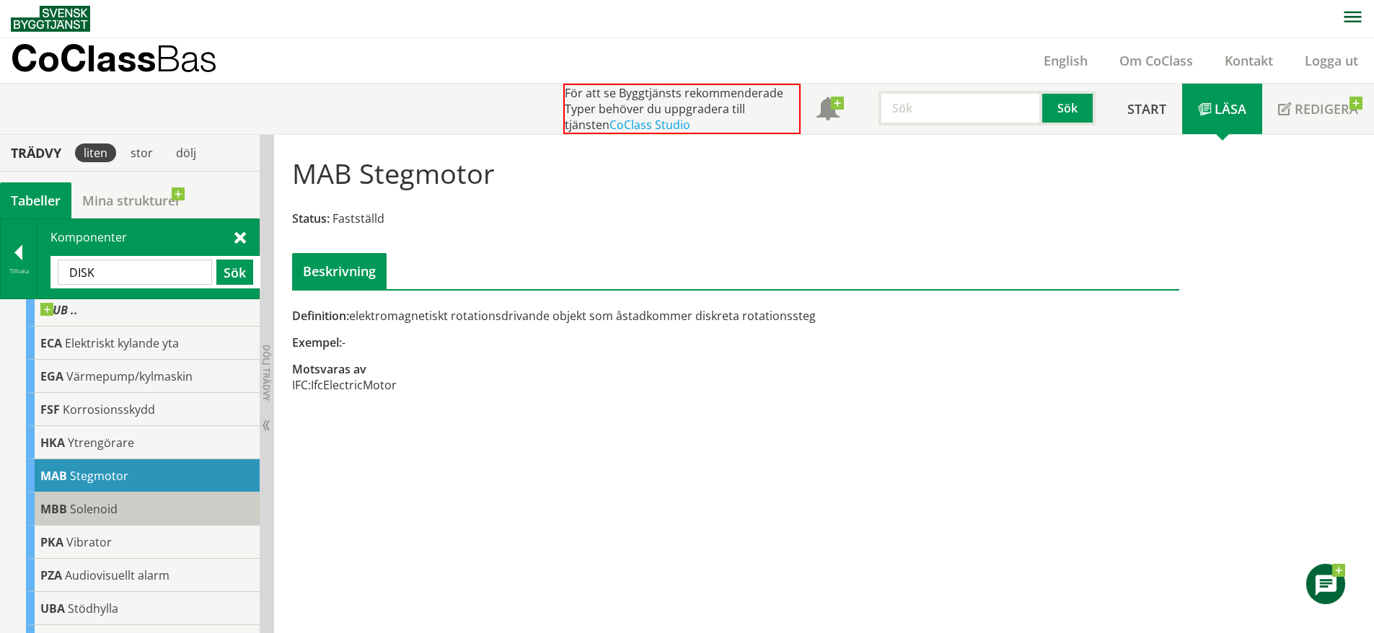
click at [136, 494] on div "MBB Solenoid" at bounding box center [143, 509] width 234 height 33
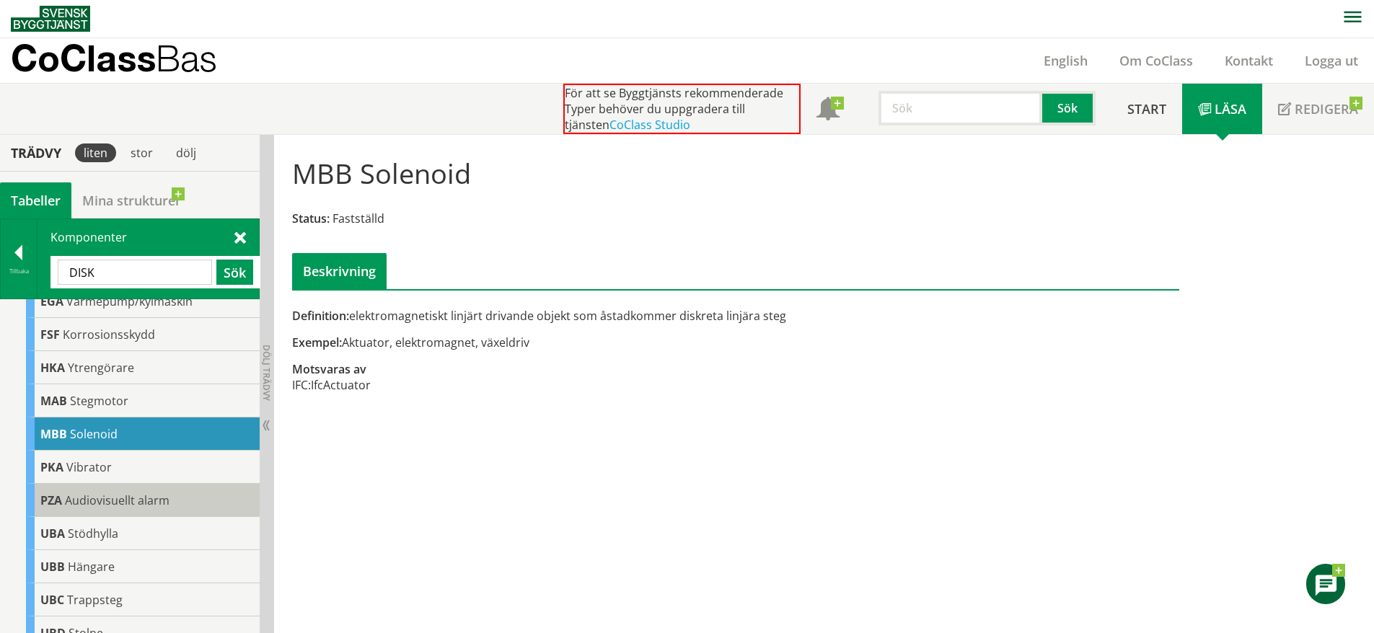
scroll to position [329, 0]
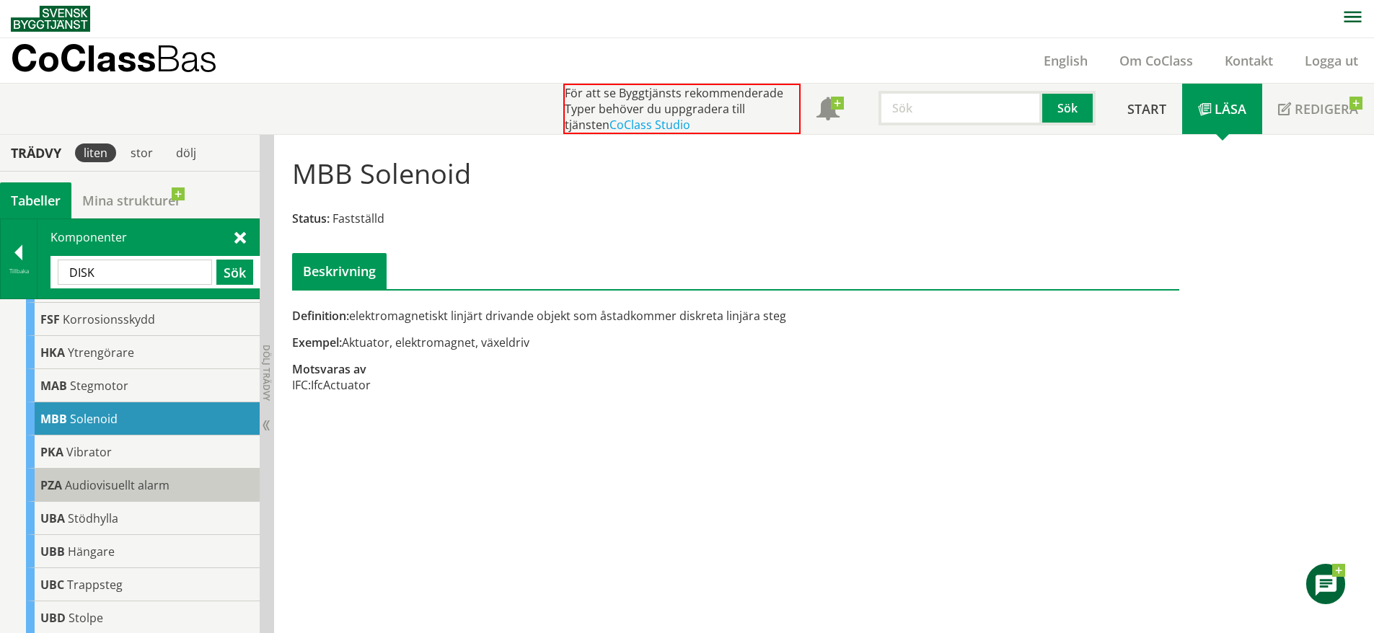
click at [151, 496] on div "PZA Audiovisuellt alarm" at bounding box center [143, 485] width 234 height 33
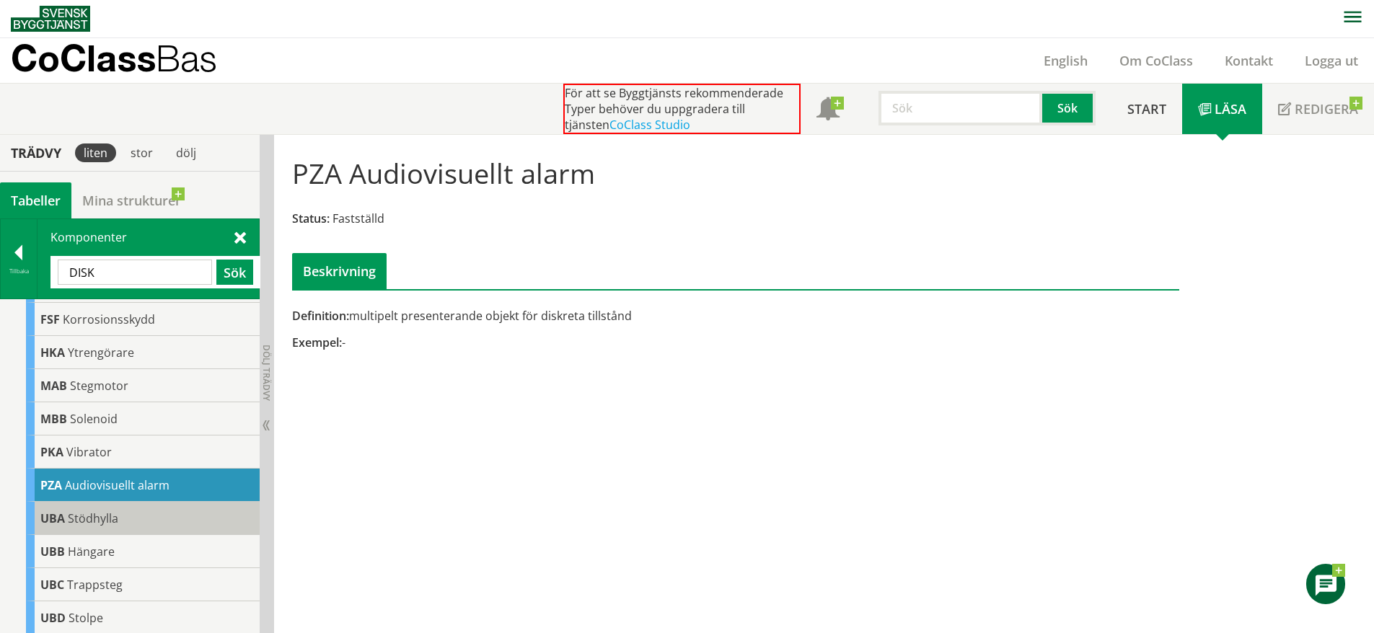
click at [139, 514] on div "UBA Stödhylla" at bounding box center [143, 518] width 234 height 33
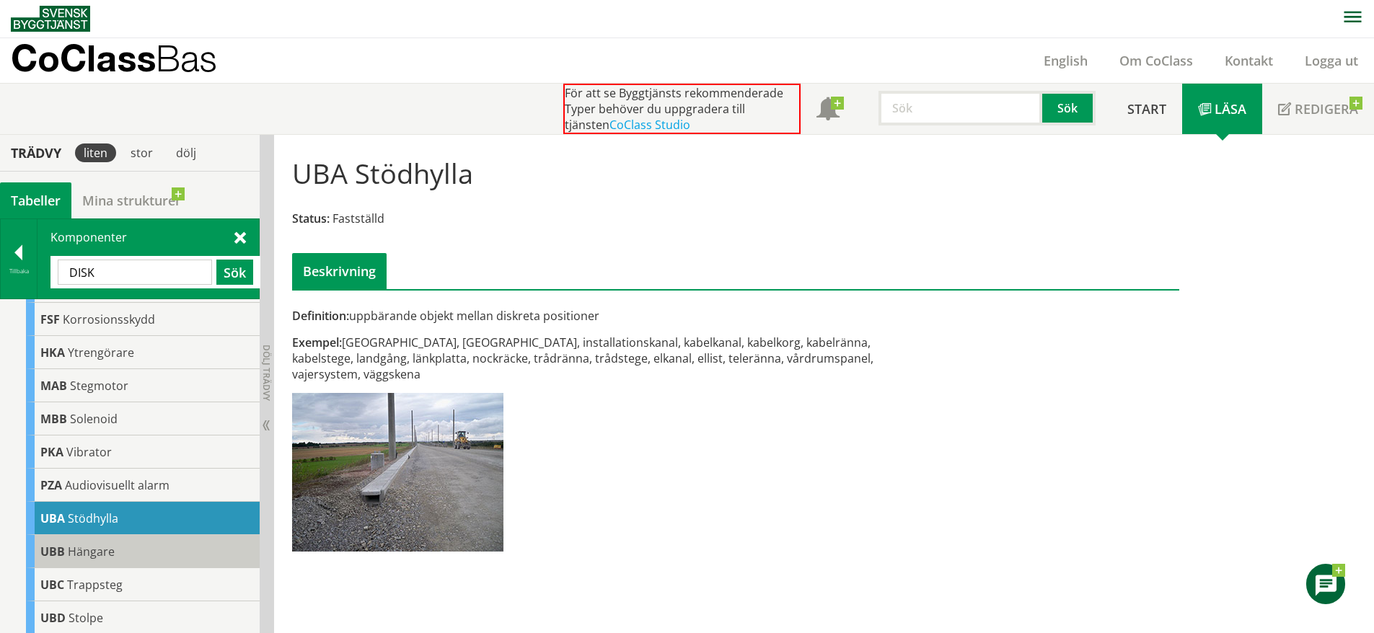
click at [130, 551] on div "UBB Hängare" at bounding box center [143, 551] width 234 height 33
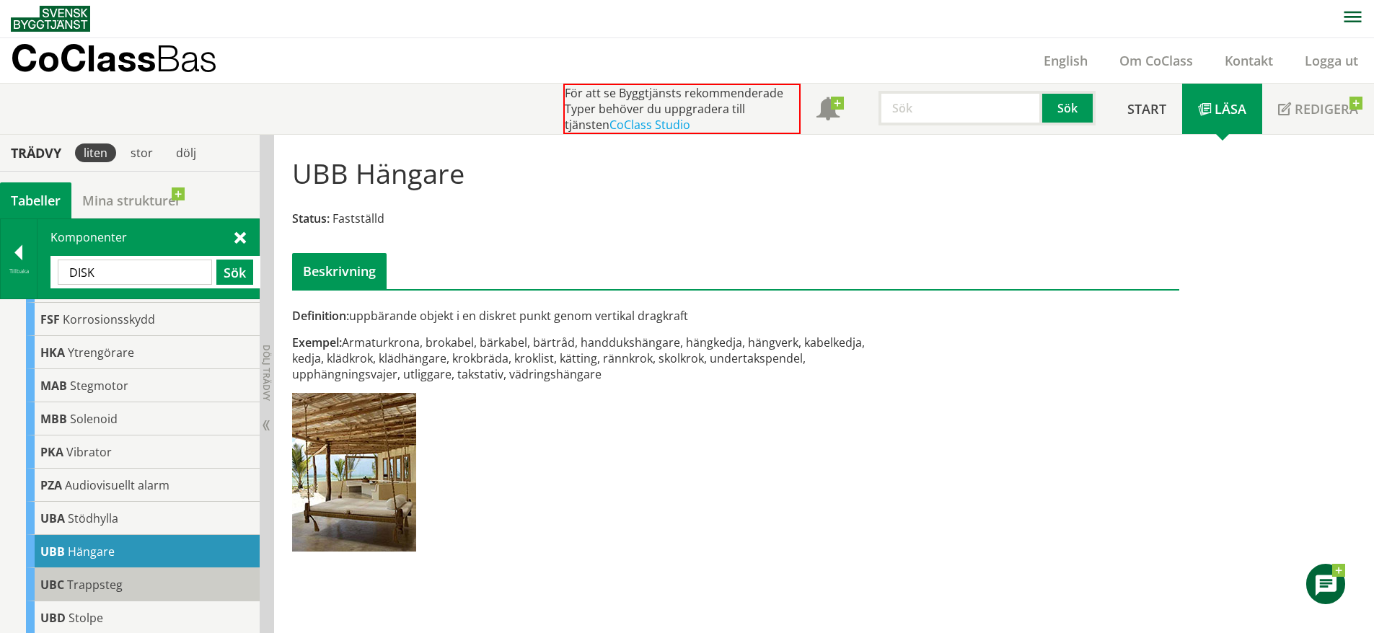
click at [130, 589] on div "UBC Trappsteg" at bounding box center [143, 584] width 234 height 33
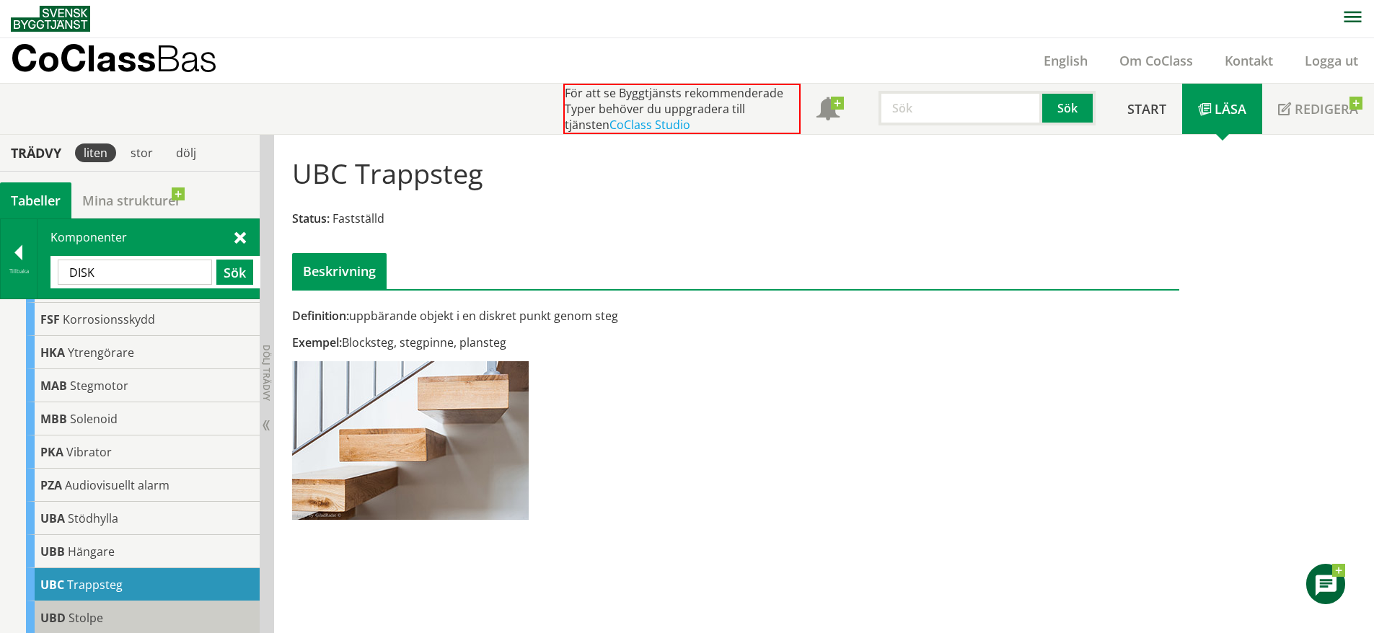
click at [133, 607] on div "UBD Stolpe" at bounding box center [143, 618] width 234 height 33
